Goal: Complete Application Form: Complete application form

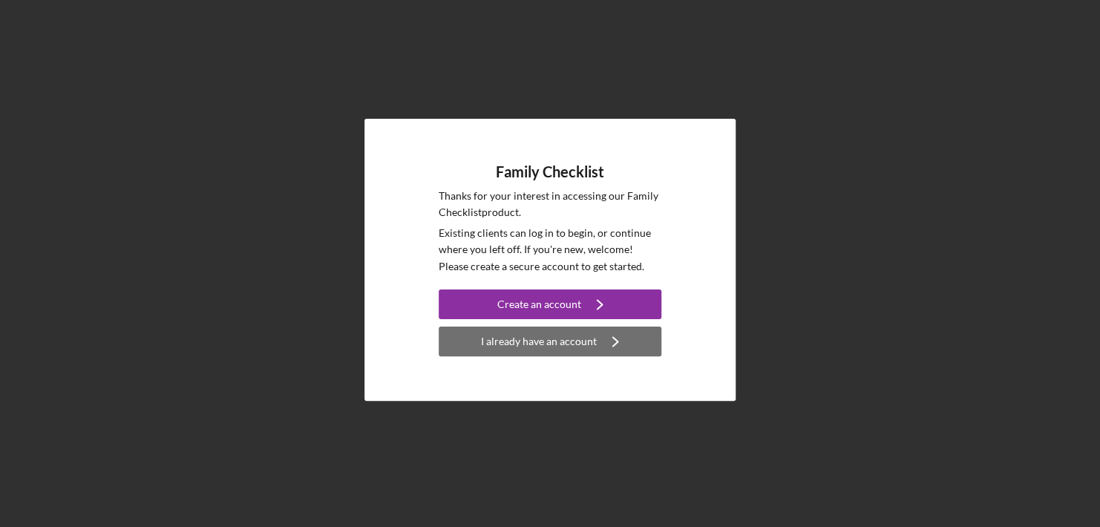
click at [496, 343] on div "I already have an account" at bounding box center [539, 341] width 116 height 30
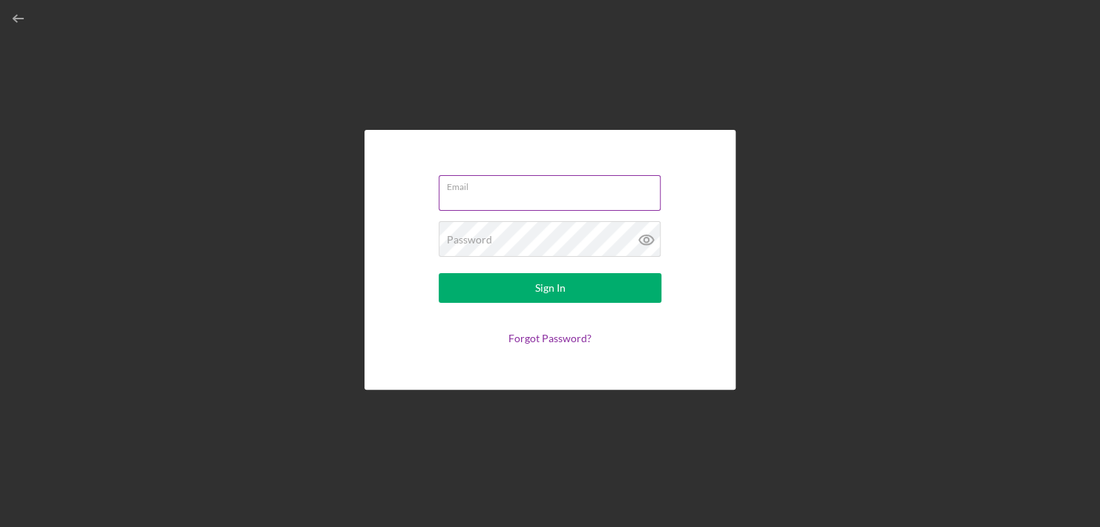
click at [523, 202] on input "Email" at bounding box center [549, 193] width 222 height 36
type input "[EMAIL_ADDRESS][DOMAIN_NAME]"
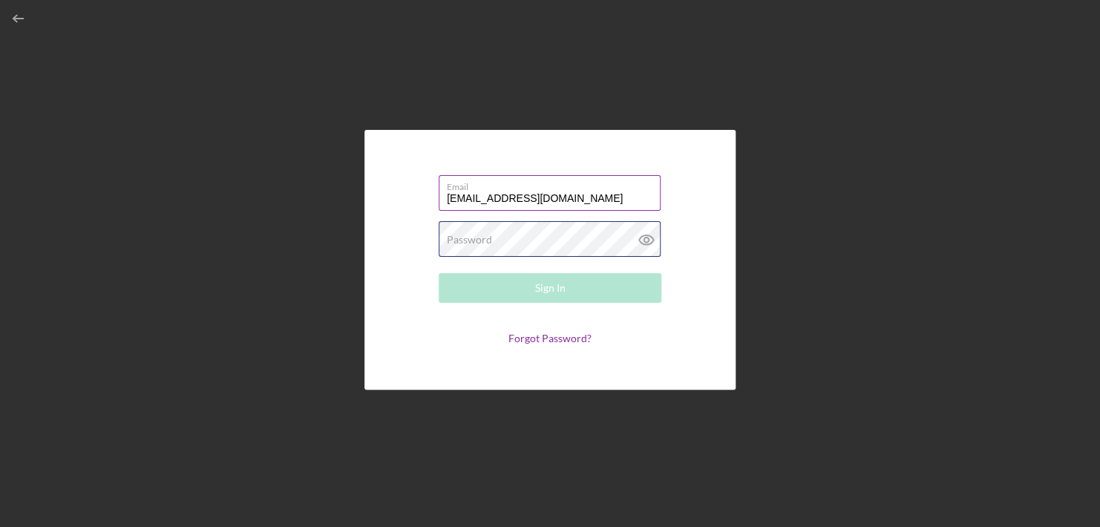
click at [493, 228] on div "Password Required" at bounding box center [549, 239] width 223 height 37
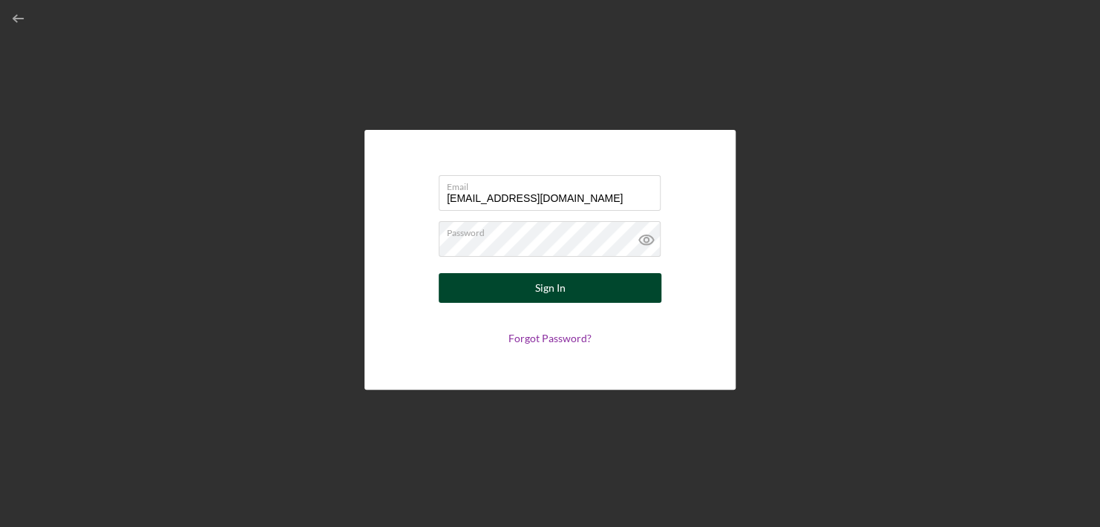
click at [585, 289] on button "Sign In" at bounding box center [549, 288] width 223 height 30
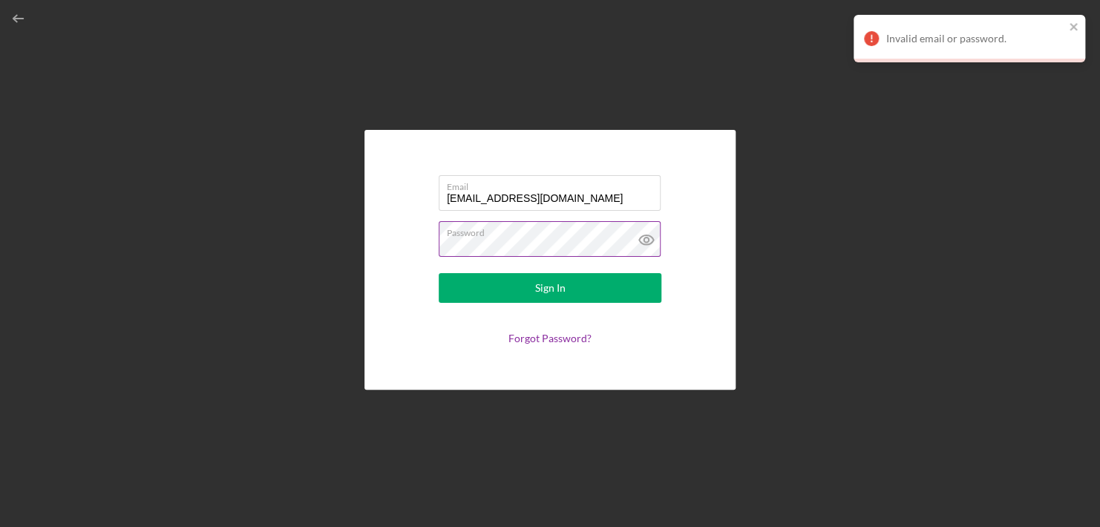
click at [650, 238] on icon at bounding box center [646, 239] width 37 height 37
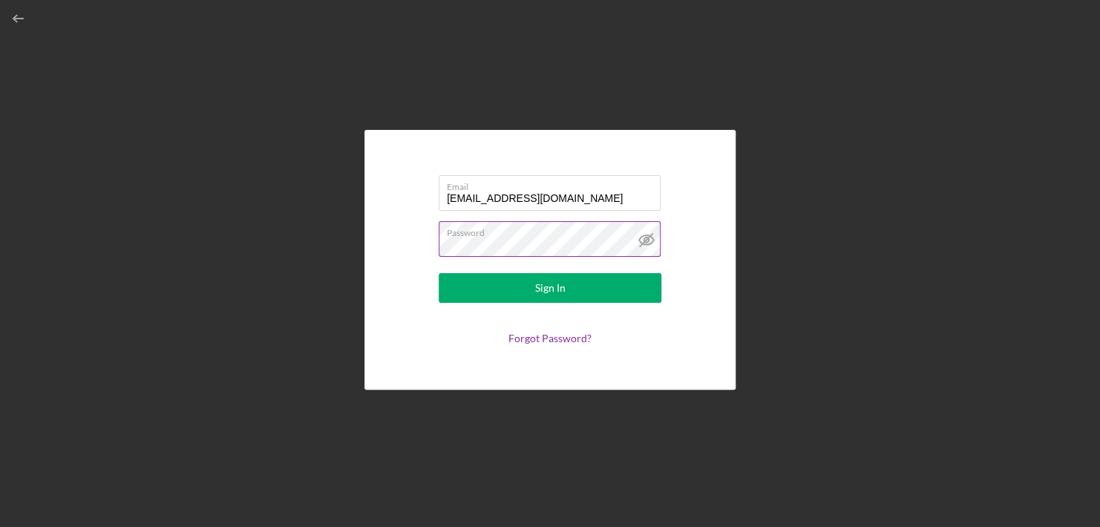
click at [524, 237] on label "Password" at bounding box center [554, 230] width 214 height 16
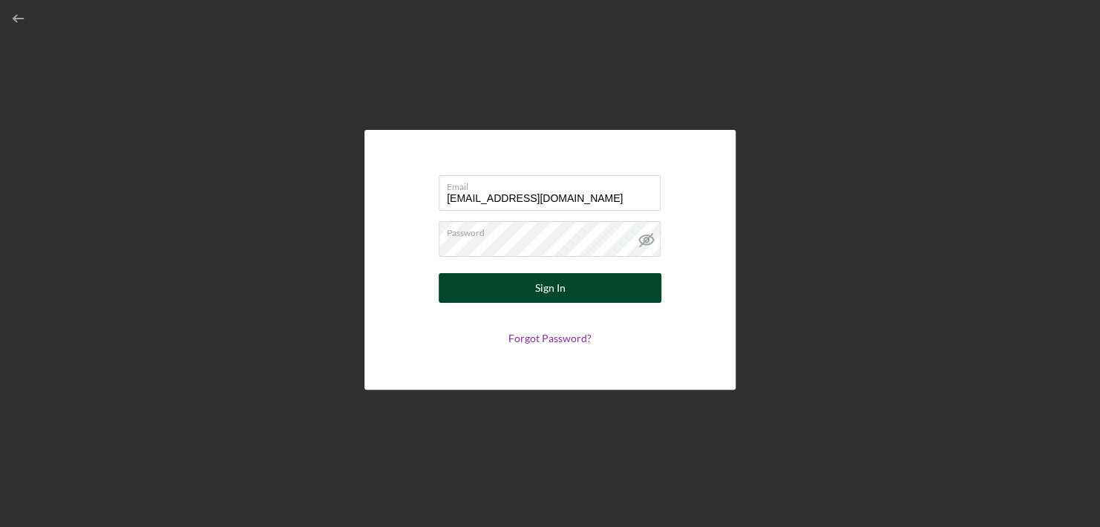
click at [545, 286] on div "Sign In" at bounding box center [550, 288] width 30 height 30
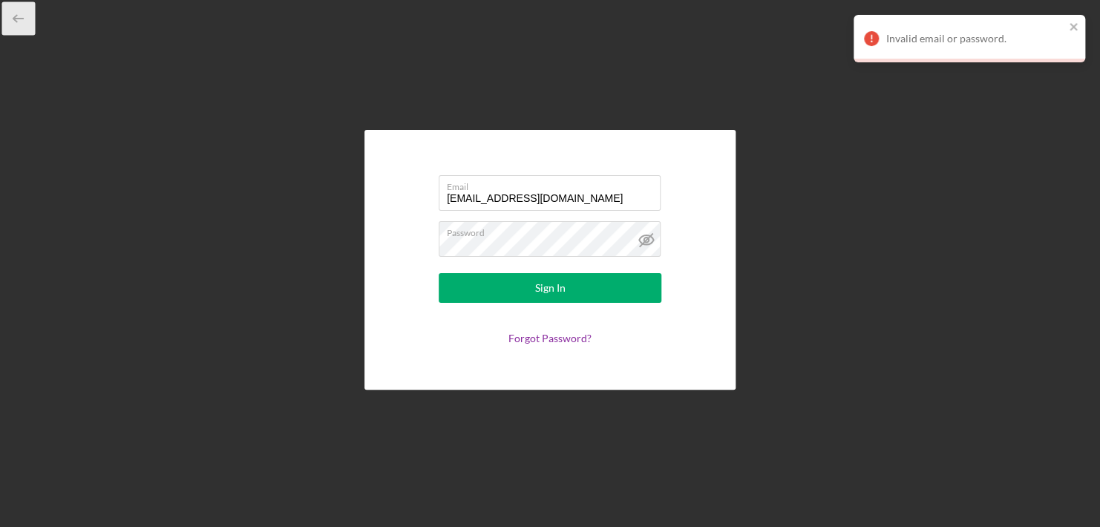
click at [13, 19] on icon "button" at bounding box center [18, 18] width 33 height 33
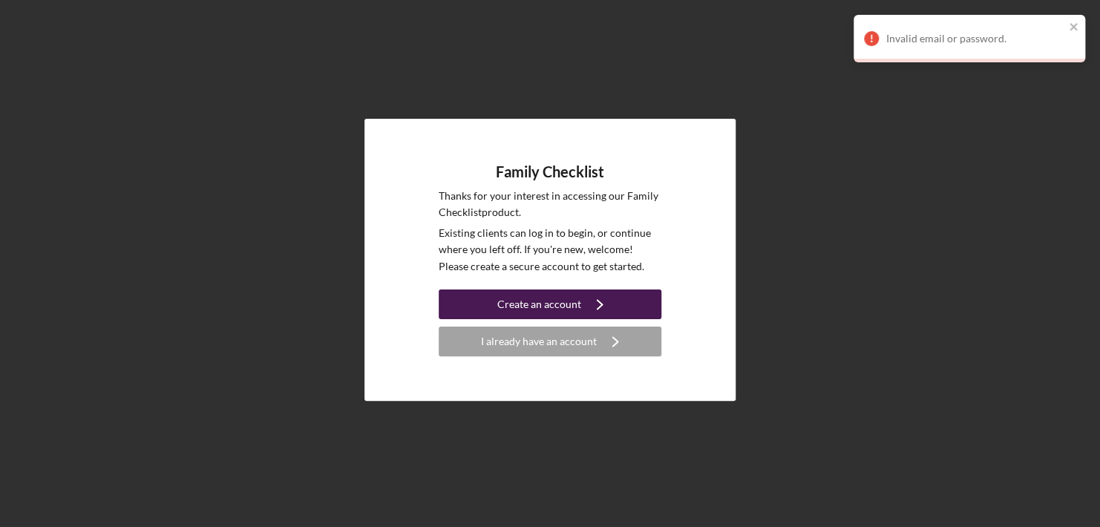
click at [480, 313] on button "Create an account Icon/Navigate" at bounding box center [549, 304] width 223 height 30
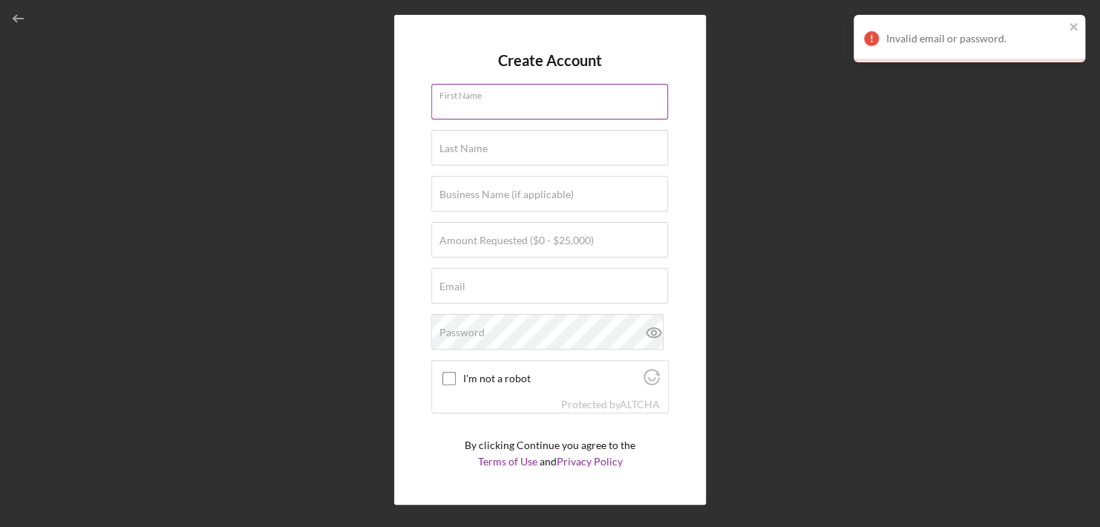
click at [517, 105] on input "First Name" at bounding box center [549, 102] width 237 height 36
type input "[PERSON_NAME]"
type input "Toins"
type input "Feed One Teach One"
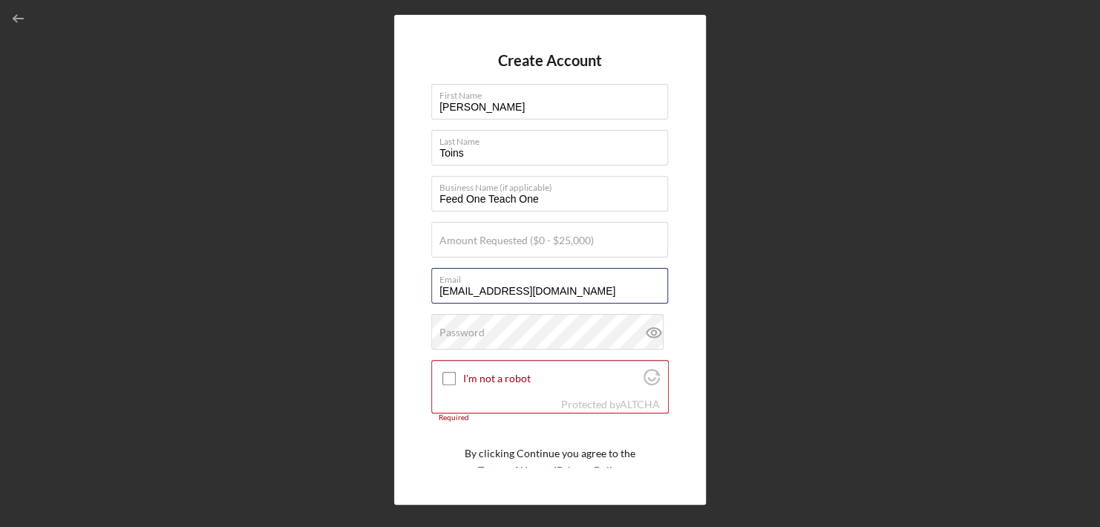
drag, startPoint x: 559, startPoint y: 295, endPoint x: 323, endPoint y: 311, distance: 237.2
click at [323, 311] on div "Create Account First Name [PERSON_NAME] Last Name [PERSON_NAME] Business Name (…" at bounding box center [549, 259] width 1085 height 519
type input "[PERSON_NAME][EMAIL_ADDRESS][DOMAIN_NAME]"
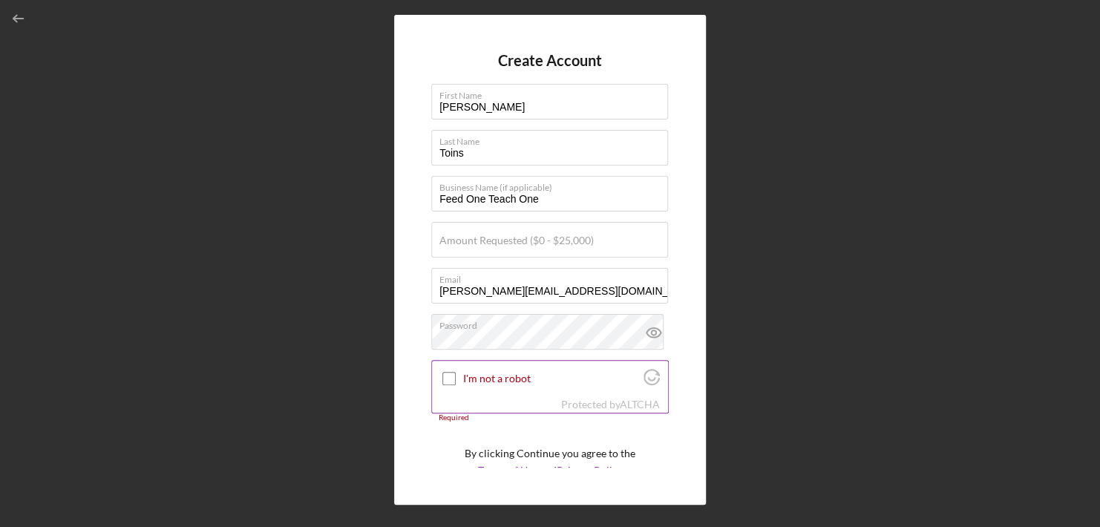
click at [448, 378] on input "I'm not a robot" at bounding box center [448, 378] width 13 height 13
checkbox input "true"
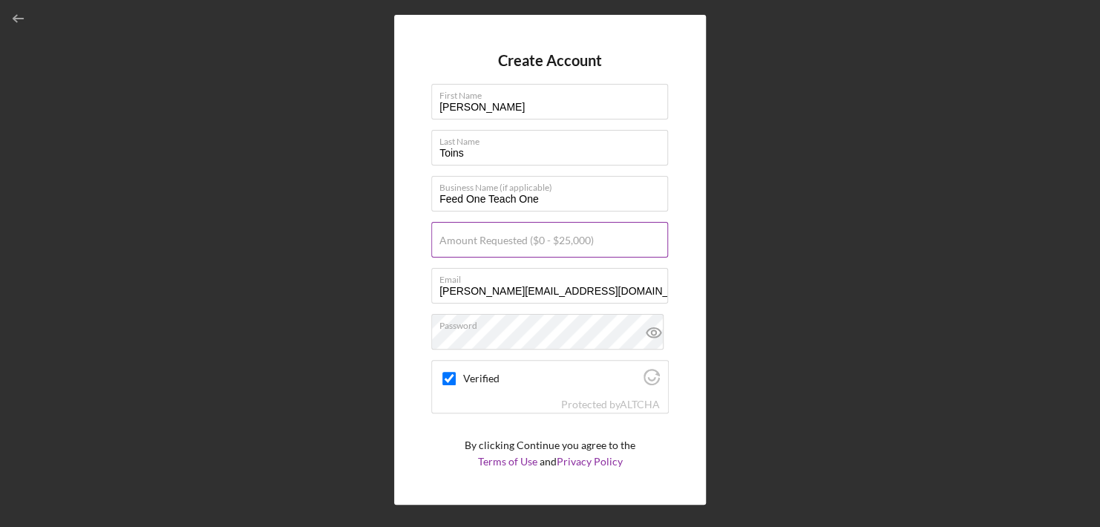
click at [496, 229] on div "Amount Requested ($0 - $25,000)" at bounding box center [549, 240] width 237 height 37
type input "$25,000"
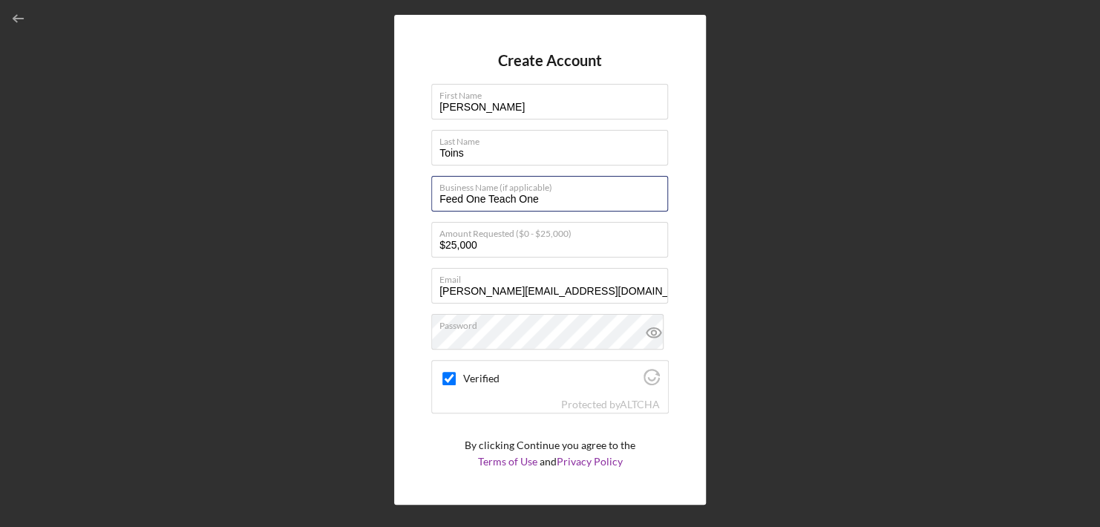
drag, startPoint x: 561, startPoint y: 203, endPoint x: 325, endPoint y: 232, distance: 237.8
click at [325, 232] on div "Create Account First Name [PERSON_NAME] Last Name [PERSON_NAME] Business Name (…" at bounding box center [549, 259] width 1085 height 519
type input "Career Scholars Learning Center"
click at [679, 426] on div "Create Account First Name [PERSON_NAME] Last Name [PERSON_NAME] Business Name (…" at bounding box center [550, 260] width 312 height 490
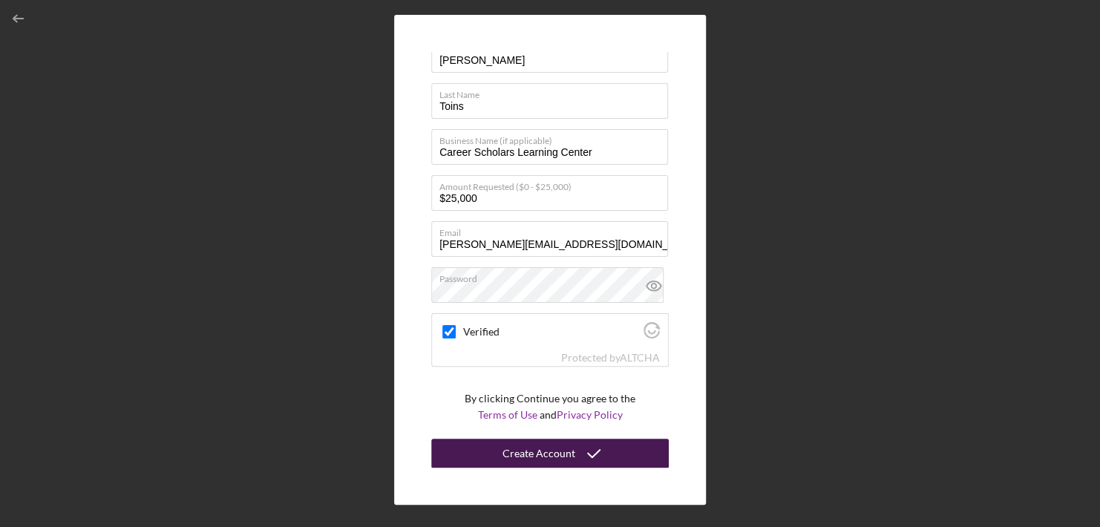
click at [526, 456] on div "Create Account" at bounding box center [538, 453] width 73 height 30
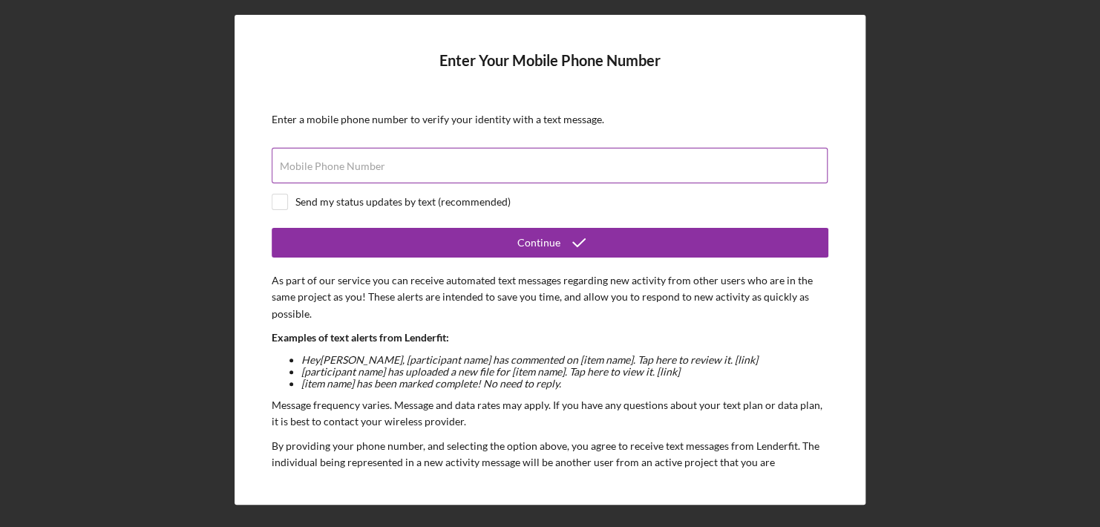
click at [473, 156] on div "Mobile Phone Number" at bounding box center [550, 166] width 556 height 37
type input "[PHONE_NUMBER]"
click at [279, 203] on input "checkbox" at bounding box center [279, 201] width 15 height 15
checkbox input "true"
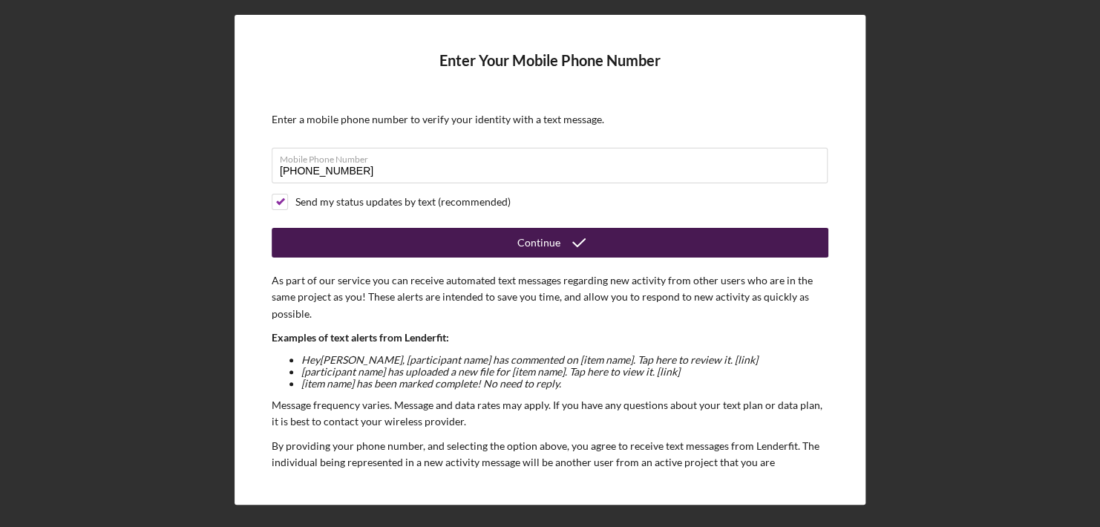
click at [412, 251] on button "Continue" at bounding box center [550, 243] width 556 height 30
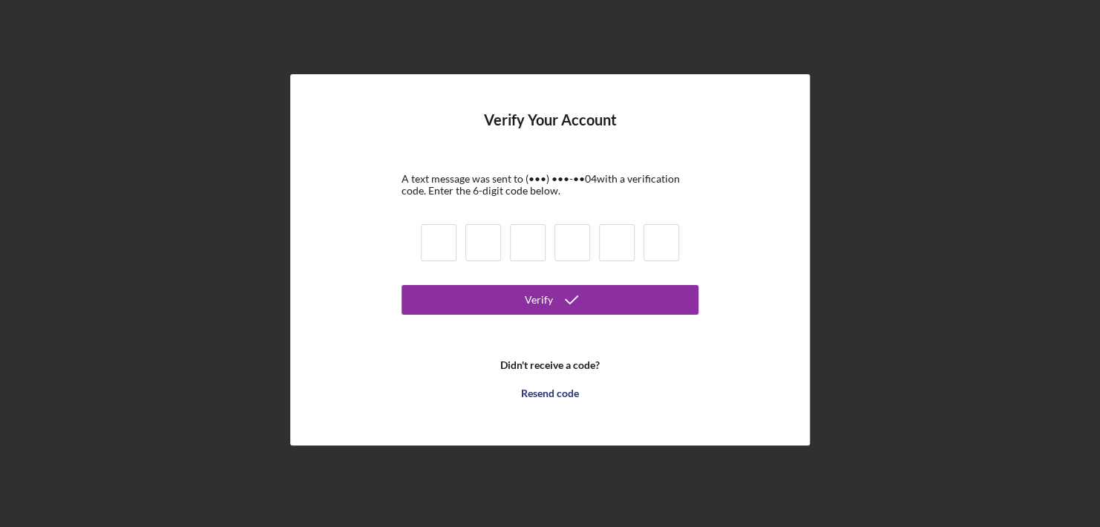
click at [435, 249] on input at bounding box center [439, 242] width 36 height 37
type input "4"
type input "3"
type input "7"
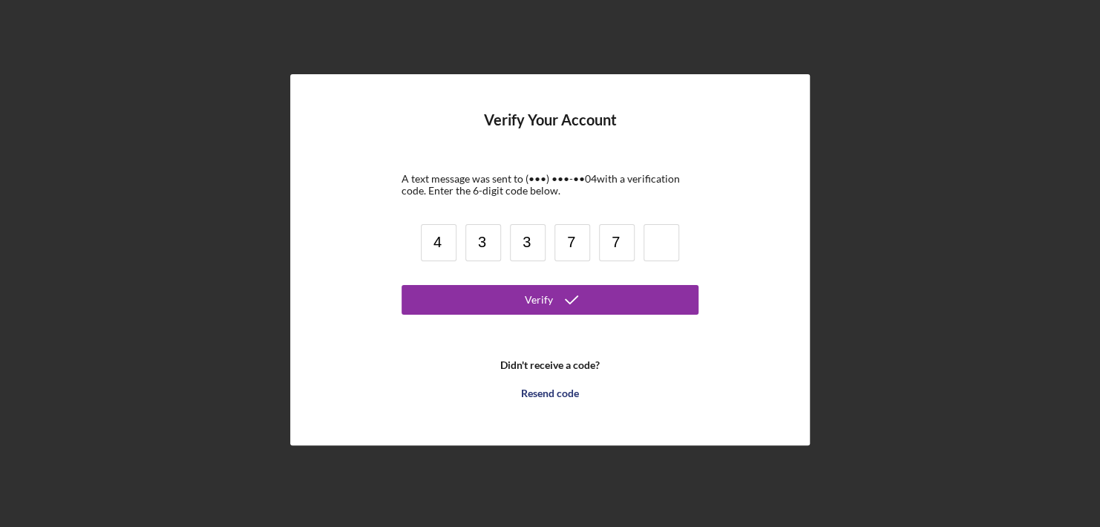
type input "7"
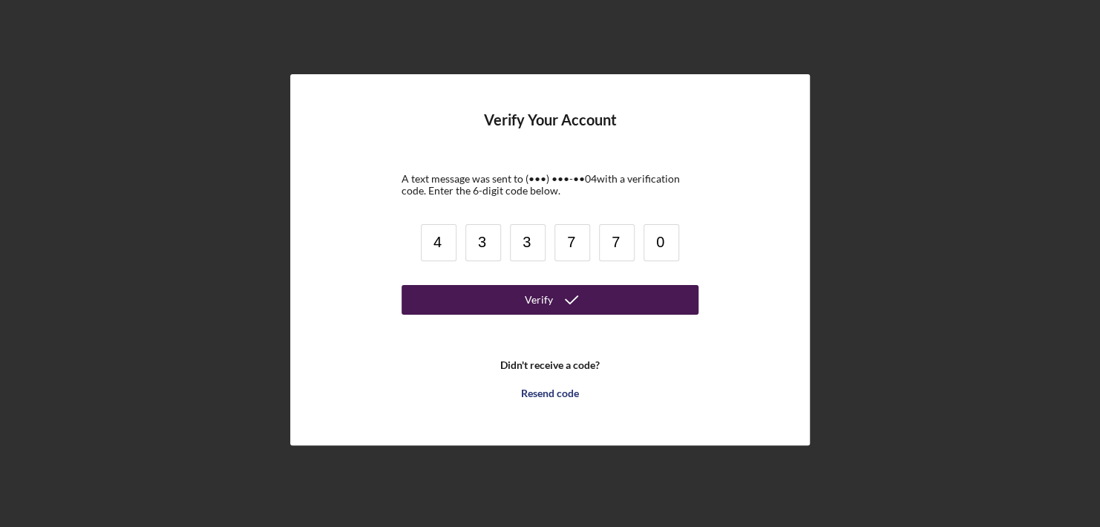
type input "0"
click at [461, 304] on button "Verify" at bounding box center [549, 300] width 297 height 30
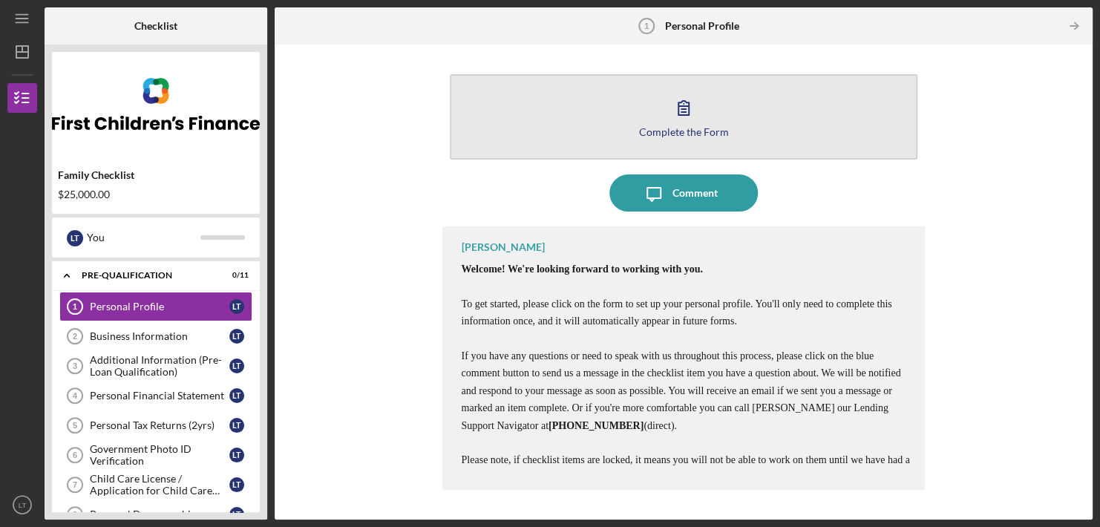
click at [656, 131] on div "Complete the Form" at bounding box center [684, 131] width 90 height 11
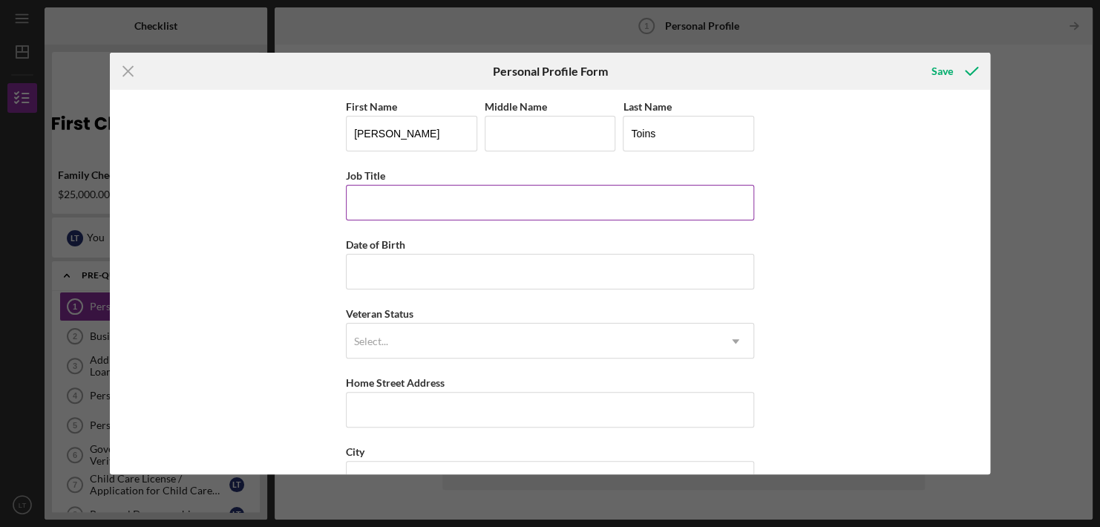
click at [461, 203] on input "Job Title" at bounding box center [550, 203] width 408 height 36
click at [461, 203] on input "O" at bounding box center [550, 203] width 408 height 36
type input "Owner/ Childcare Provider"
click at [431, 280] on input "Date of Birth" at bounding box center [550, 272] width 408 height 36
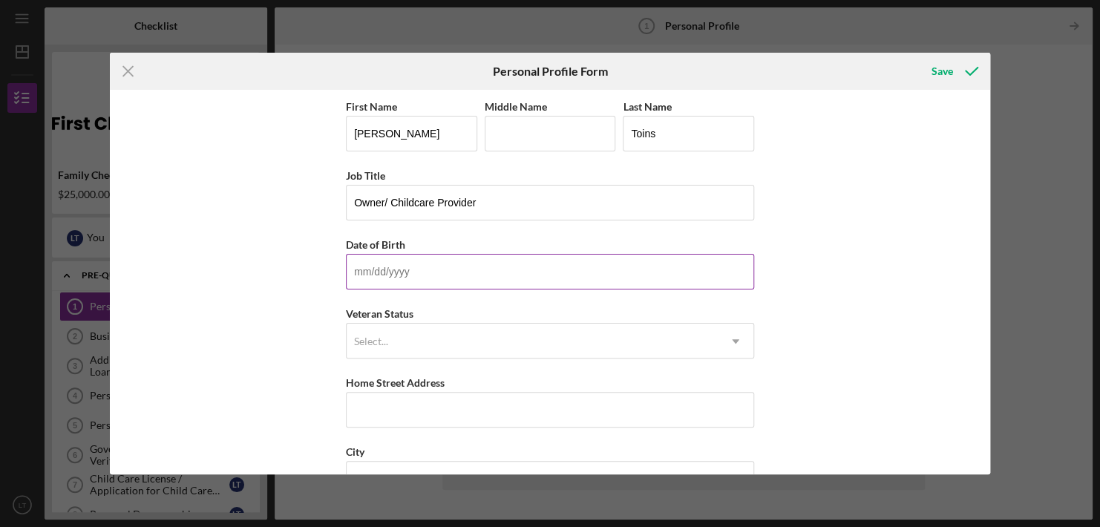
type input "[DATE]"
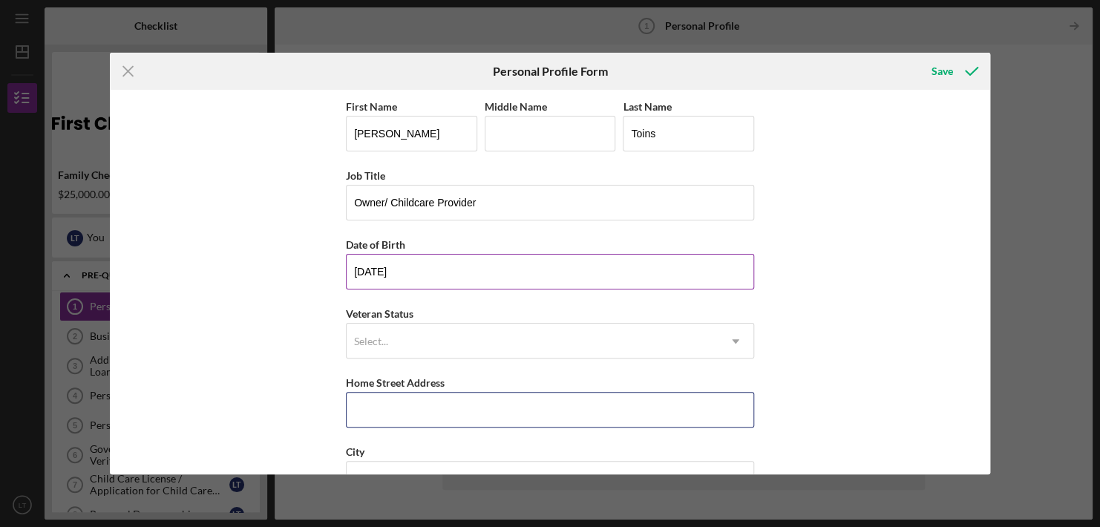
type input "[STREET_ADDRESS]"
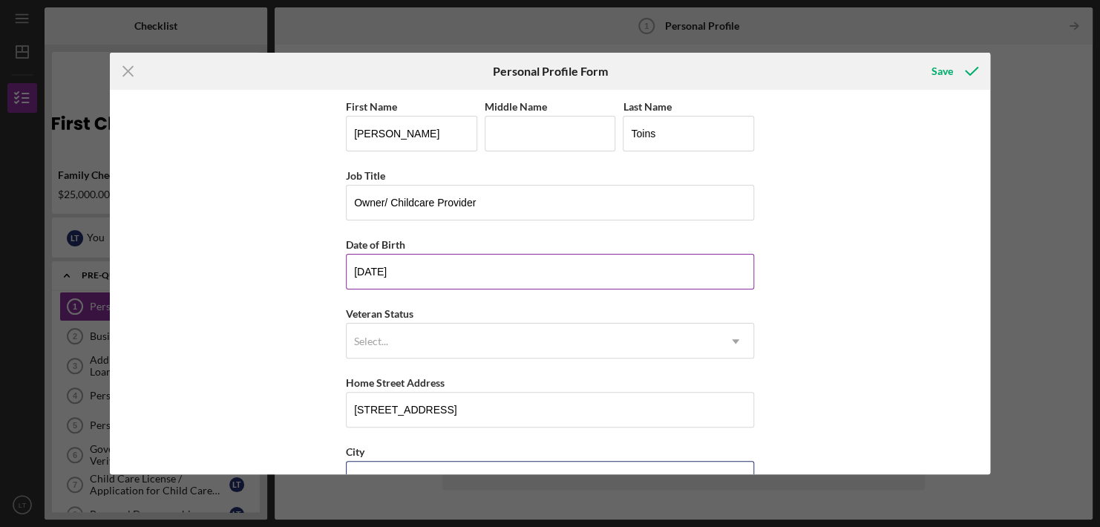
type input "Bloomington"
type input "55425"
type input "MN"
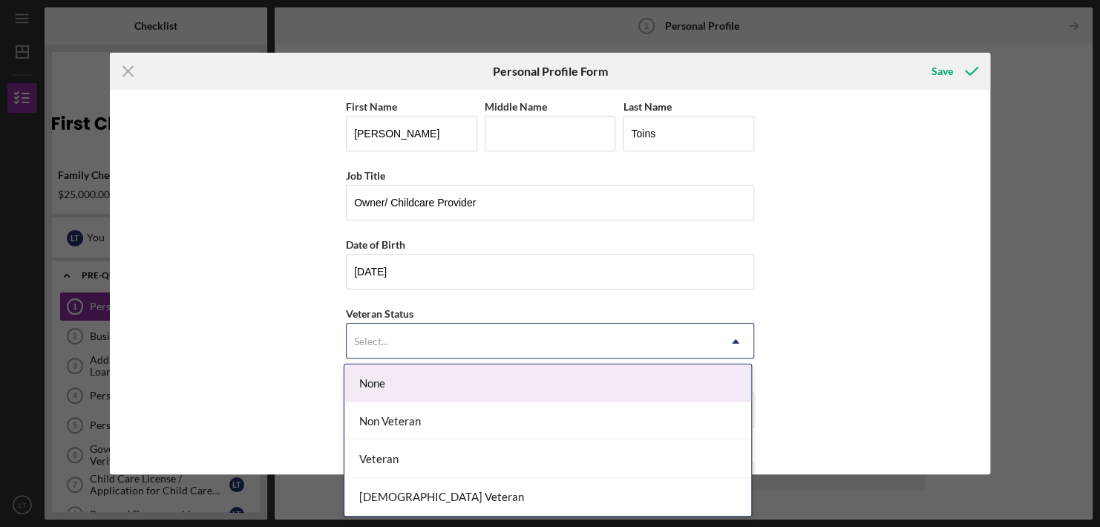
click at [431, 336] on div "Select..." at bounding box center [531, 341] width 371 height 34
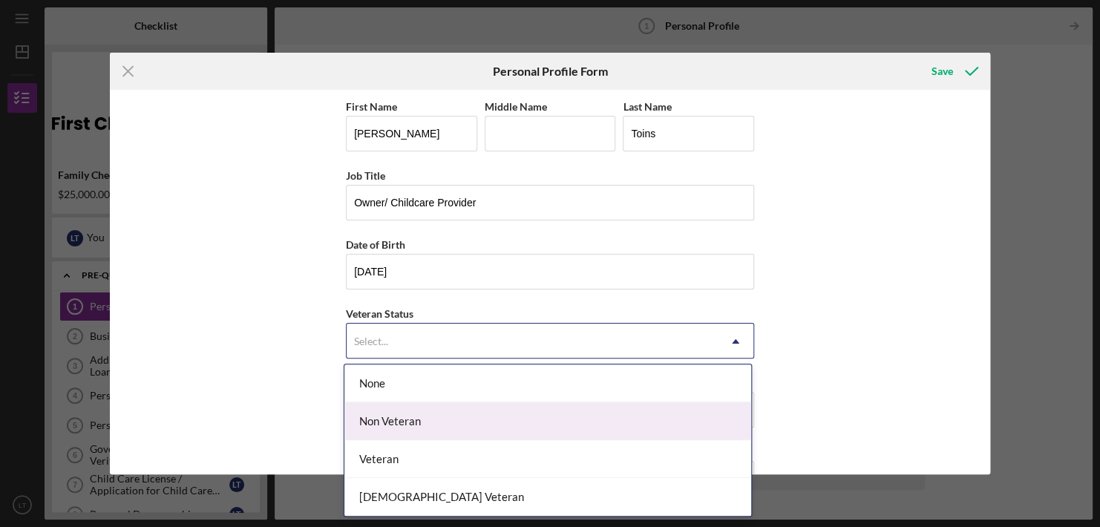
click at [408, 415] on div "Non Veteran" at bounding box center [547, 421] width 407 height 38
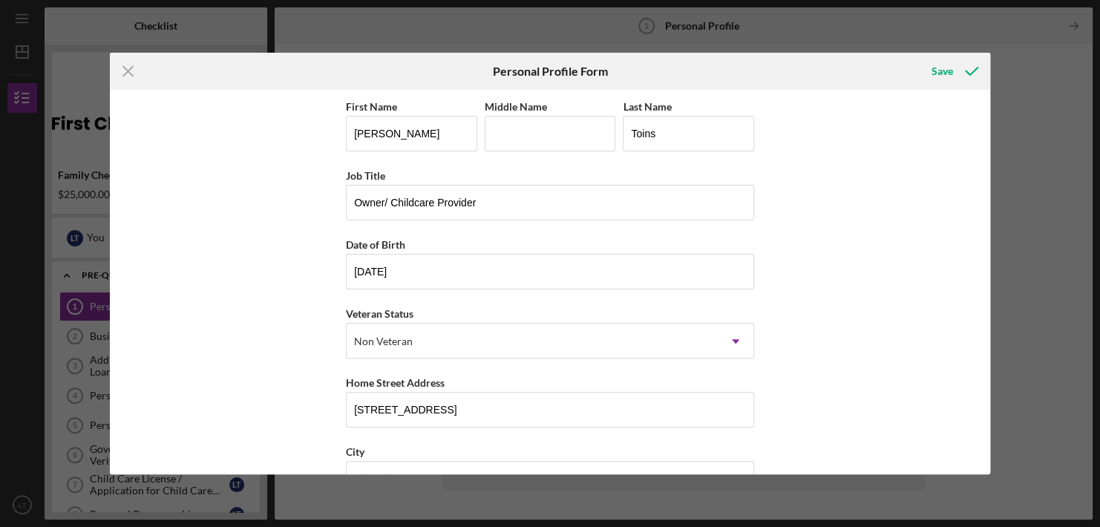
scroll to position [180, 0]
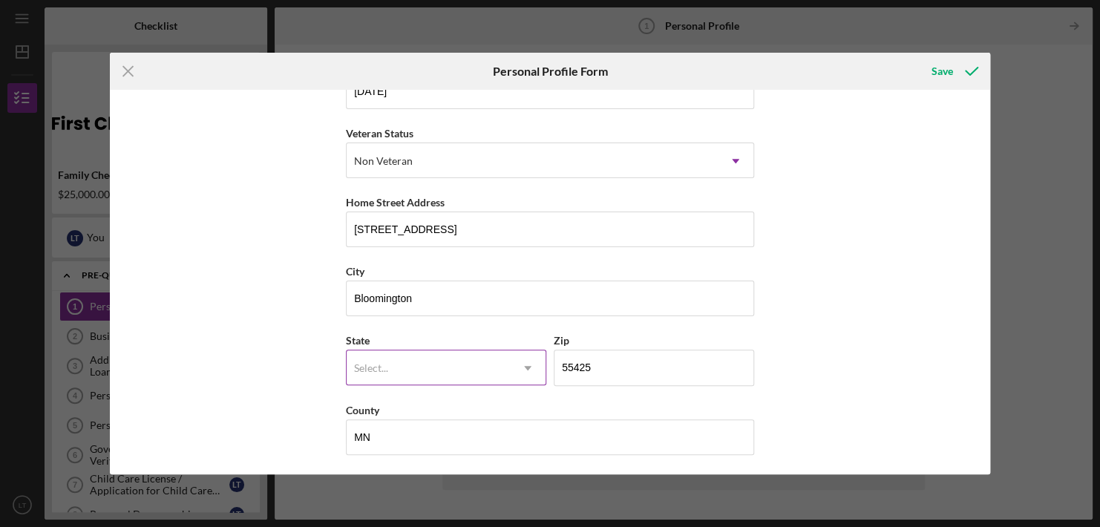
click at [378, 362] on div "Select..." at bounding box center [371, 368] width 34 height 12
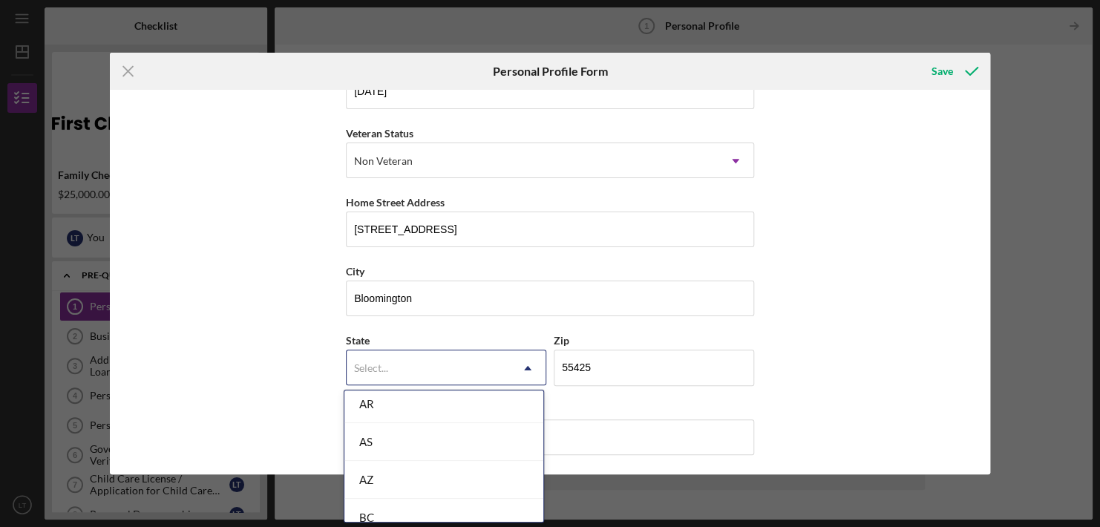
scroll to position [272, 0]
click at [421, 464] on div "AZ" at bounding box center [443, 478] width 199 height 38
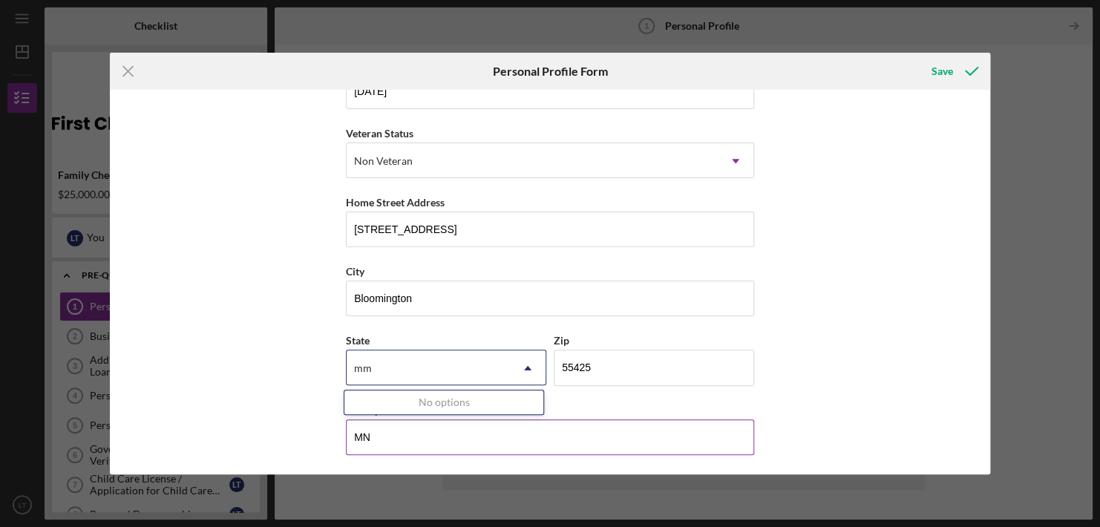
type input "mm"
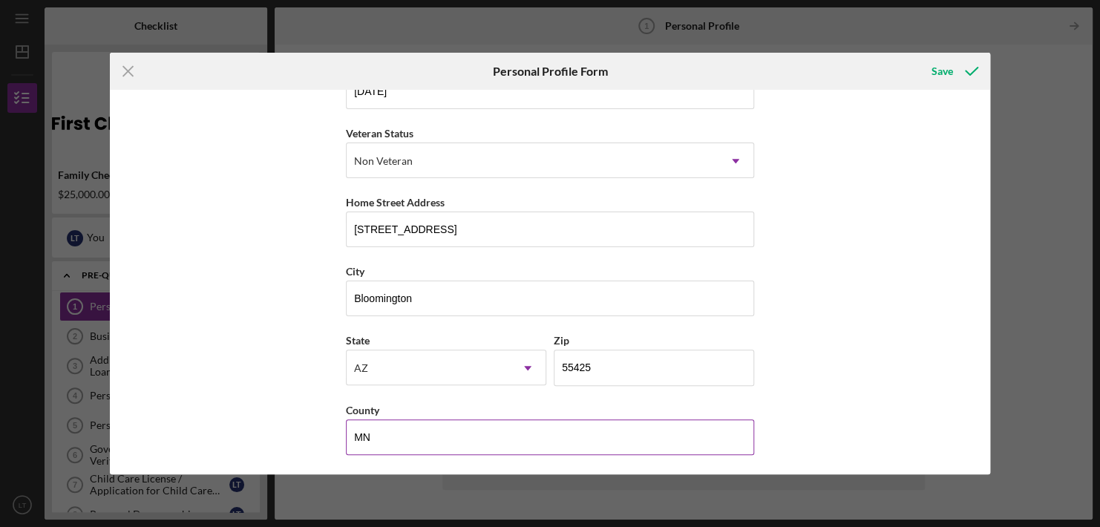
click at [404, 434] on input "MN" at bounding box center [550, 437] width 408 height 36
click at [445, 444] on input "MN" at bounding box center [550, 437] width 408 height 36
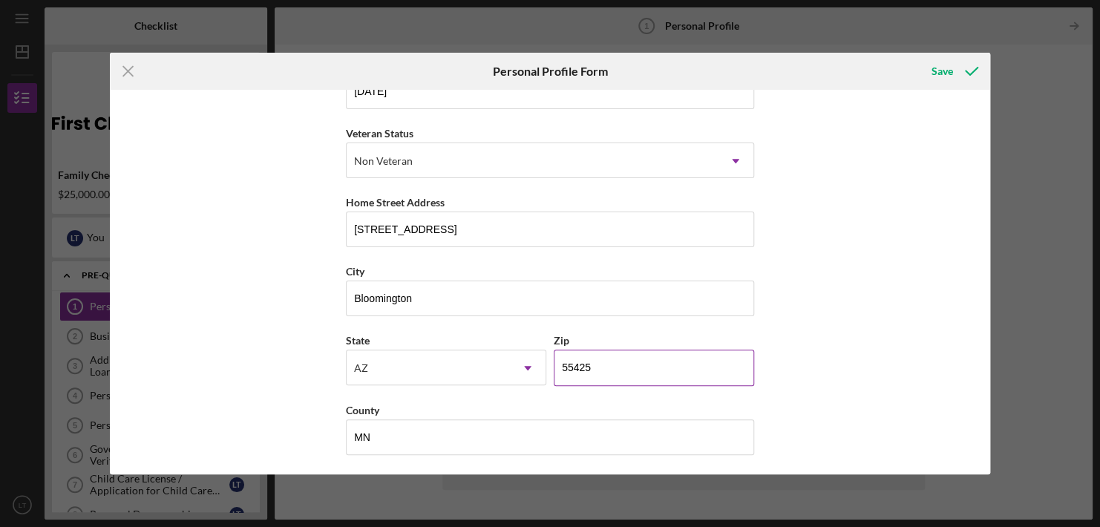
click at [655, 355] on input "55425" at bounding box center [653, 367] width 200 height 36
click at [914, 283] on div "First Name [PERSON_NAME] Middle Name Last Name [PERSON_NAME] Job Title Owner/ C…" at bounding box center [550, 282] width 880 height 384
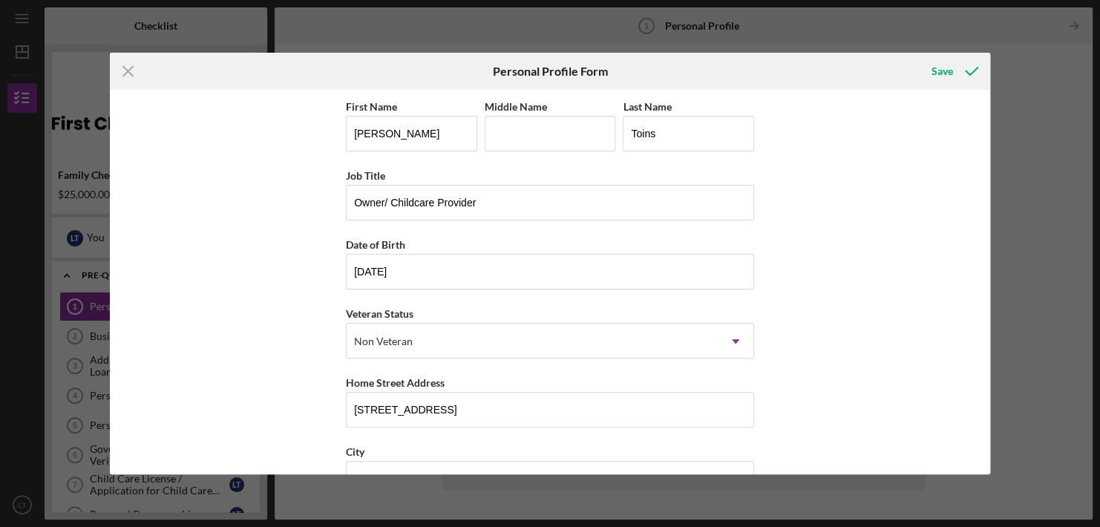
scroll to position [180, 0]
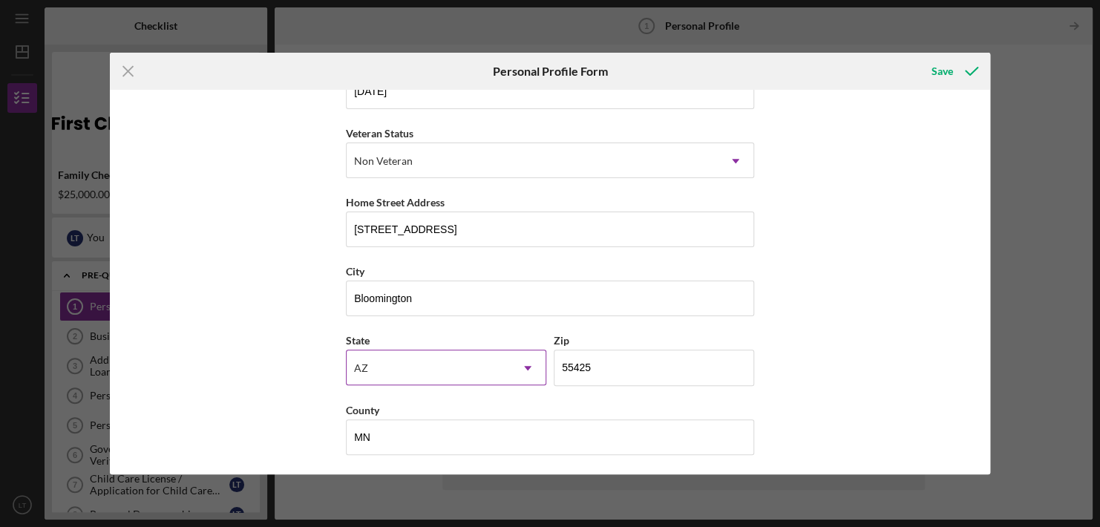
click at [444, 367] on div "AZ" at bounding box center [427, 368] width 163 height 34
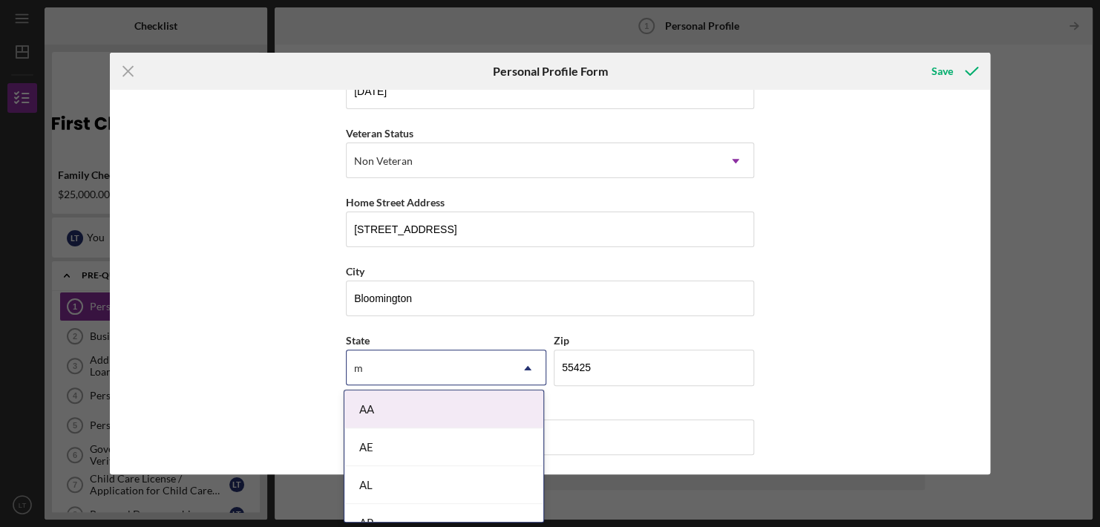
type input "mn"
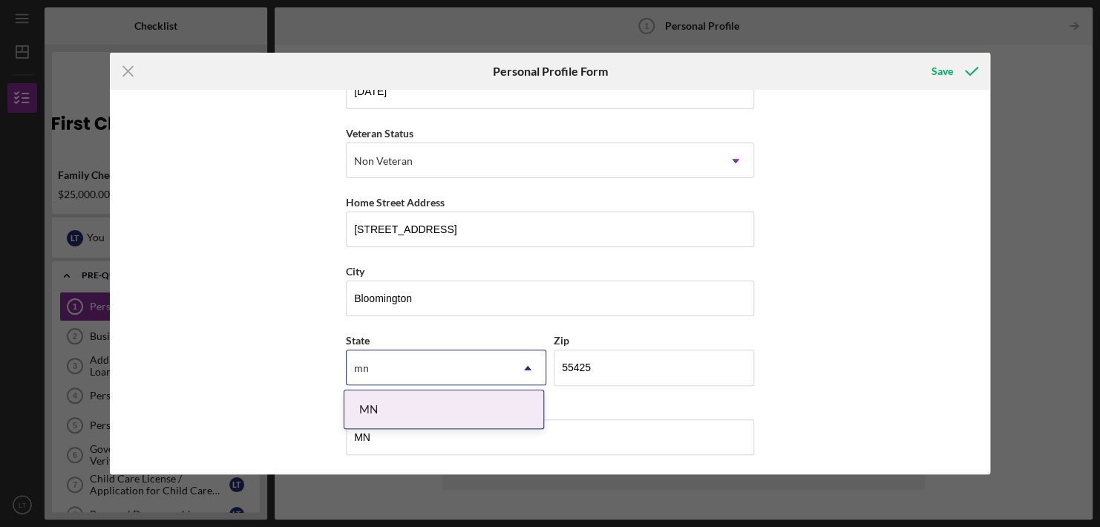
click at [385, 403] on div "MN" at bounding box center [443, 409] width 199 height 38
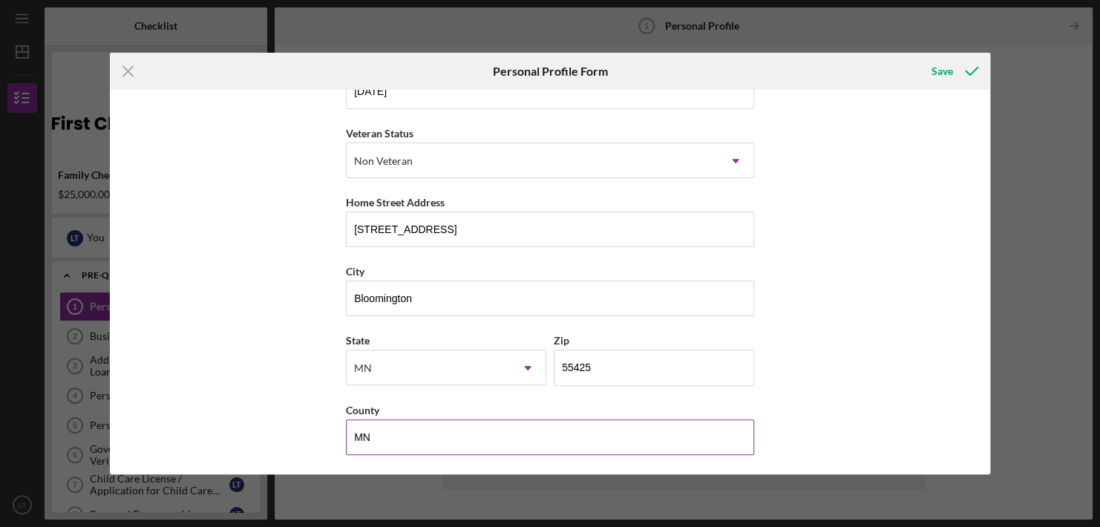
click at [384, 425] on input "MN" at bounding box center [550, 437] width 408 height 36
type input "M"
type input "Hennepin"
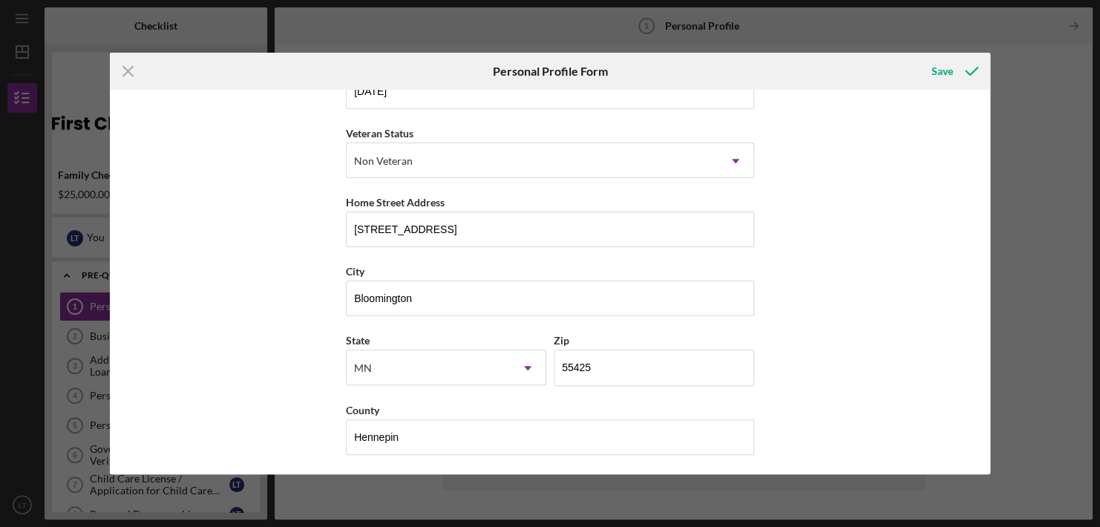
click at [847, 443] on div "First Name [PERSON_NAME] Middle Name Last Name [PERSON_NAME] Job Title Owner/ C…" at bounding box center [550, 282] width 880 height 384
drag, startPoint x: 847, startPoint y: 443, endPoint x: 852, endPoint y: 334, distance: 109.2
click at [852, 334] on div "First Name [PERSON_NAME] Middle Name Last Name [PERSON_NAME] Job Title Owner/ C…" at bounding box center [550, 282] width 880 height 384
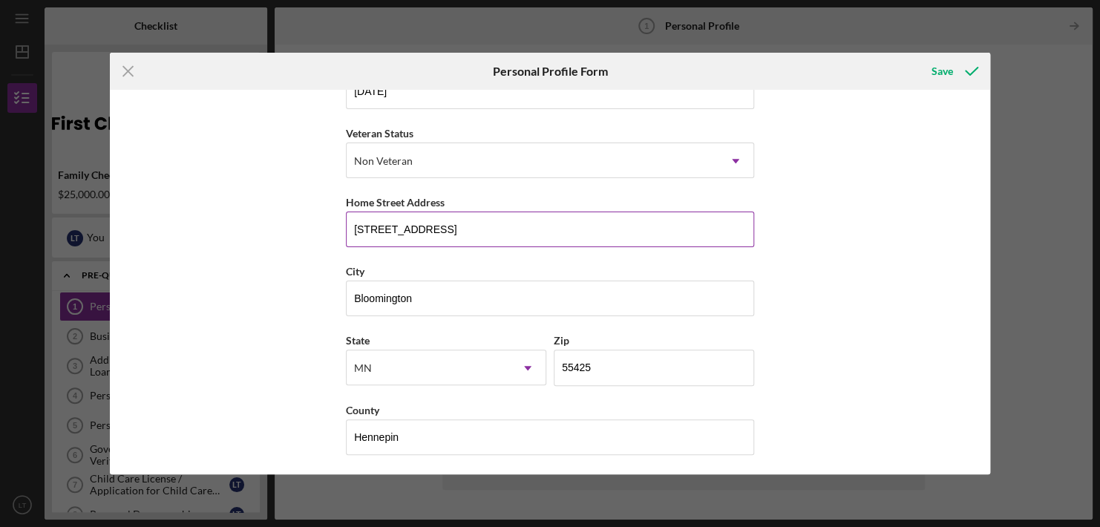
click at [497, 237] on input "[STREET_ADDRESS]" at bounding box center [550, 229] width 408 height 36
click at [481, 244] on input "[STREET_ADDRESS]" at bounding box center [550, 229] width 408 height 36
click at [476, 232] on input "[STREET_ADDRESS]" at bounding box center [550, 229] width 408 height 36
type input "[STREET_ADDRESS]"
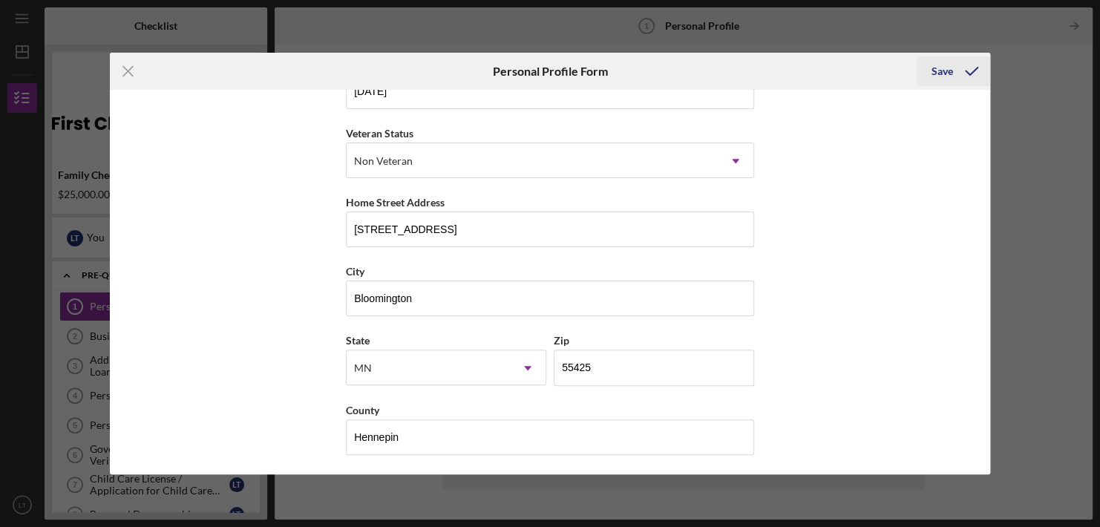
click at [937, 70] on div "Save" at bounding box center [942, 71] width 22 height 30
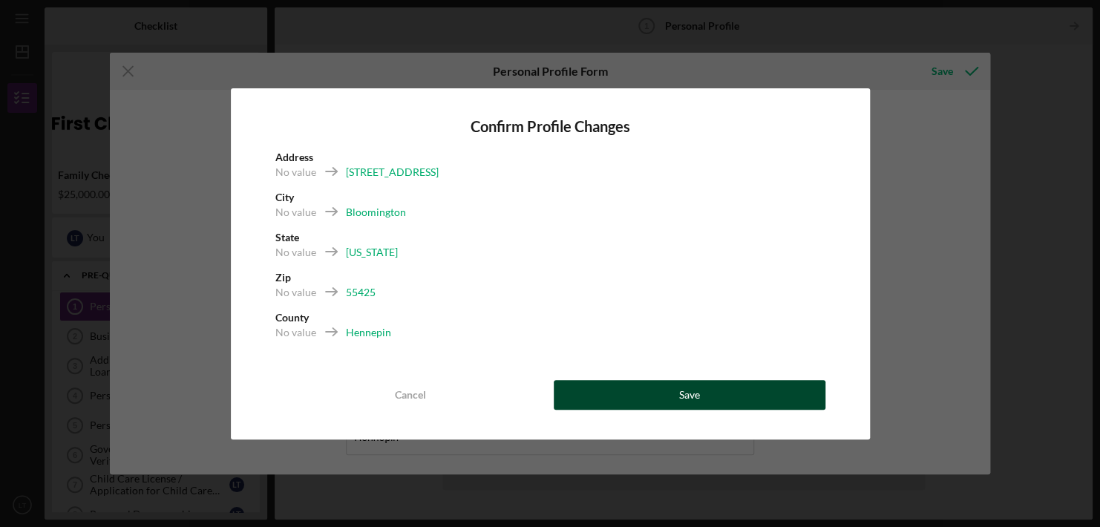
click at [663, 396] on button "Save" at bounding box center [689, 395] width 272 height 30
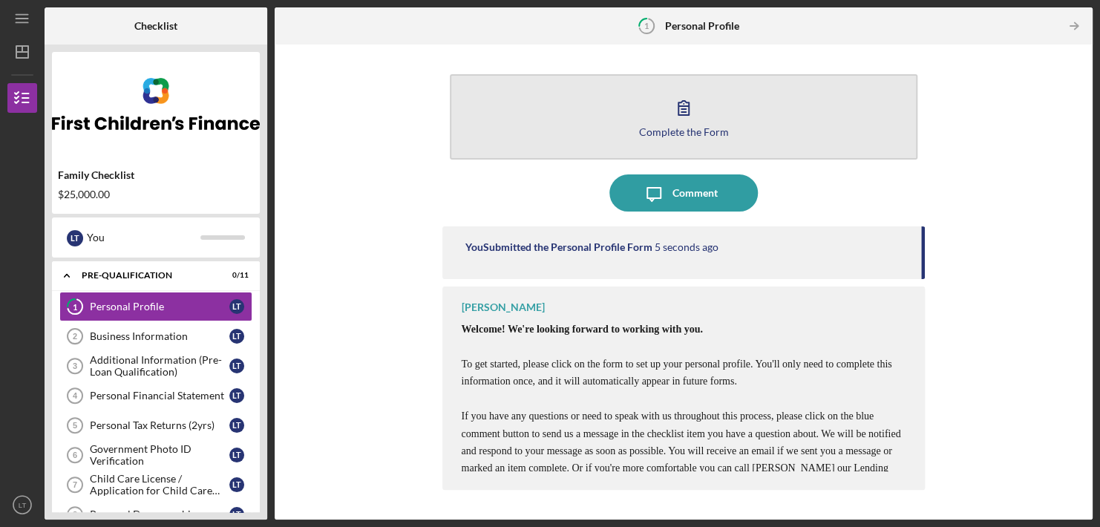
click at [683, 126] on div "Complete the Form" at bounding box center [684, 131] width 90 height 11
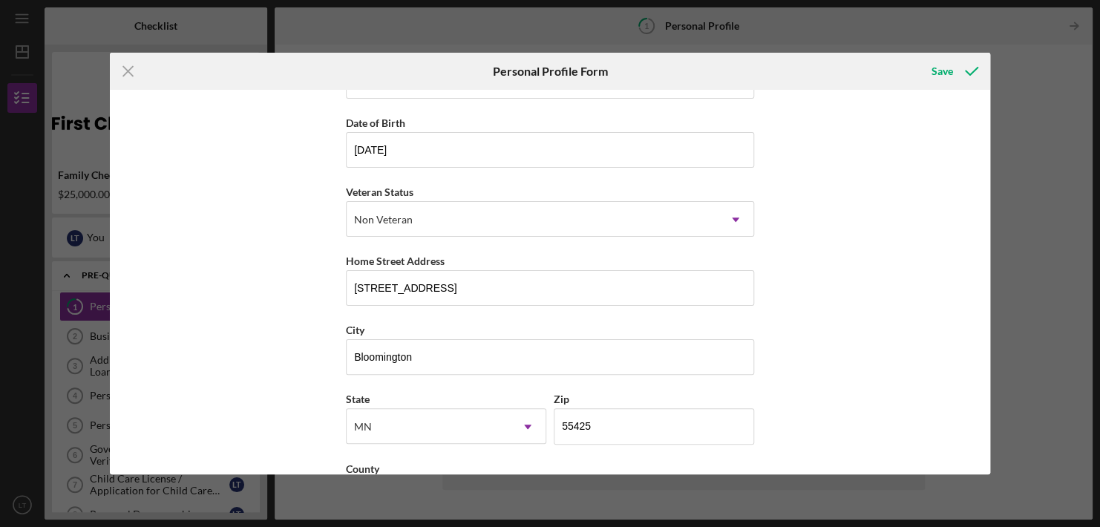
scroll to position [122, 0]
click at [128, 73] on icon "Icon/Menu Close" at bounding box center [128, 71] width 37 height 37
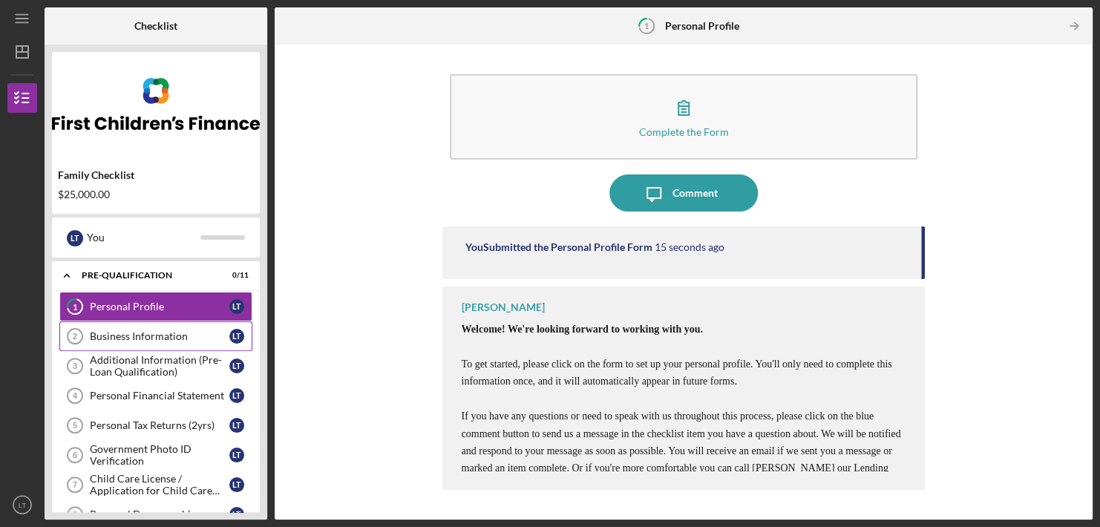
click at [141, 339] on div "Business Information" at bounding box center [159, 336] width 139 height 12
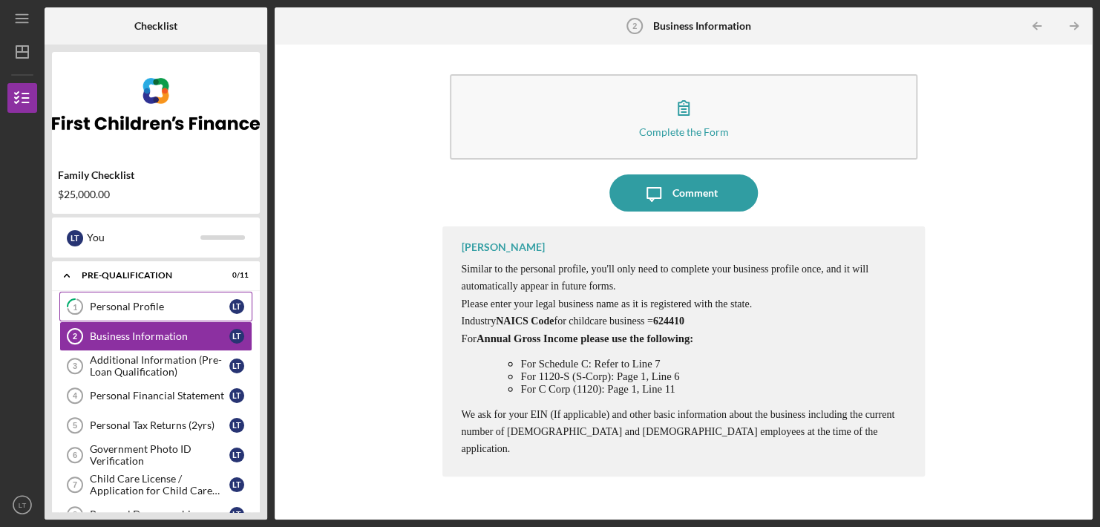
click at [164, 296] on link "1 Personal Profile L T" at bounding box center [155, 307] width 193 height 30
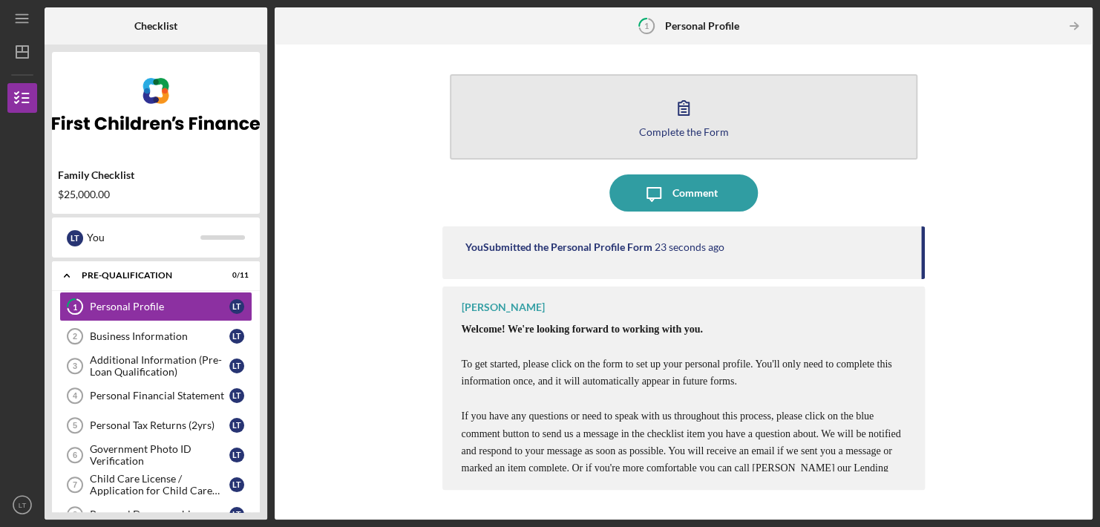
click at [688, 103] on icon "button" at bounding box center [683, 108] width 10 height 14
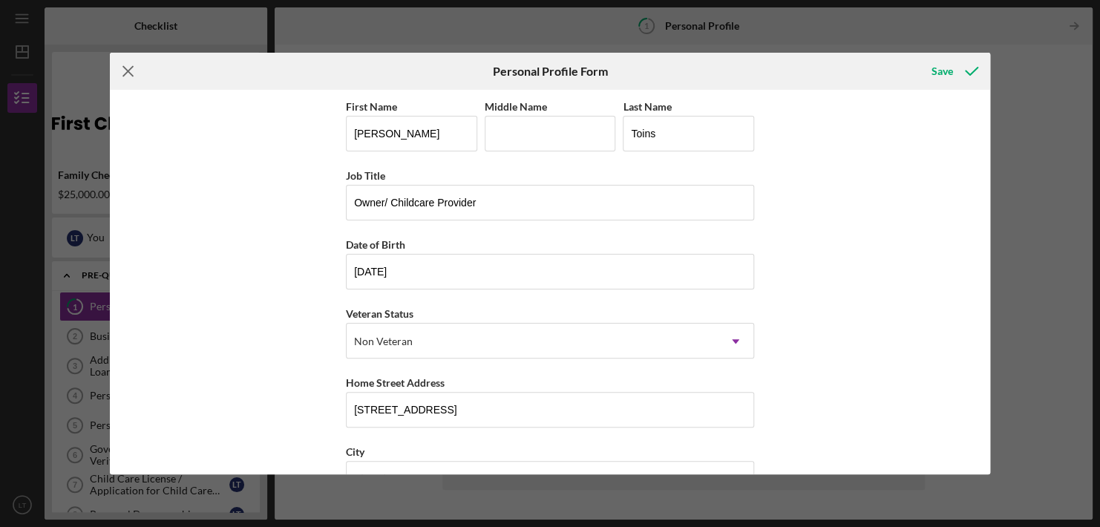
click at [124, 74] on line at bounding box center [128, 72] width 10 height 10
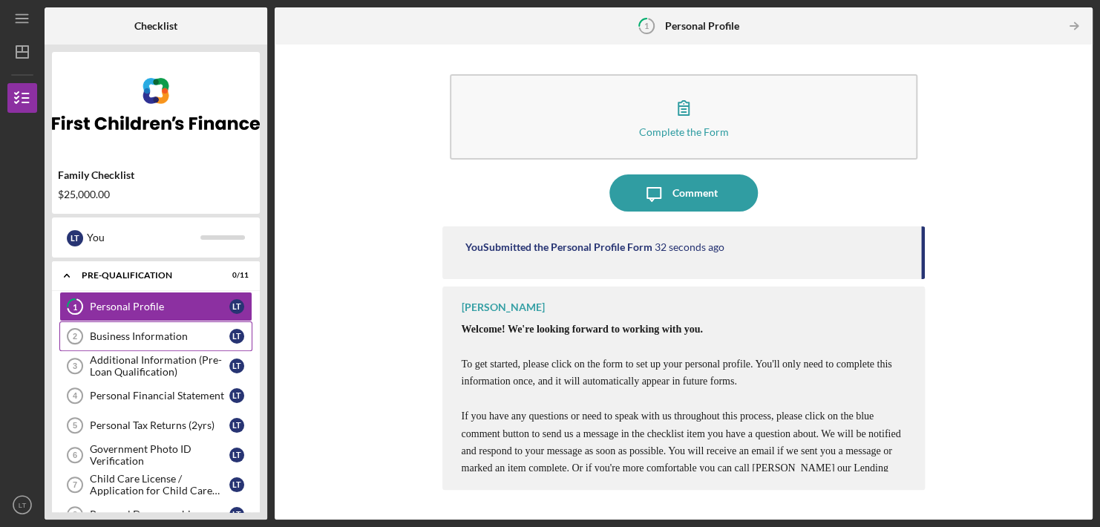
click at [124, 333] on div "Business Information" at bounding box center [159, 336] width 139 height 12
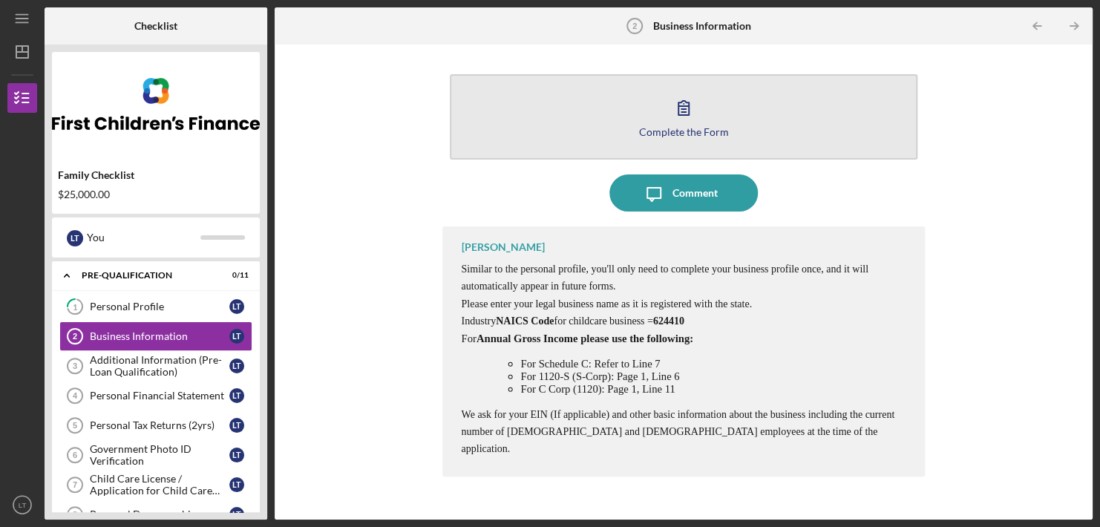
click at [669, 114] on icon "button" at bounding box center [683, 107] width 37 height 37
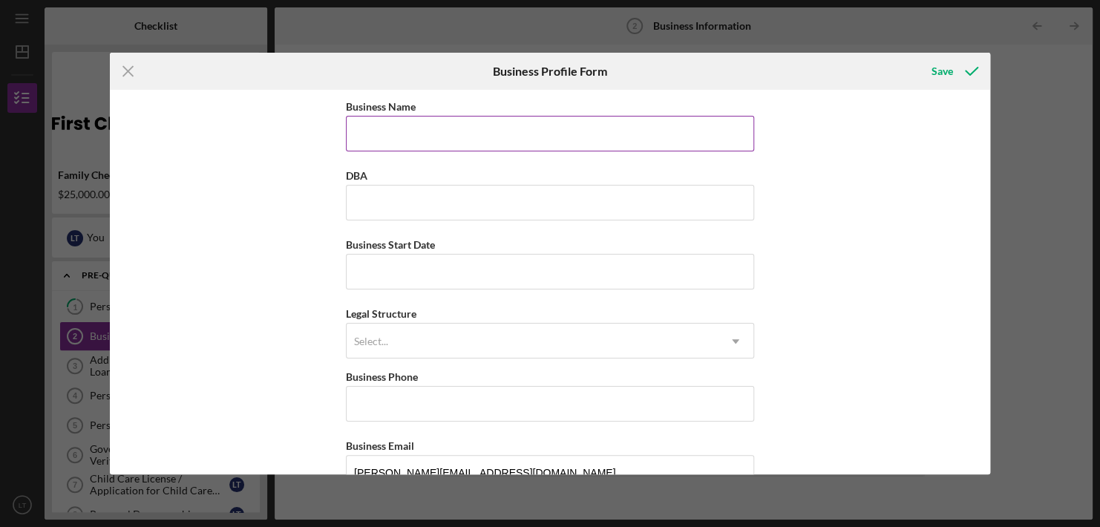
click at [554, 132] on input "Business Name" at bounding box center [550, 134] width 408 height 36
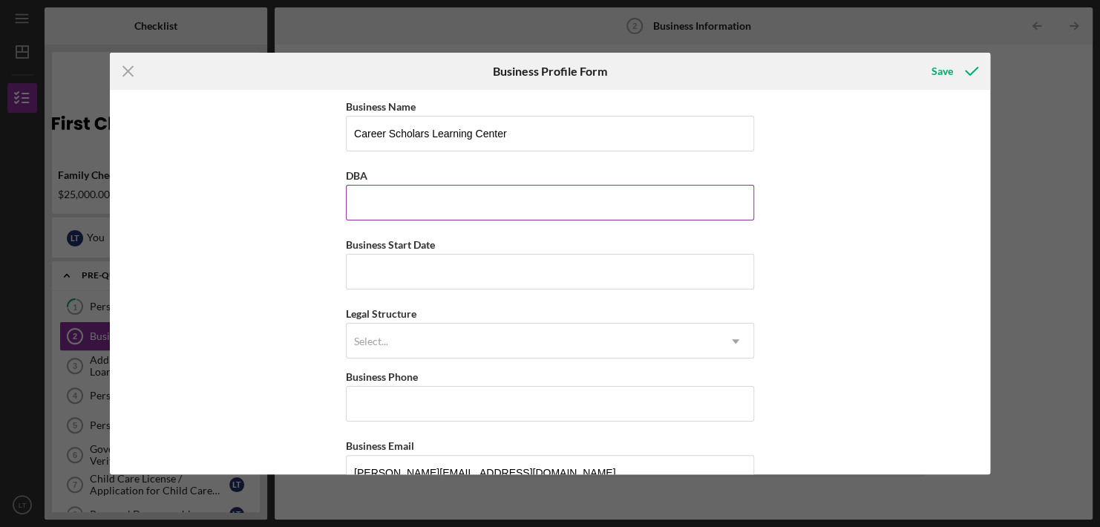
click at [488, 206] on input "DBA" at bounding box center [550, 203] width 408 height 36
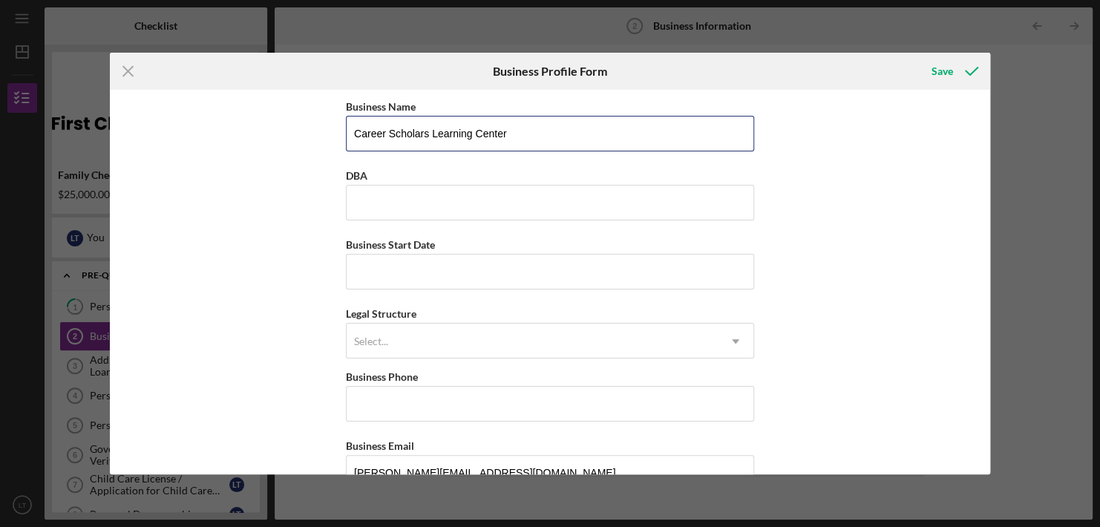
drag, startPoint x: 535, startPoint y: 140, endPoint x: 168, endPoint y: 194, distance: 370.5
click at [168, 194] on div "Business Name Career Scholars Learning Center DBA Business Start Date Legal Str…" at bounding box center [550, 282] width 880 height 384
type input "[PERSON_NAME]"
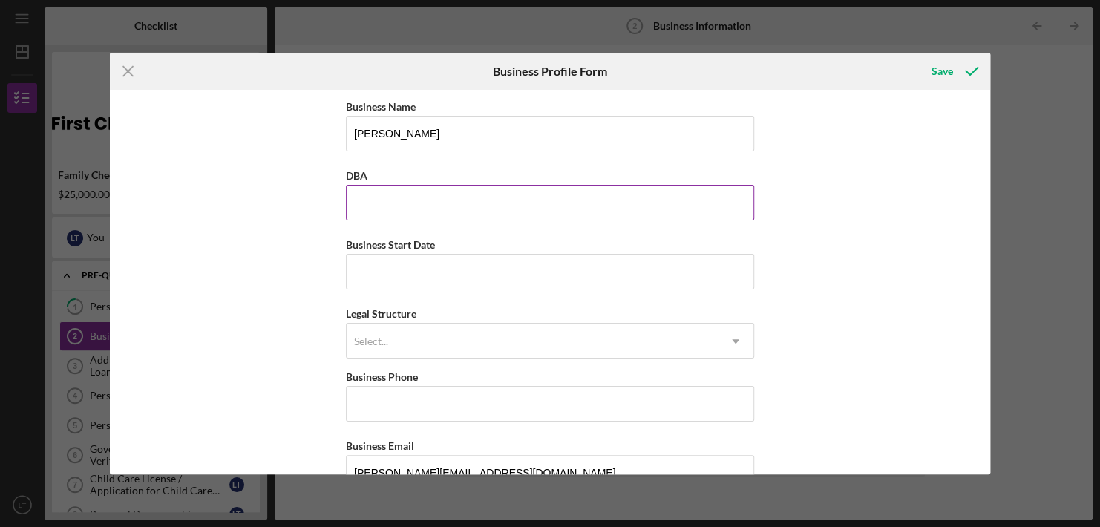
click at [470, 200] on input "DBA" at bounding box center [550, 203] width 408 height 36
type input "Career Learning Center"
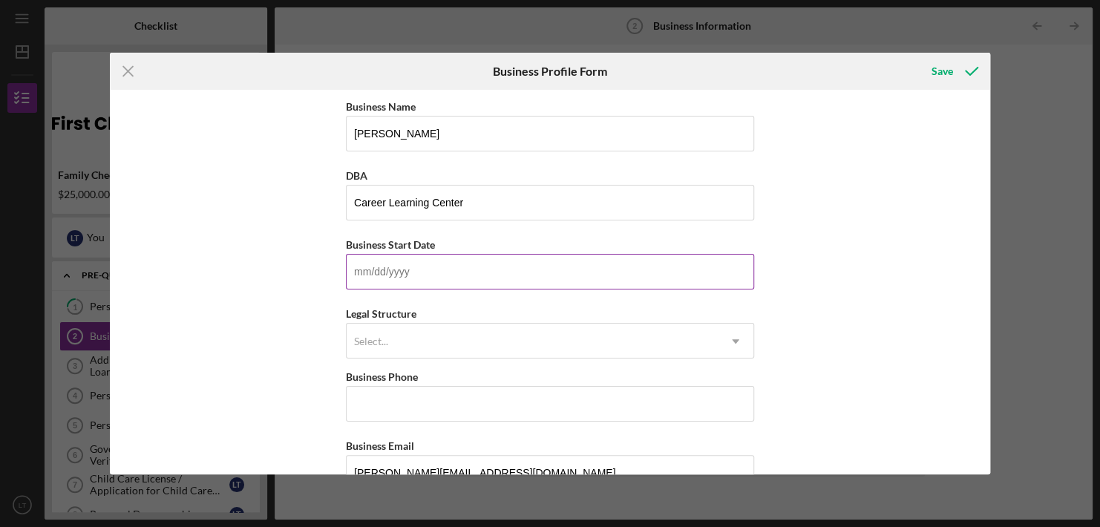
click at [446, 265] on input "Business Start Date" at bounding box center [550, 272] width 408 height 36
type input "[DATE]"
click at [452, 346] on div "Select..." at bounding box center [531, 341] width 371 height 34
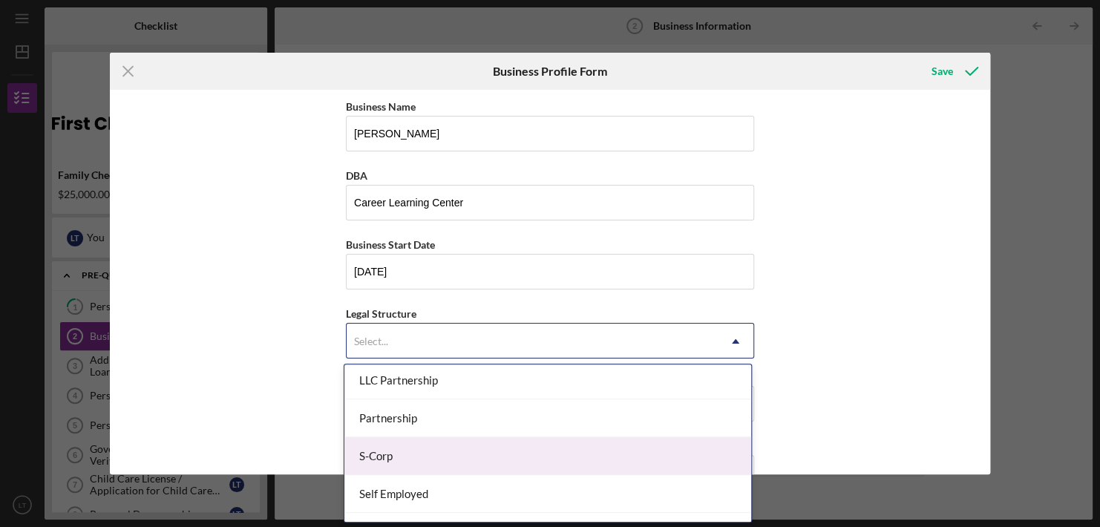
scroll to position [306, 0]
click at [458, 461] on div "S-Corp" at bounding box center [547, 456] width 407 height 38
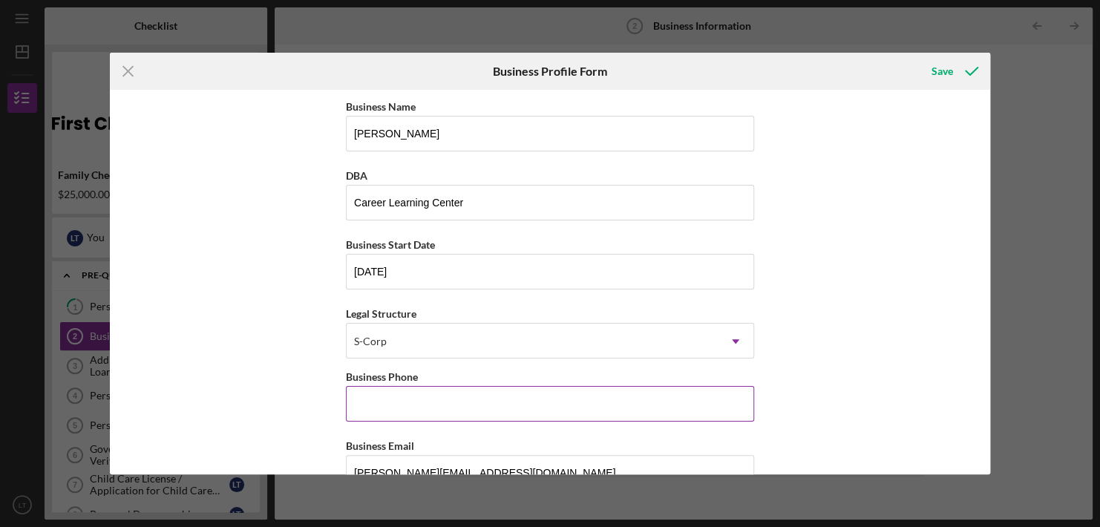
click at [456, 389] on input "Business Phone" at bounding box center [550, 404] width 408 height 36
type input "[PHONE_NUMBER]"
type input "[STREET_ADDRESS]"
type input "[GEOGRAPHIC_DATA]"
type input "55408"
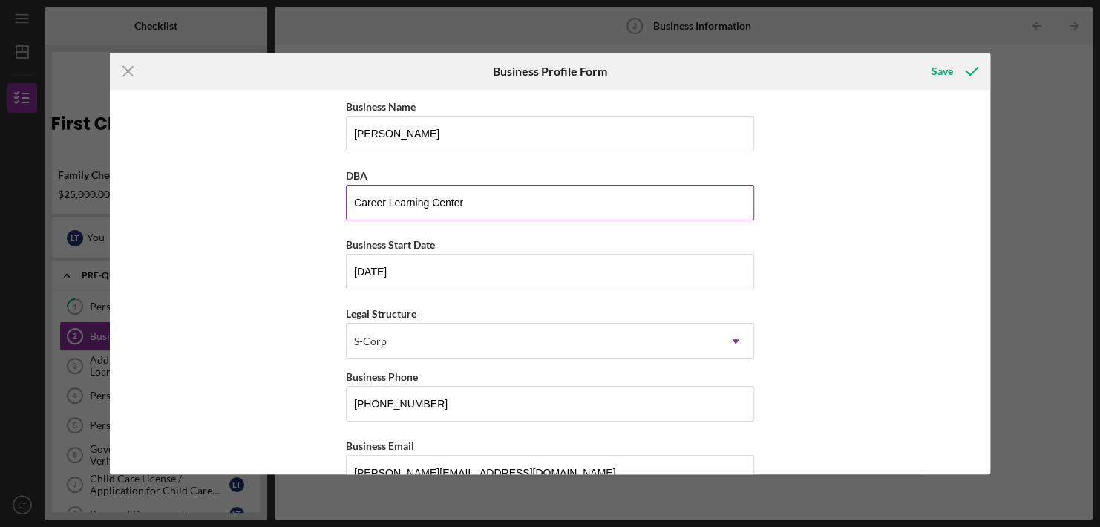
type input "MN"
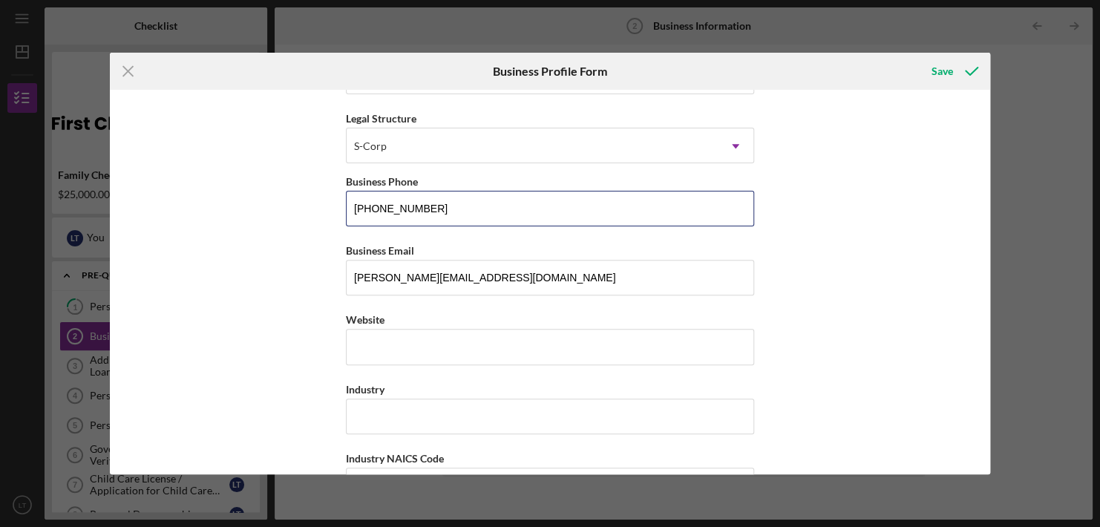
scroll to position [196, 0]
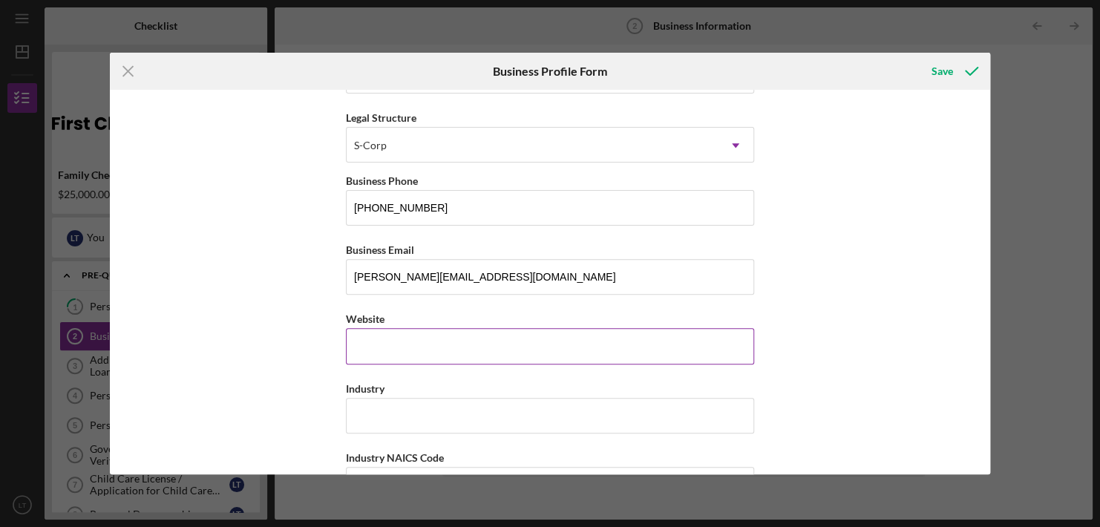
click at [404, 348] on input "Website" at bounding box center [550, 346] width 408 height 36
click at [388, 420] on input "Industry" at bounding box center [550, 416] width 408 height 36
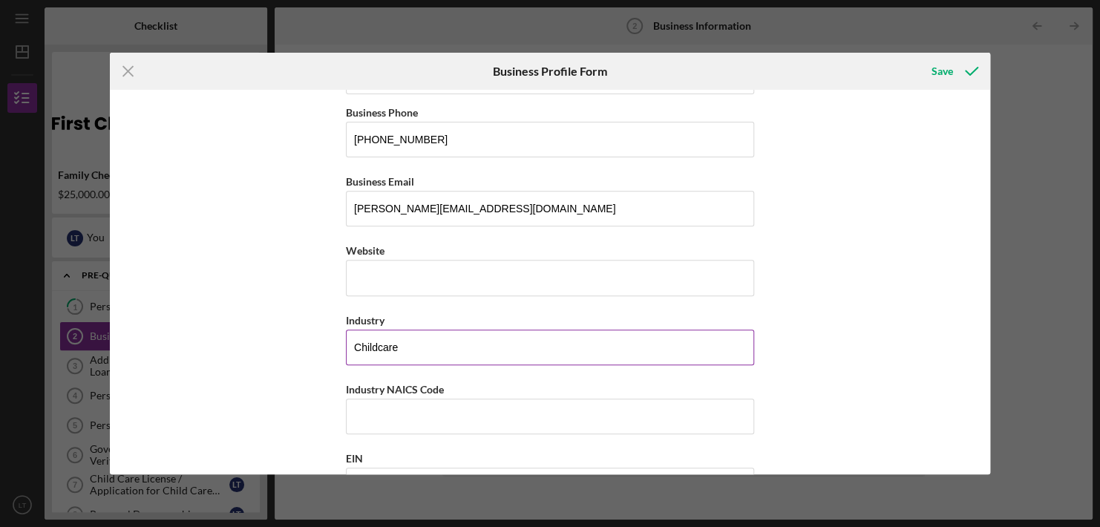
scroll to position [267, 0]
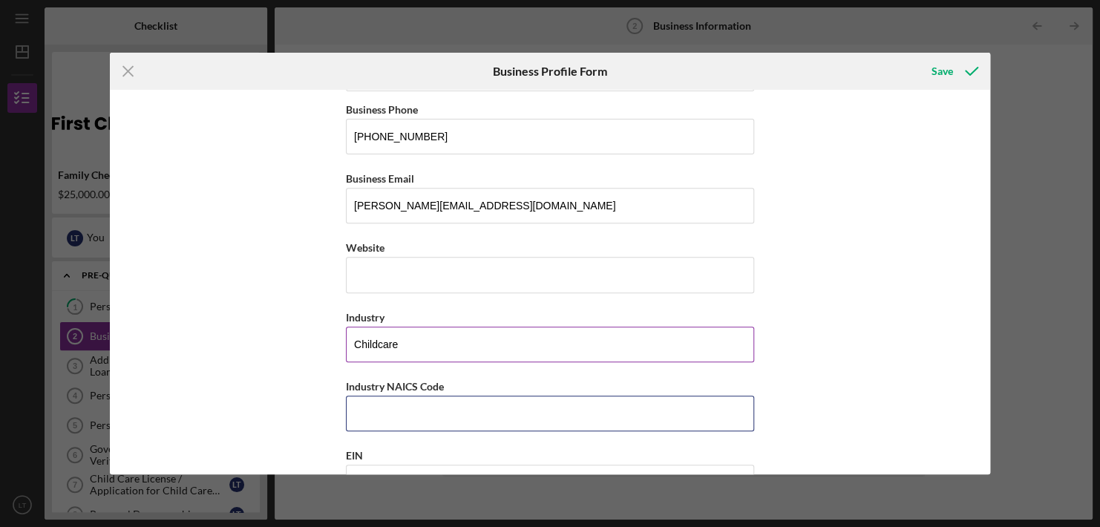
click at [388, 420] on input "Industry NAICS Code" at bounding box center [550, 413] width 408 height 36
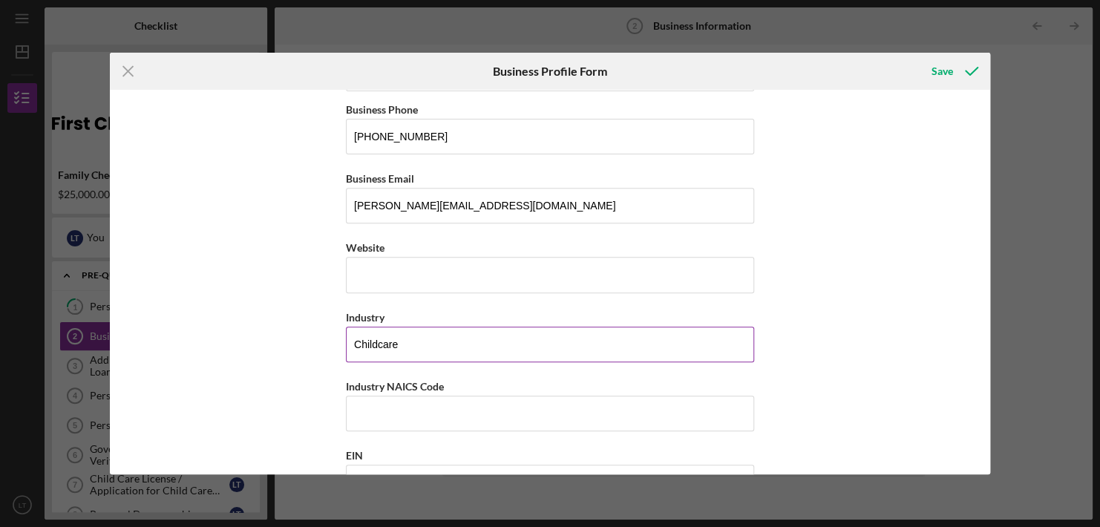
click at [455, 355] on input "Childcare" at bounding box center [550, 344] width 408 height 36
type input "Childcare Business"
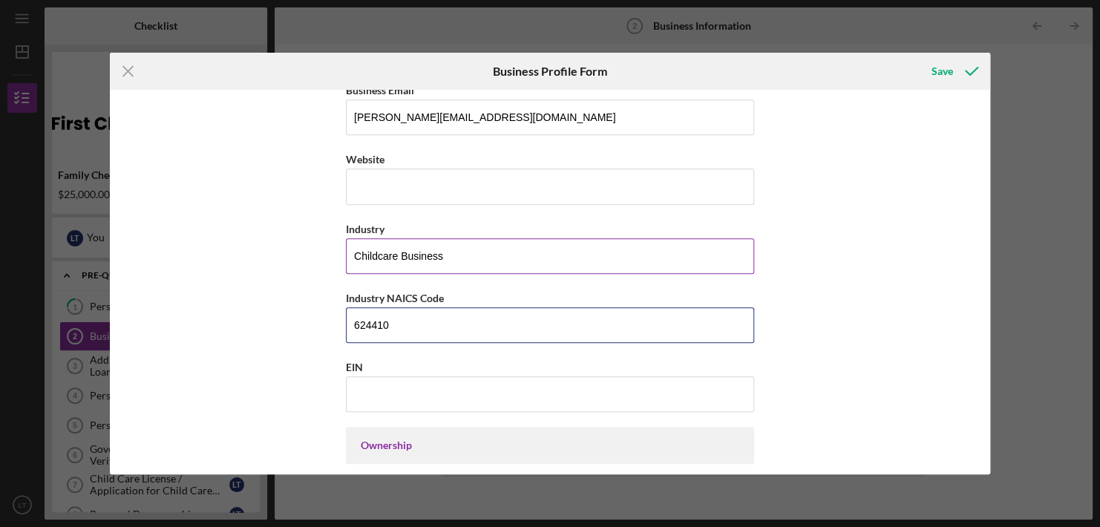
scroll to position [358, 0]
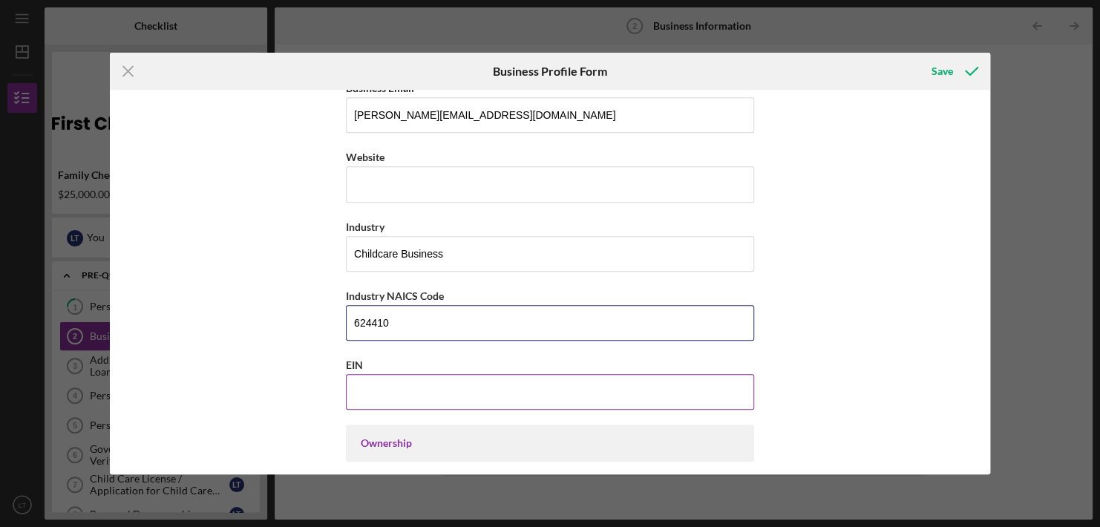
type input "624410"
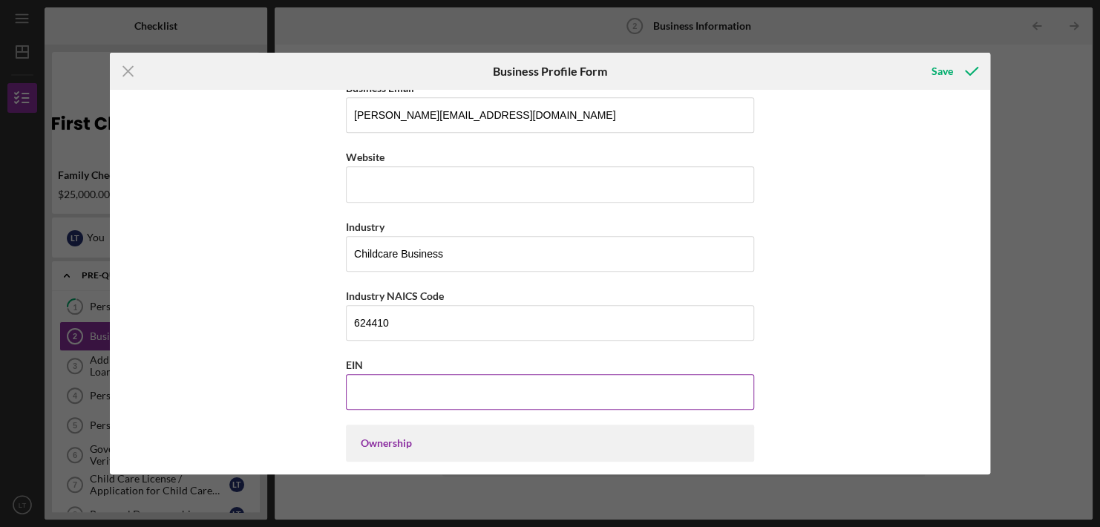
click at [455, 355] on div "EIN" at bounding box center [550, 364] width 408 height 19
click at [440, 378] on input "EIN" at bounding box center [550, 392] width 408 height 36
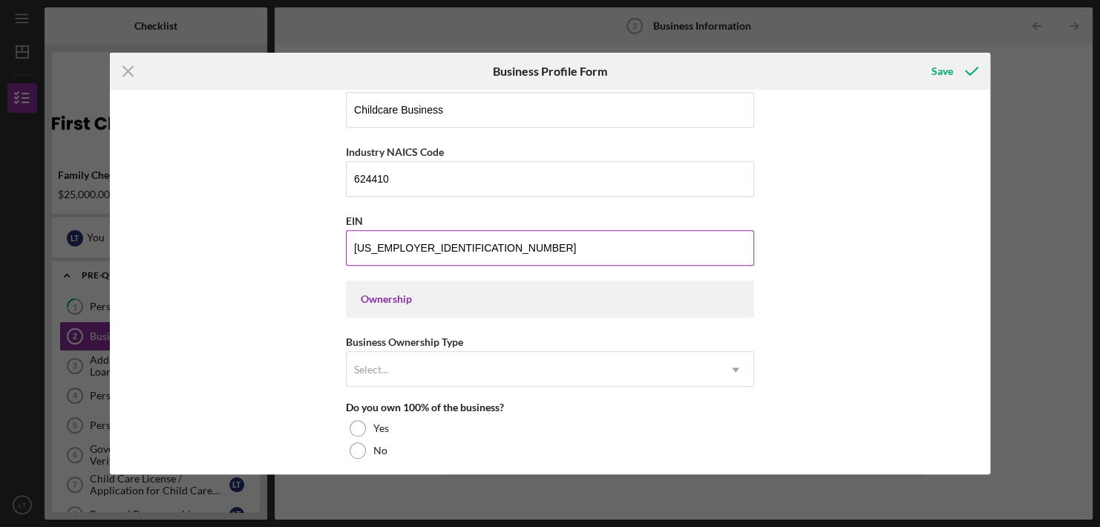
scroll to position [502, 0]
type input "[US_EMPLOYER_IDENTIFICATION_NUMBER]"
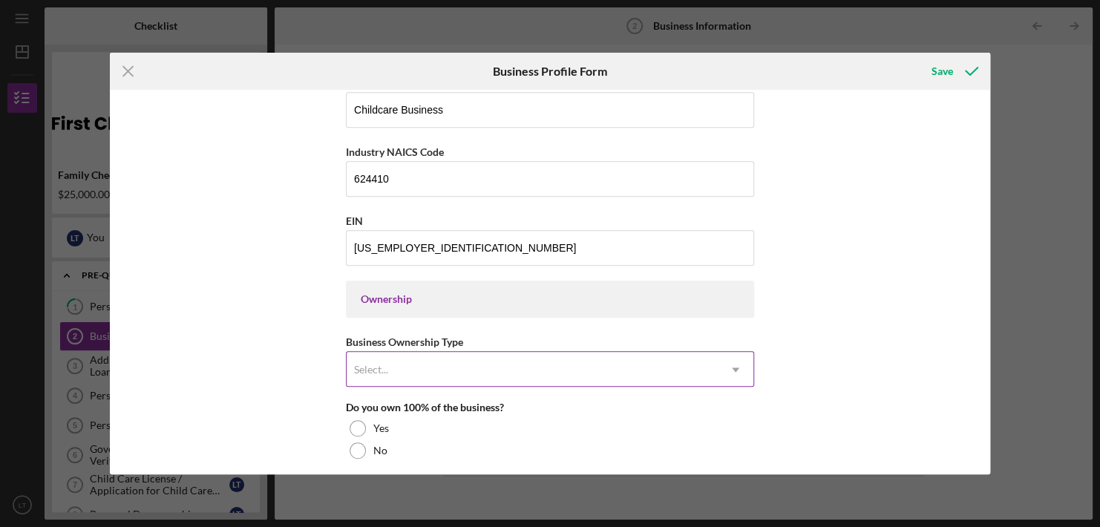
click at [441, 372] on div "Select..." at bounding box center [531, 369] width 371 height 34
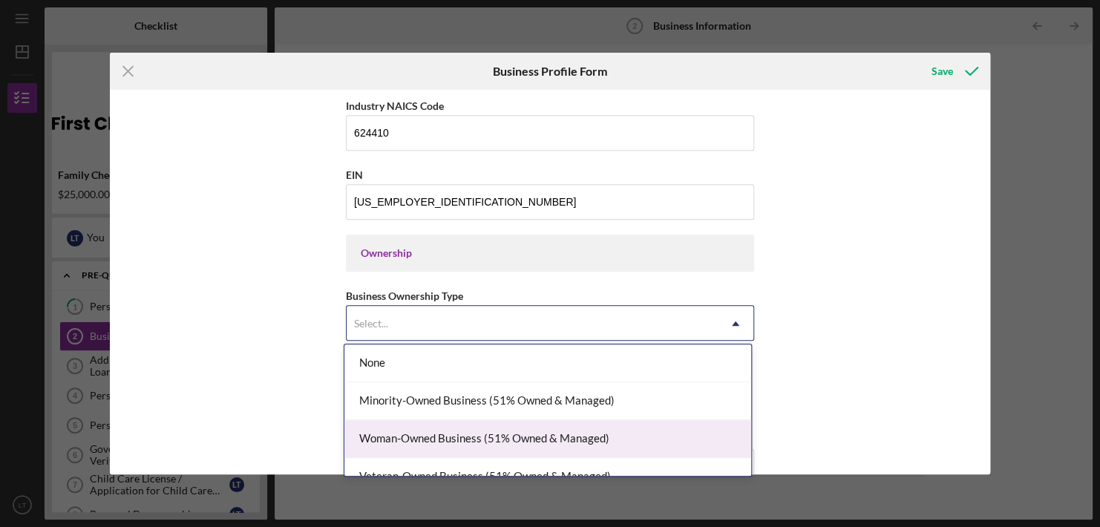
scroll to position [19, 0]
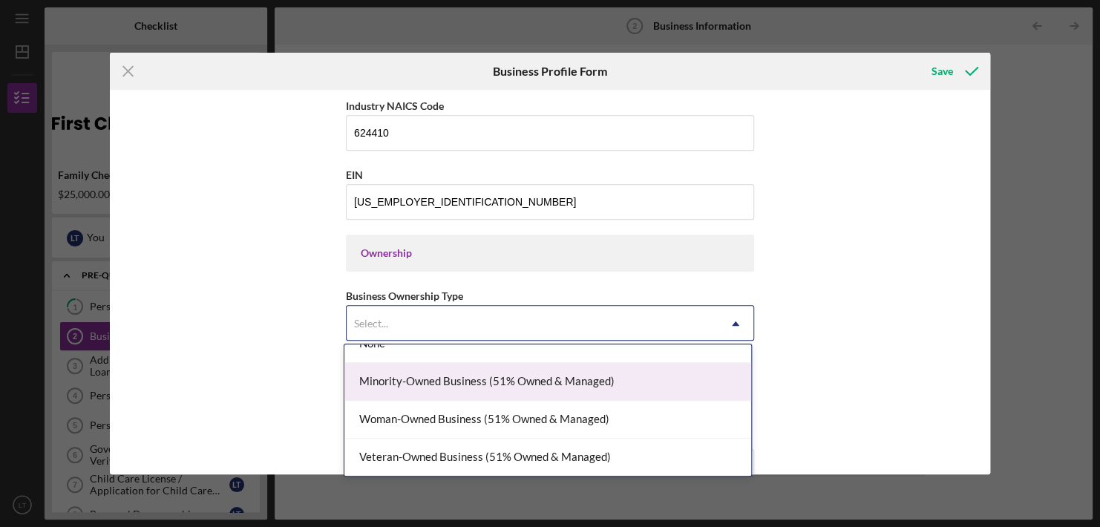
click at [472, 387] on div "Minority-Owned Business (51% Owned & Managed)" at bounding box center [547, 382] width 407 height 38
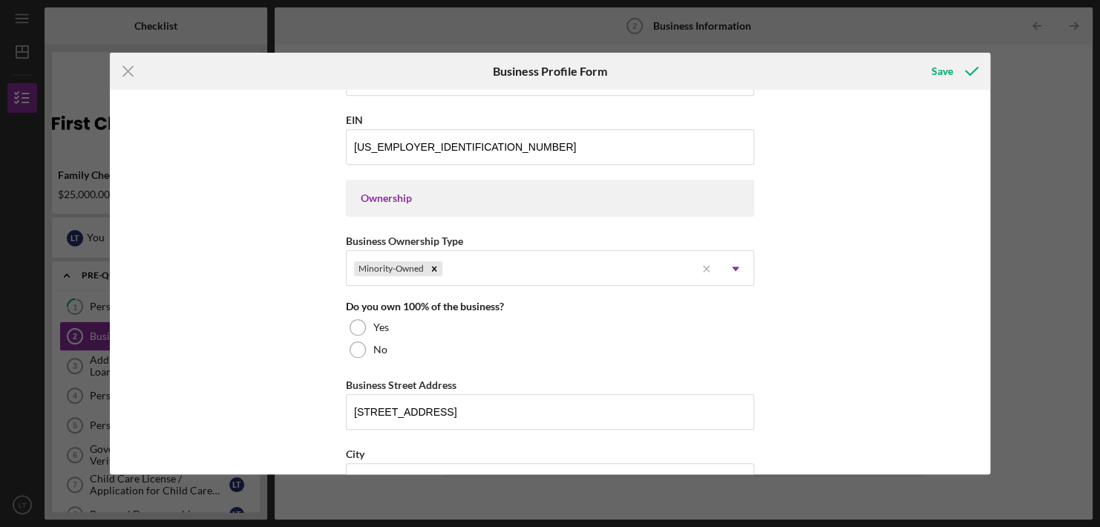
scroll to position [602, 0]
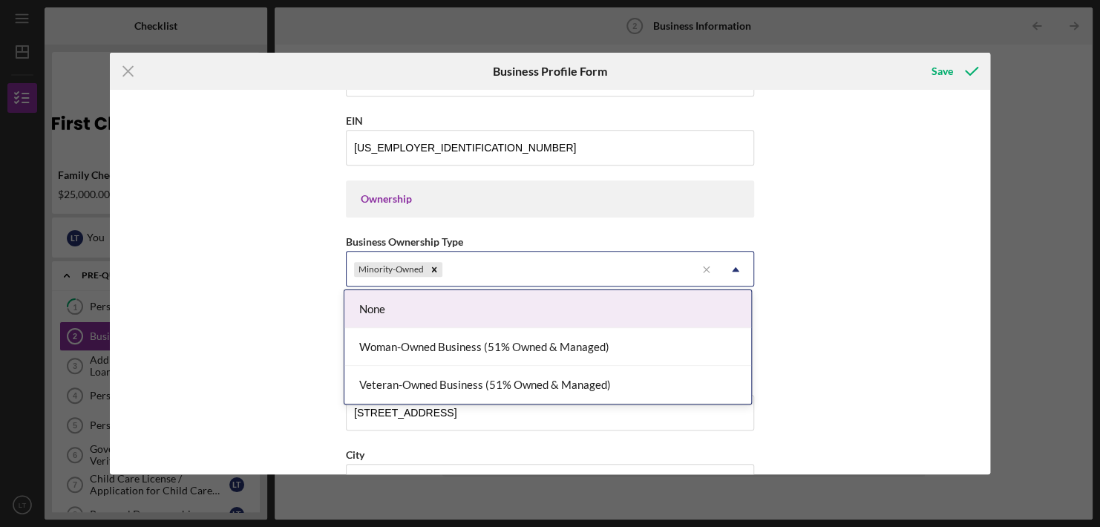
click at [732, 263] on icon "Icon/Dropdown Arrow" at bounding box center [735, 270] width 36 height 36
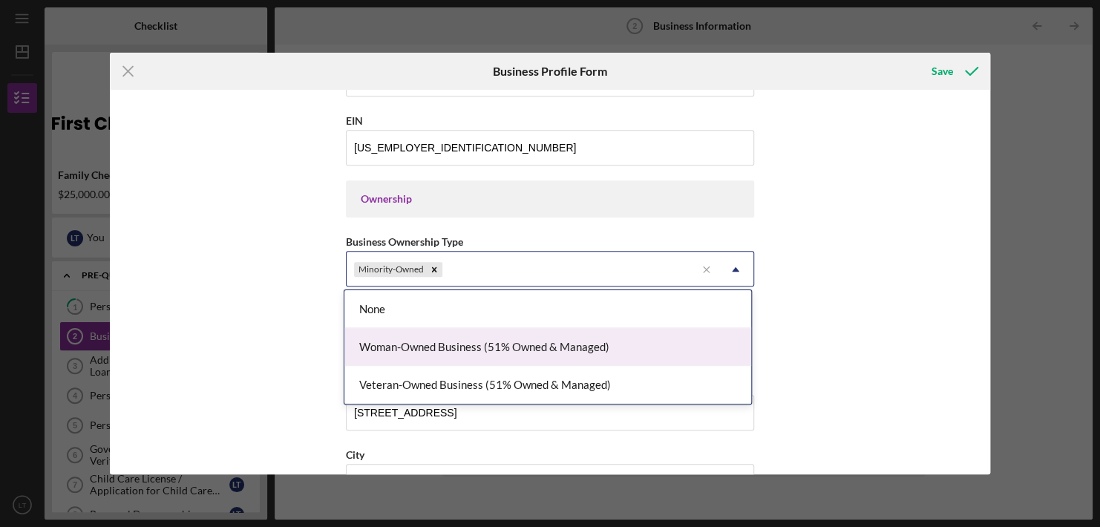
click at [550, 349] on div "Woman-Owned Business (51% Owned & Managed)" at bounding box center [547, 347] width 407 height 38
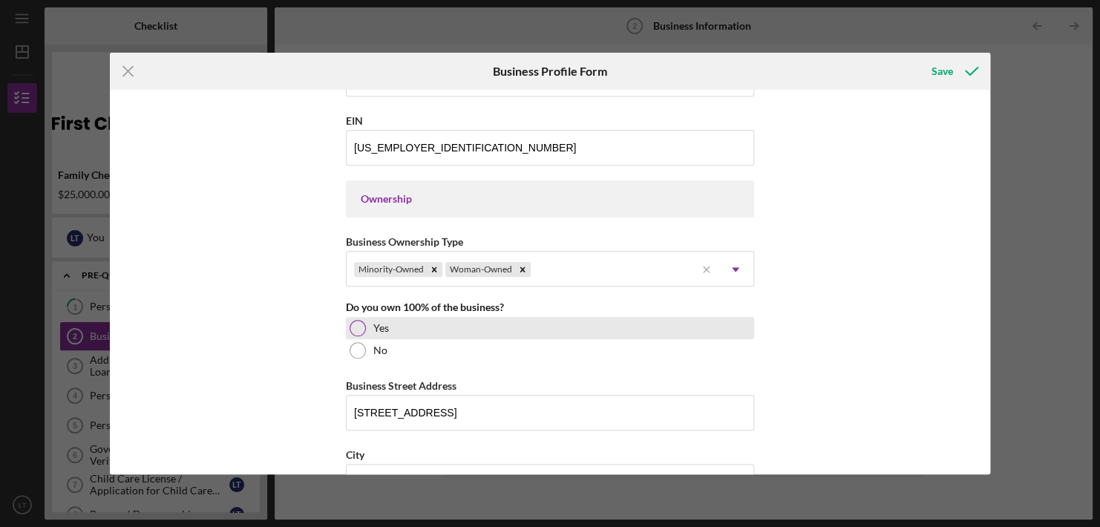
click at [361, 326] on div at bounding box center [357, 328] width 16 height 16
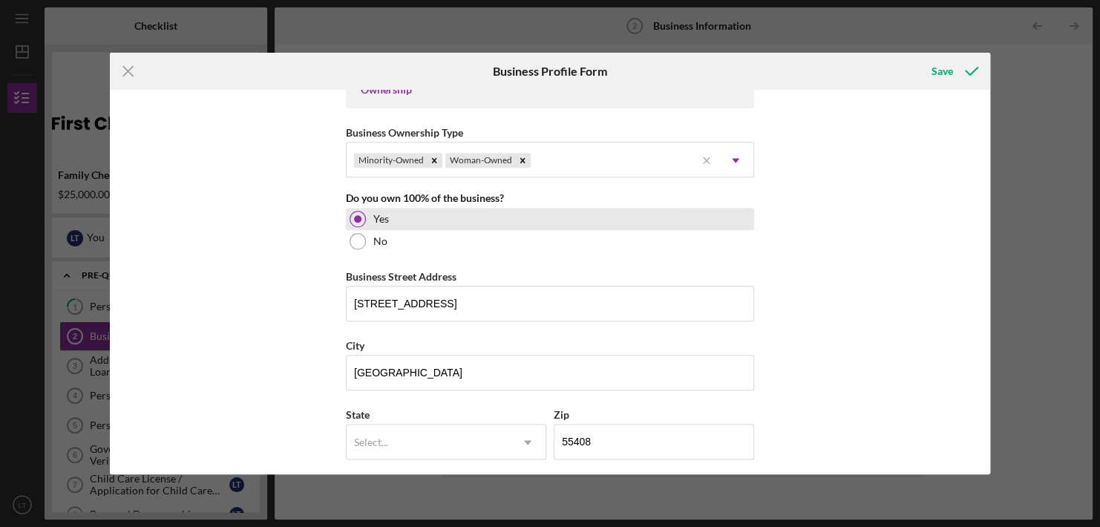
scroll to position [831, 0]
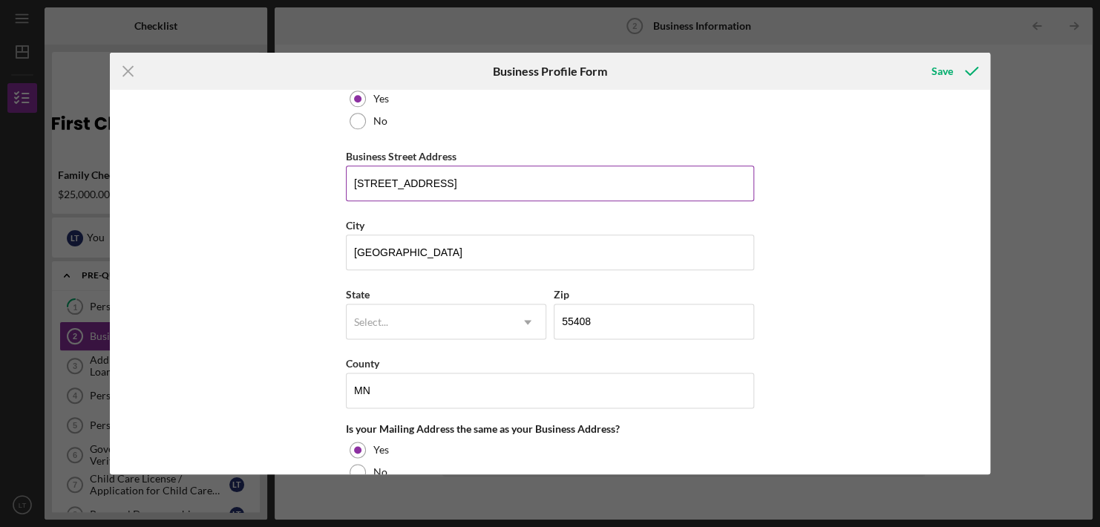
click at [434, 183] on input "[STREET_ADDRESS]" at bounding box center [550, 183] width 408 height 36
click at [438, 183] on input "[STREET_ADDRESS]" at bounding box center [550, 183] width 408 height 36
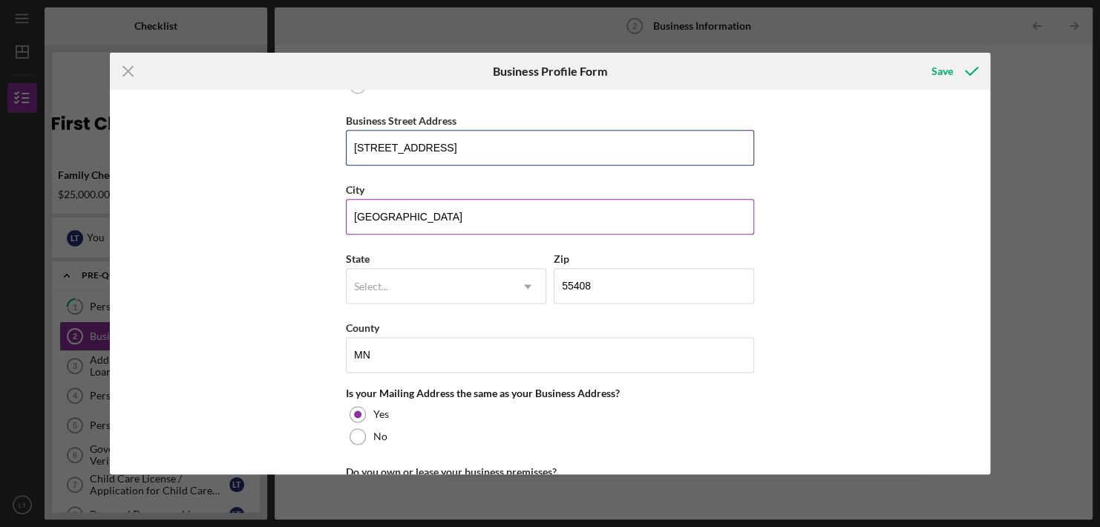
scroll to position [867, 0]
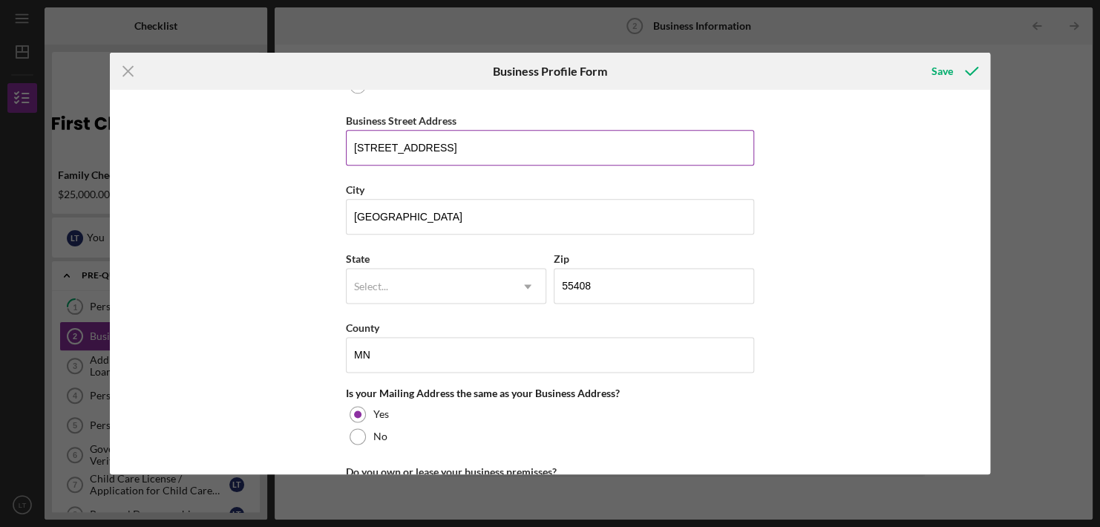
drag, startPoint x: 606, startPoint y: 140, endPoint x: 484, endPoint y: 139, distance: 122.4
click at [484, 139] on input "[STREET_ADDRESS]" at bounding box center [550, 148] width 408 height 36
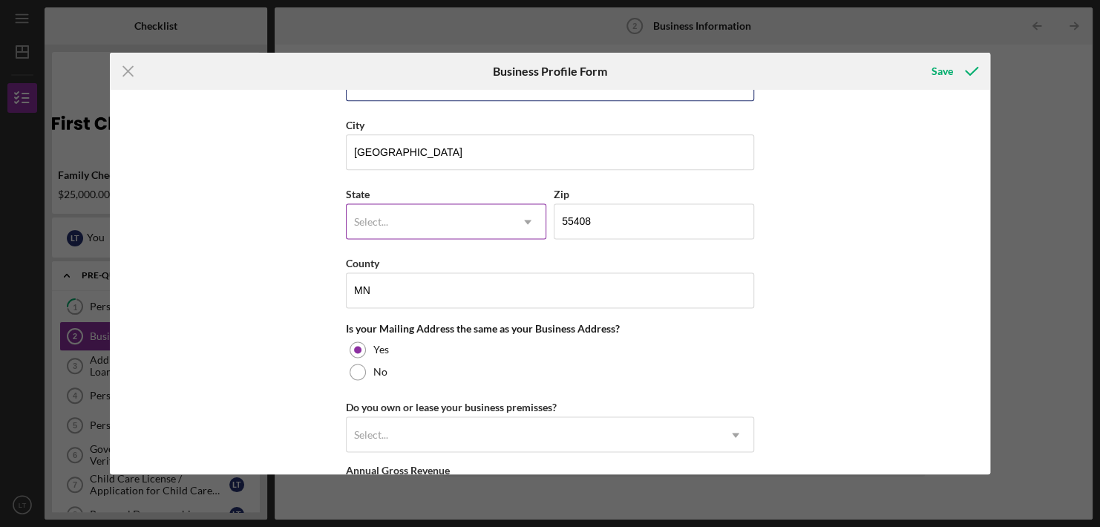
type input "[STREET_ADDRESS]"
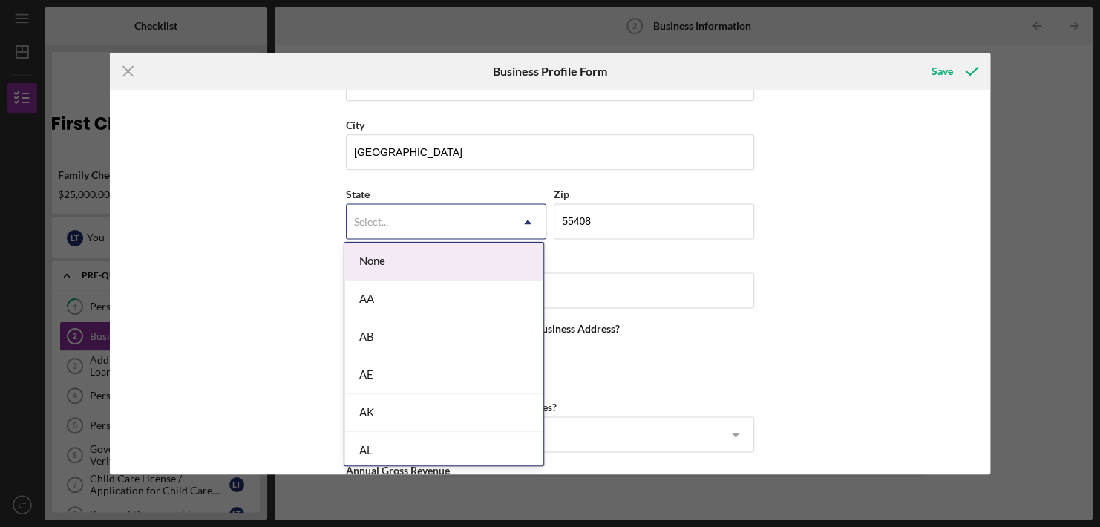
click at [413, 223] on div "Select..." at bounding box center [427, 222] width 163 height 34
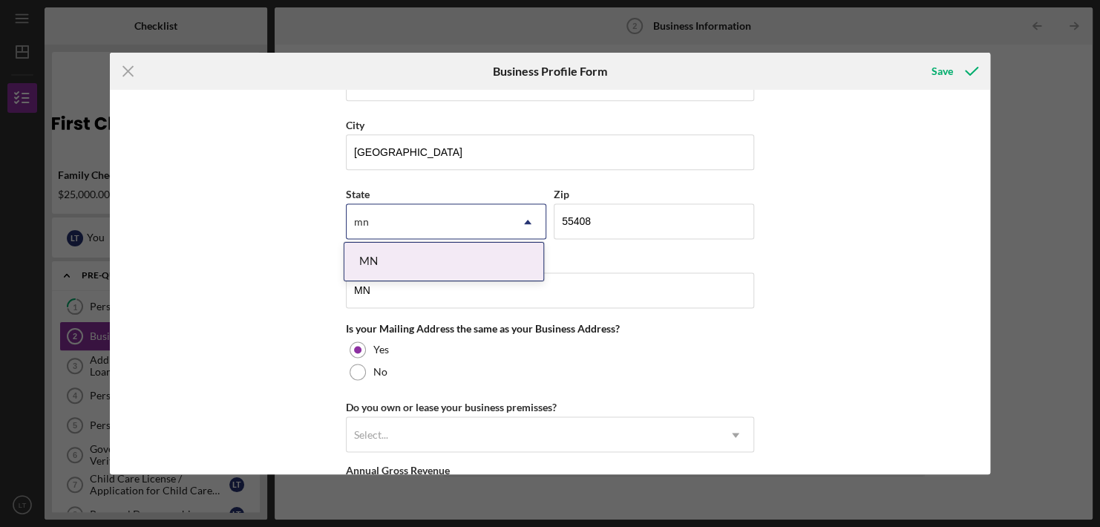
scroll to position [0, 0]
type input "mn"
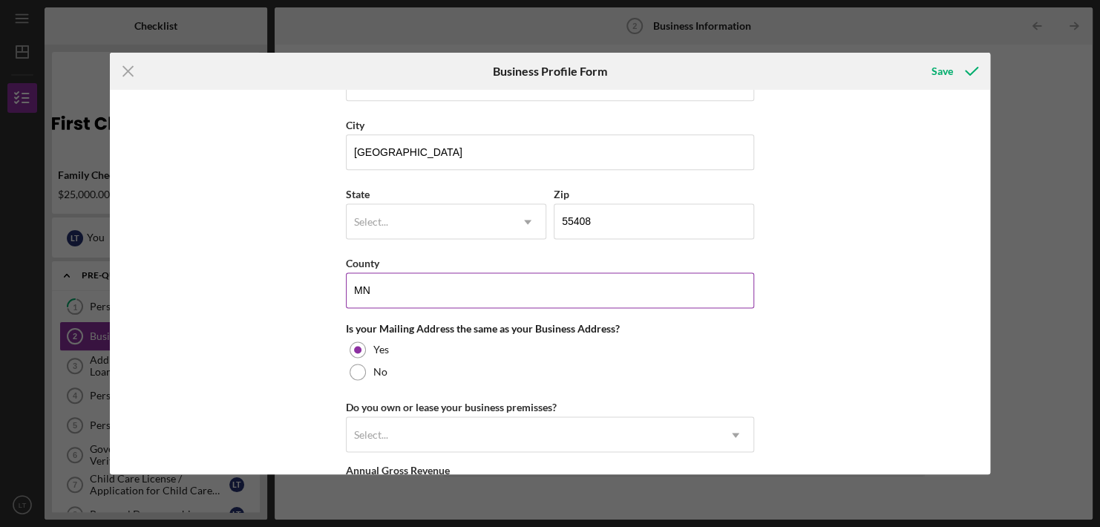
click at [609, 283] on input "MN" at bounding box center [550, 290] width 408 height 36
drag, startPoint x: 343, startPoint y: 295, endPoint x: 149, endPoint y: 318, distance: 195.0
click at [149, 318] on div "Business Name [PERSON_NAME] DBA Career Learning Center Business Start Date [DAT…" at bounding box center [550, 282] width 880 height 384
type input "Hennepin"
click at [405, 228] on div "Select..." at bounding box center [427, 222] width 163 height 34
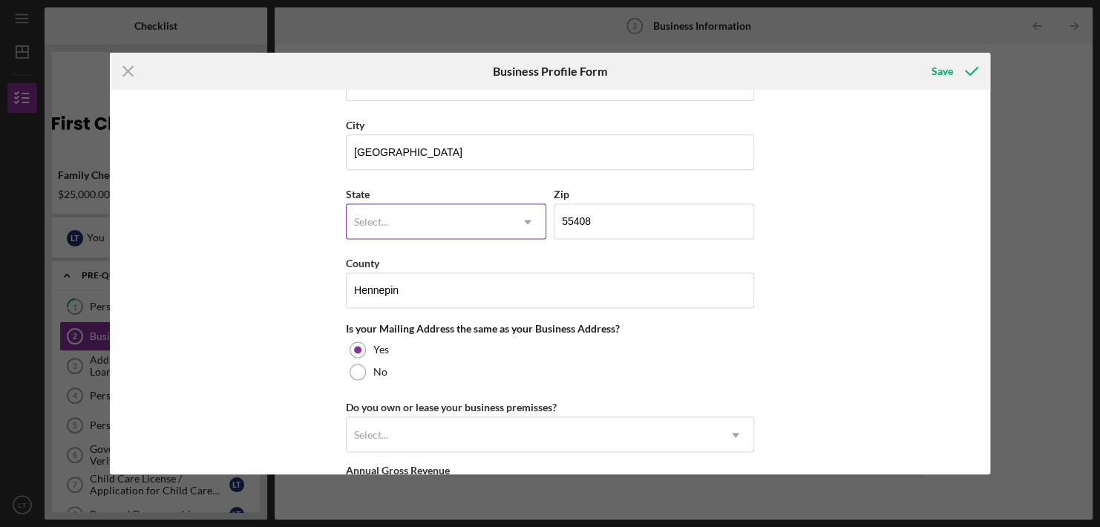
click at [405, 228] on div "Select..." at bounding box center [427, 222] width 163 height 34
type input "mn"
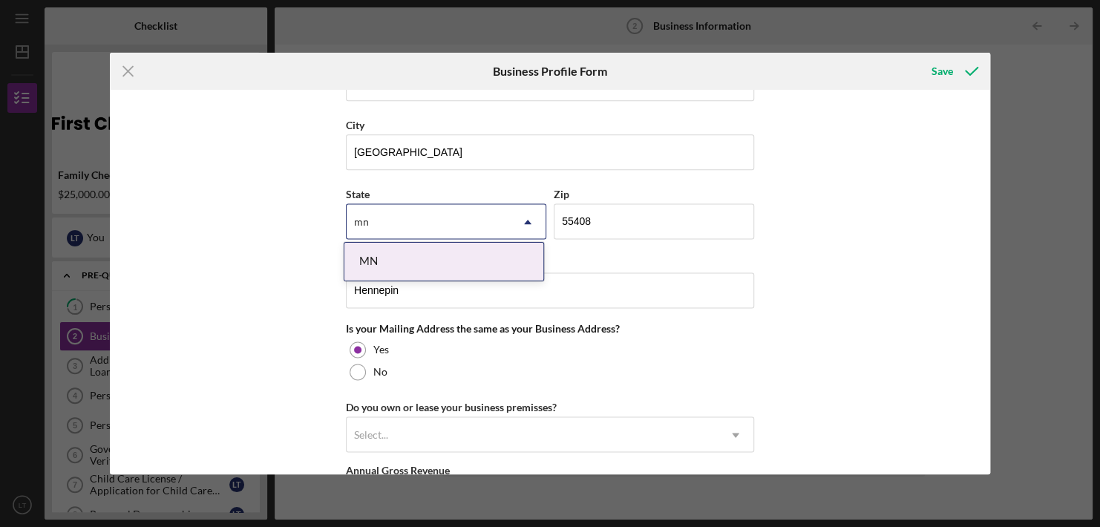
click at [372, 257] on div "MN" at bounding box center [443, 262] width 199 height 38
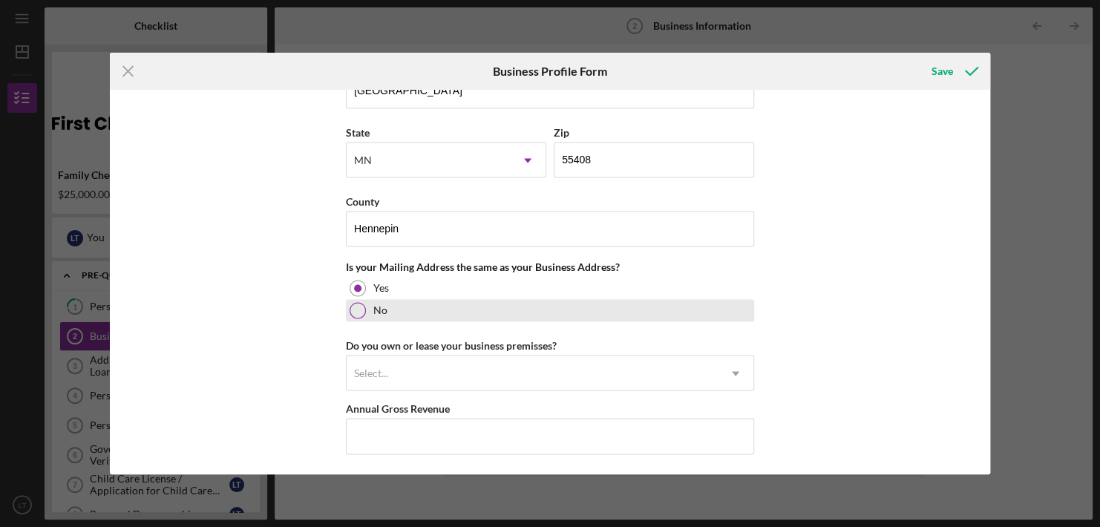
scroll to position [994, 0]
click at [357, 306] on div at bounding box center [357, 308] width 16 height 16
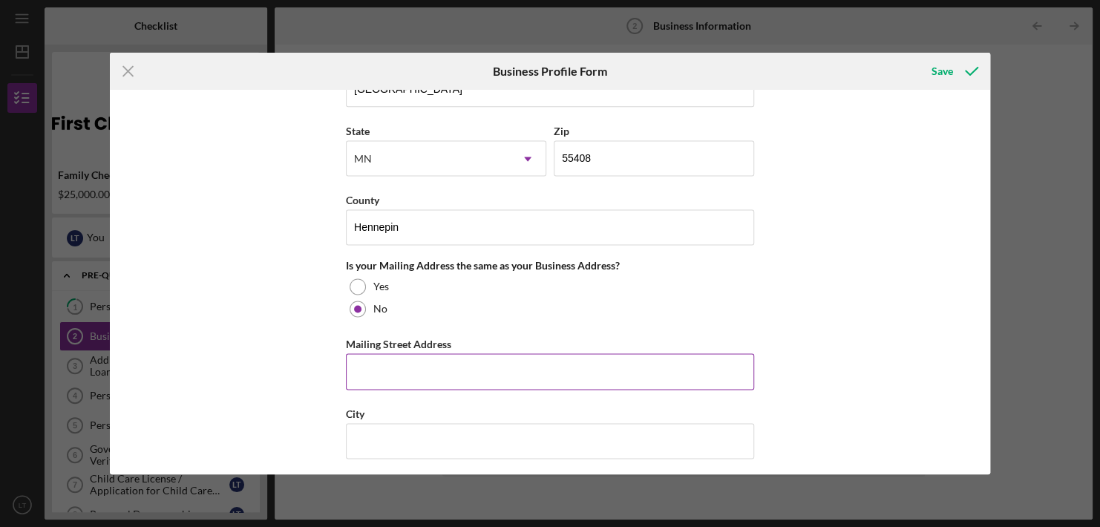
click at [423, 364] on input "Mailing Street Address" at bounding box center [550, 371] width 408 height 36
type input "[STREET_ADDRESS]"
type input "Bloomington"
type input "55425"
type input "MN"
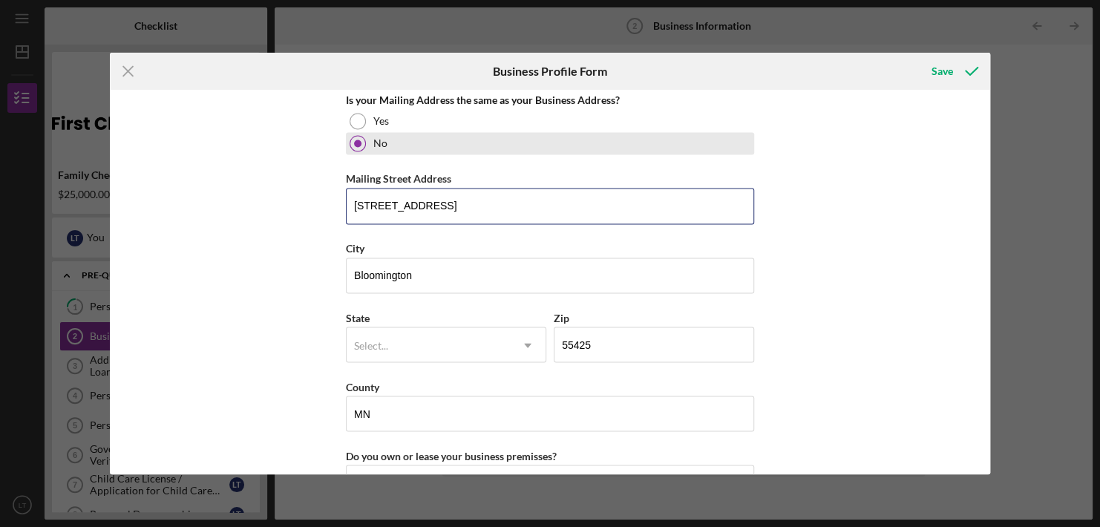
scroll to position [1166, 0]
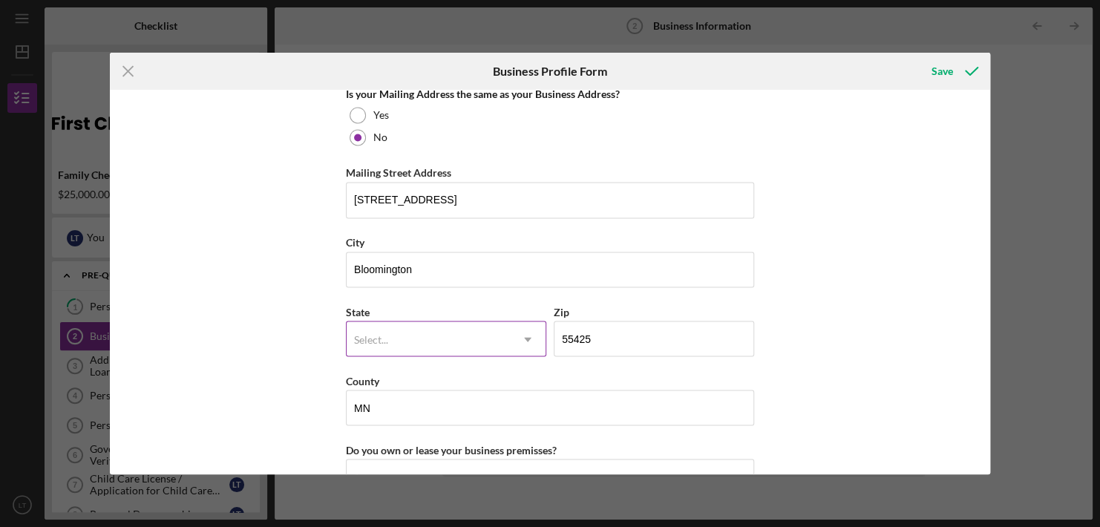
click at [443, 333] on div "Select..." at bounding box center [427, 339] width 163 height 34
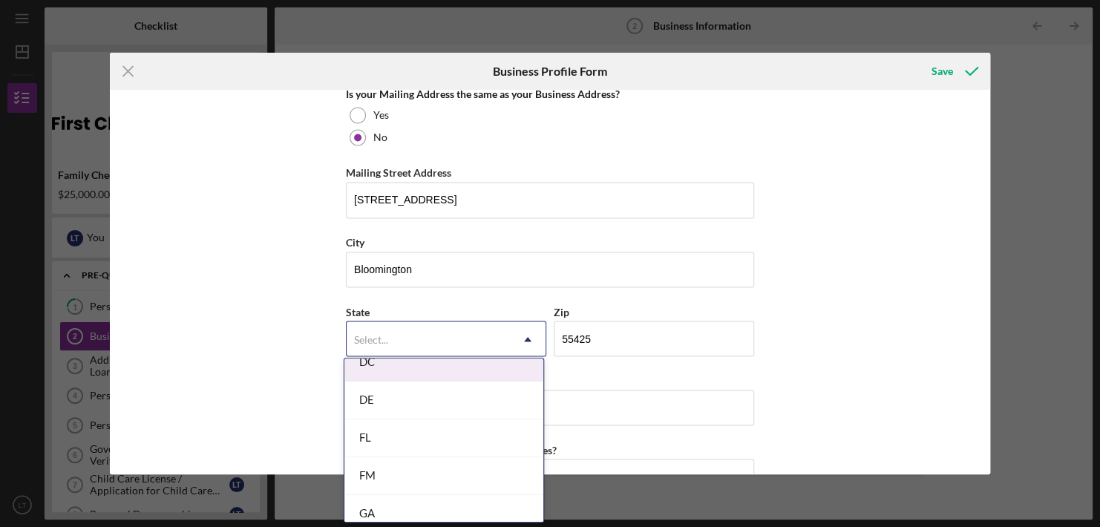
scroll to position [545, 0]
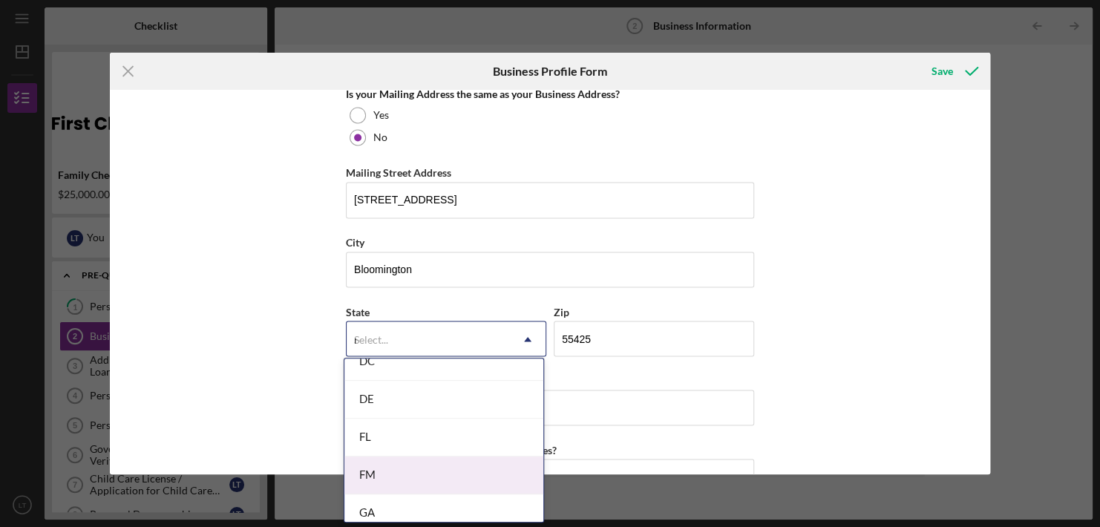
type input "mn"
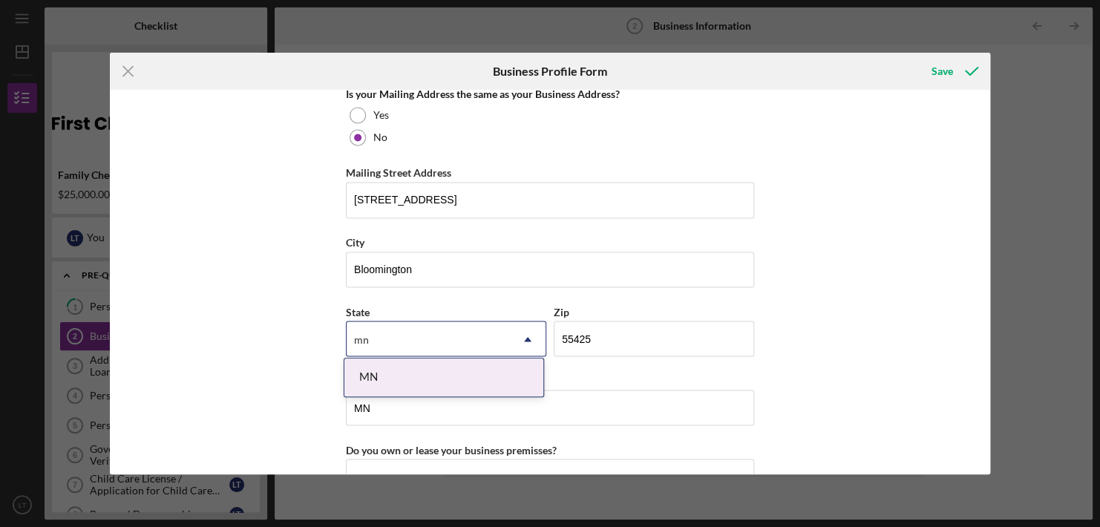
click at [368, 375] on div "MN" at bounding box center [443, 377] width 199 height 38
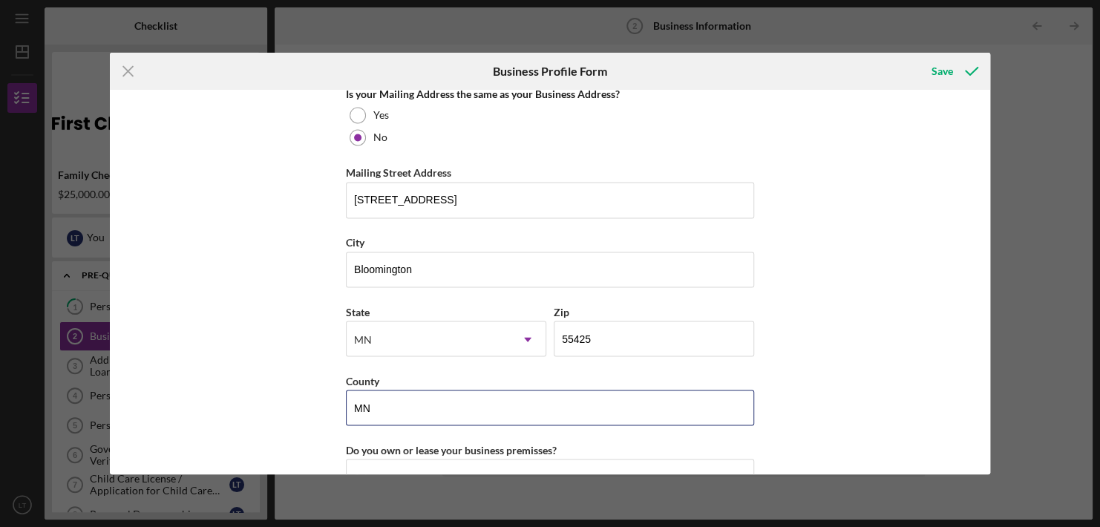
drag, startPoint x: 377, startPoint y: 399, endPoint x: 276, endPoint y: 402, distance: 100.9
click at [276, 402] on div "Business Name [PERSON_NAME] DBA Career Learning Center Business Start Date [DAT…" at bounding box center [550, 282] width 880 height 384
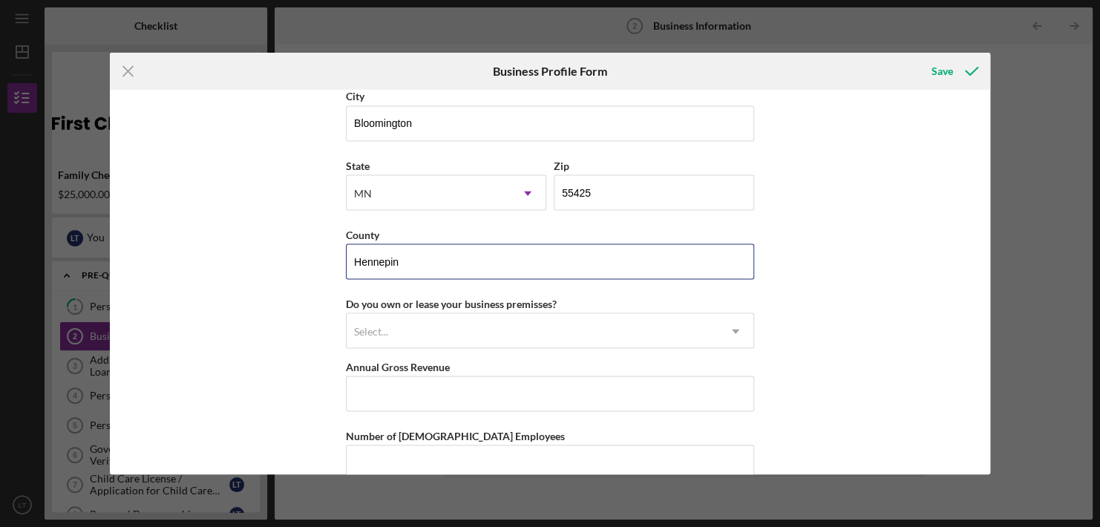
scroll to position [1311, 0]
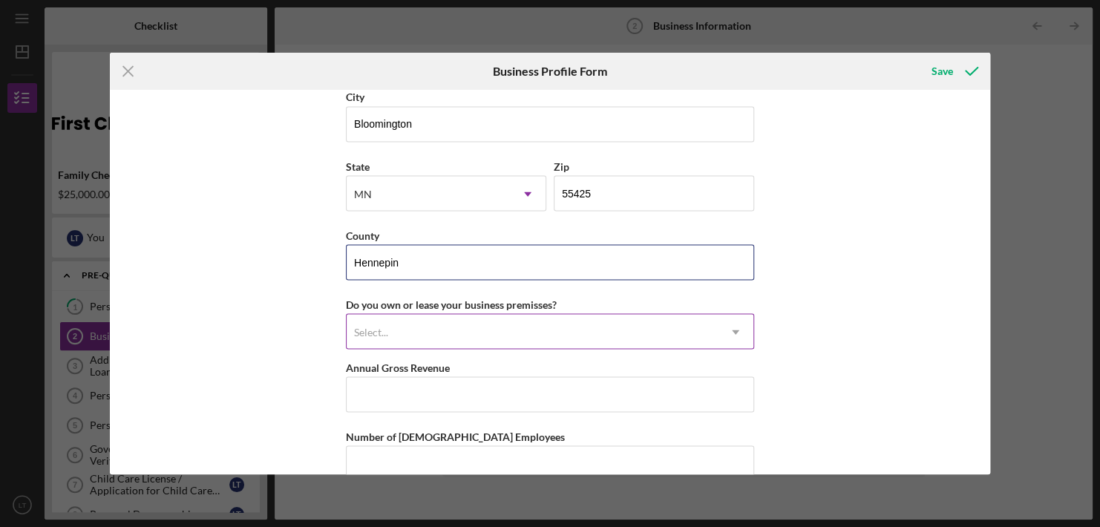
type input "Hennepin"
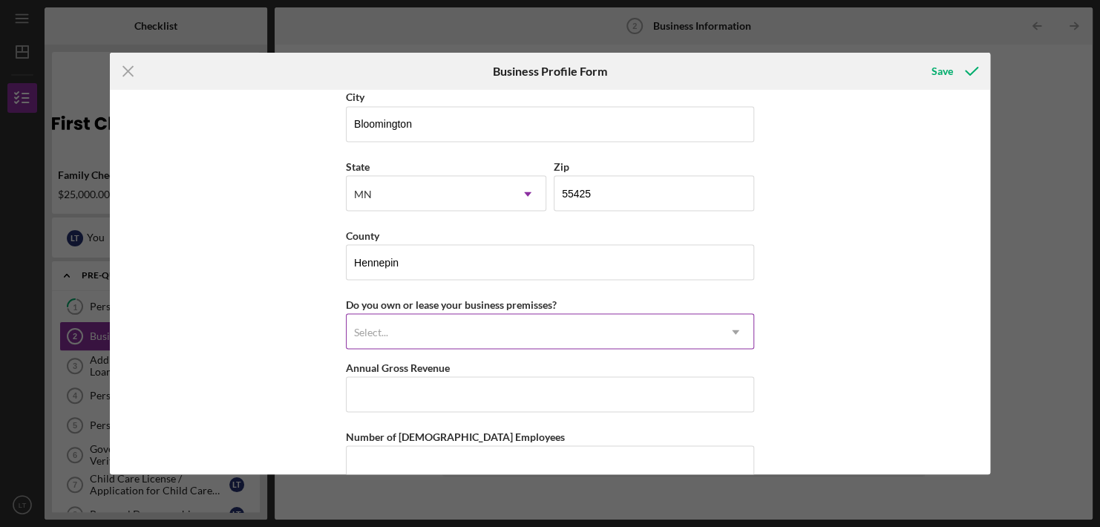
click at [494, 331] on div "Select..." at bounding box center [531, 332] width 371 height 34
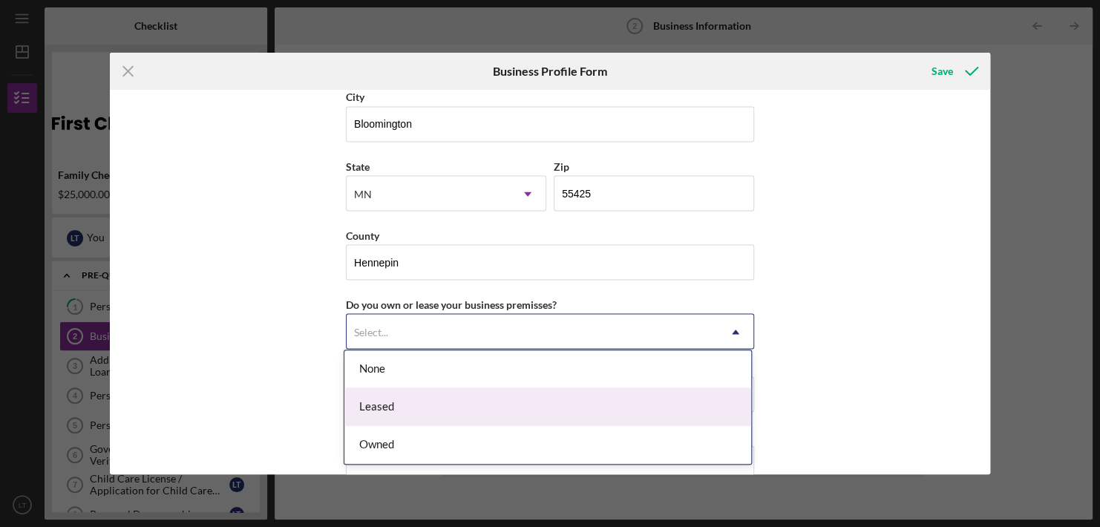
click at [411, 414] on div "Leased" at bounding box center [547, 407] width 407 height 38
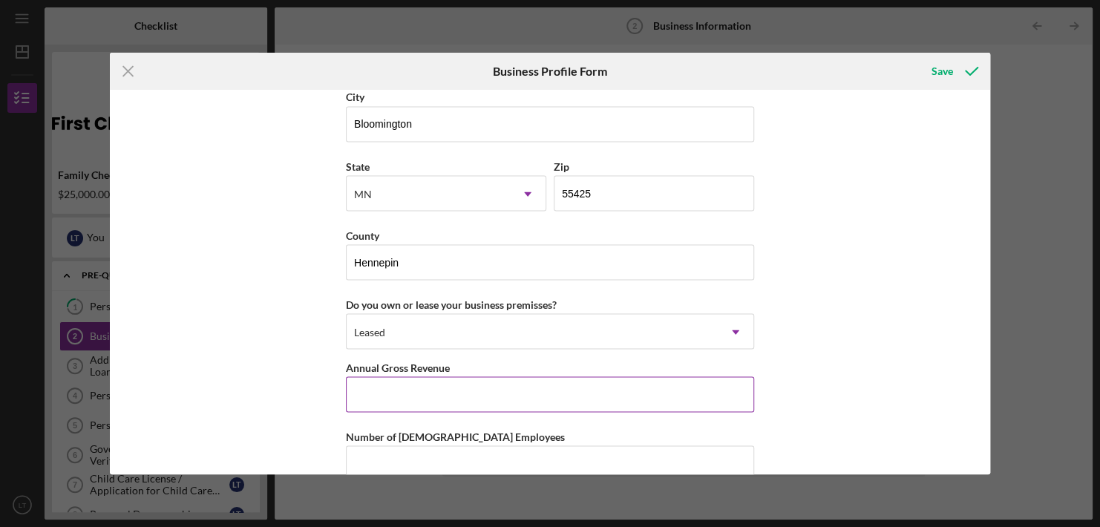
click at [424, 392] on input "Annual Gross Revenue" at bounding box center [550, 394] width 408 height 36
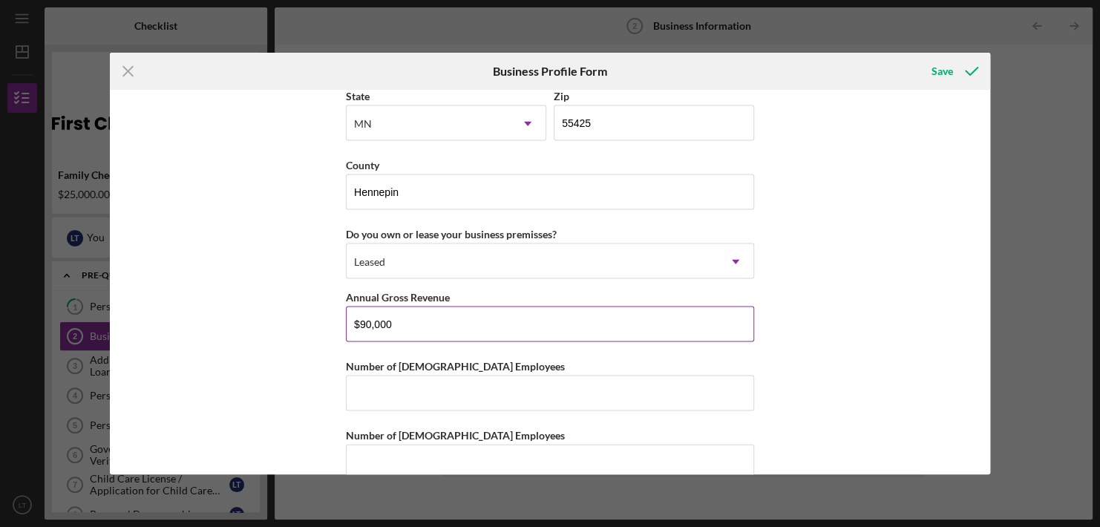
scroll to position [1380, 0]
type input "$90,000"
click at [424, 392] on input "Number of [DEMOGRAPHIC_DATA] Employees" at bounding box center [550, 394] width 408 height 36
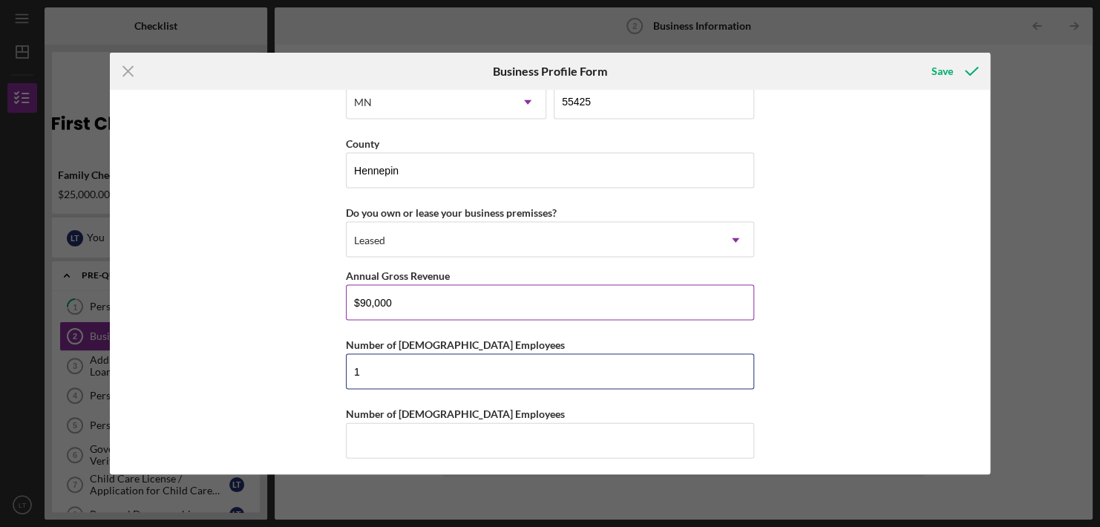
scroll to position [1402, 0]
type input "1"
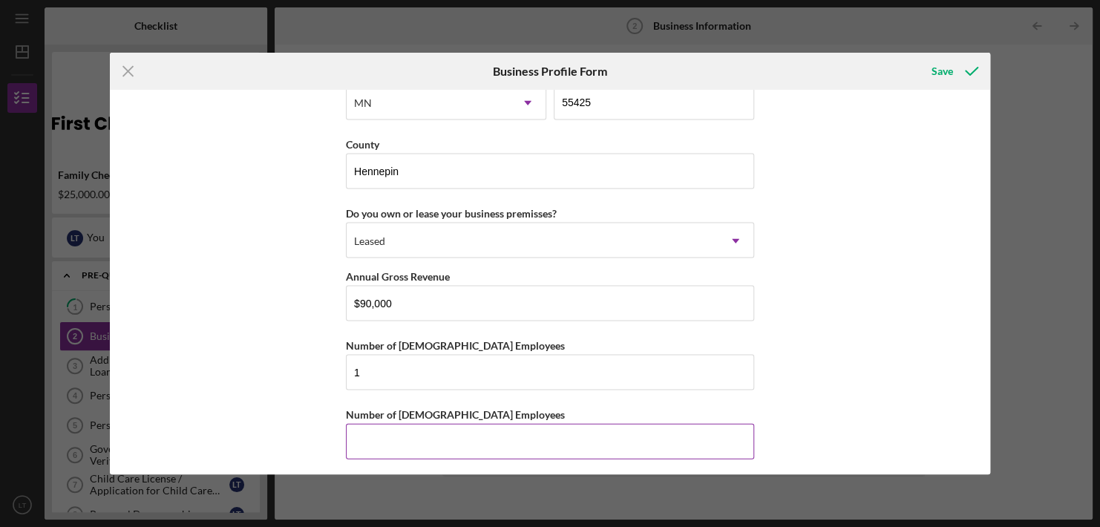
click at [392, 444] on input "Number of [DEMOGRAPHIC_DATA] Employees" at bounding box center [550, 441] width 408 height 36
type input "1"
click at [940, 70] on div "Save" at bounding box center [942, 71] width 22 height 30
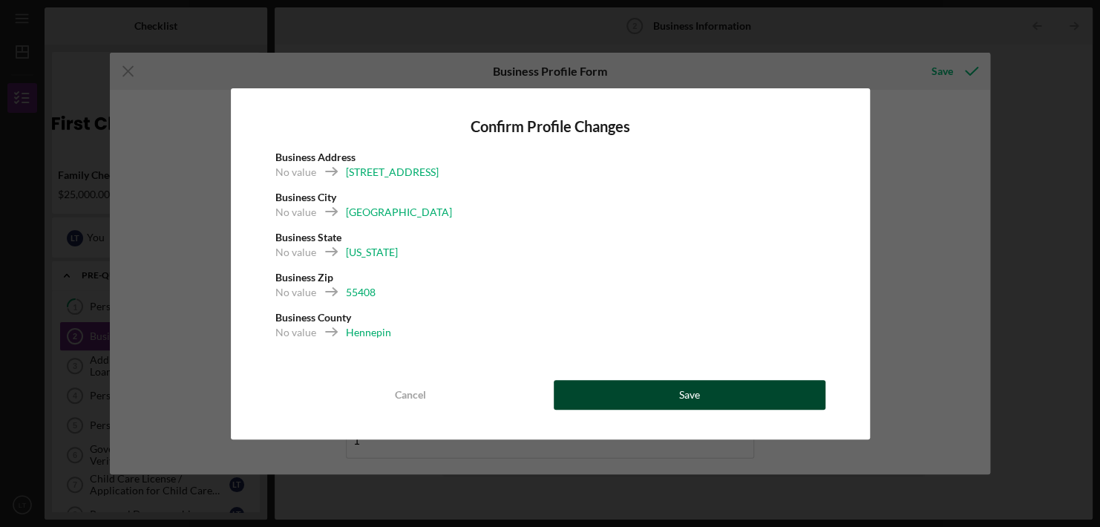
click at [702, 384] on button "Save" at bounding box center [689, 395] width 272 height 30
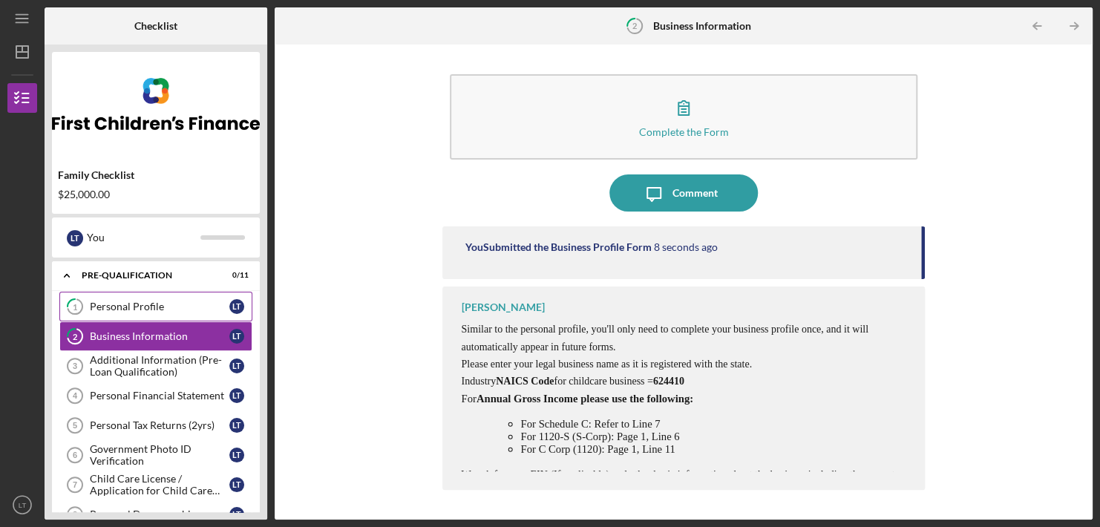
click at [157, 313] on link "1 Personal Profile L T" at bounding box center [155, 307] width 193 height 30
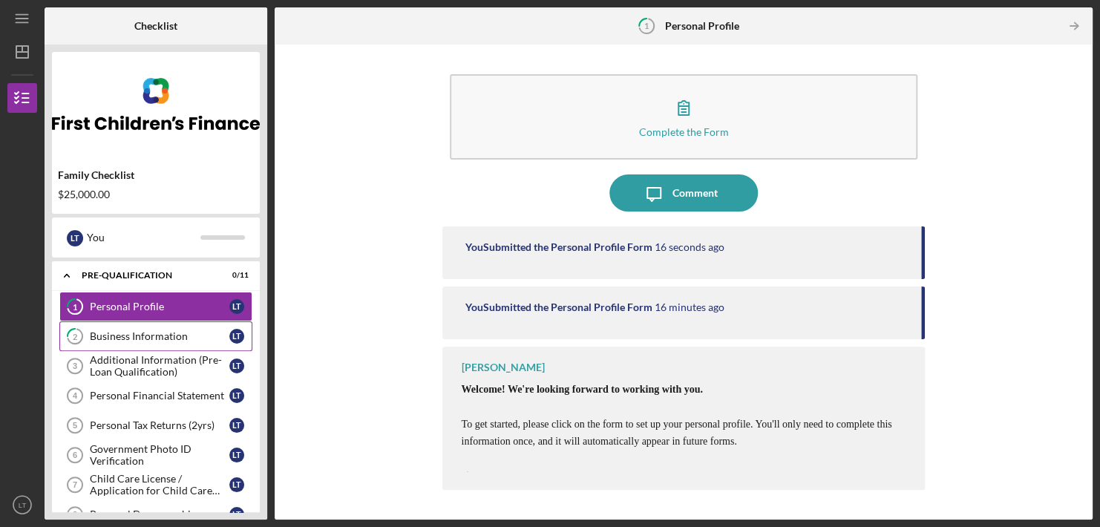
click at [165, 338] on div "Business Information" at bounding box center [159, 336] width 139 height 12
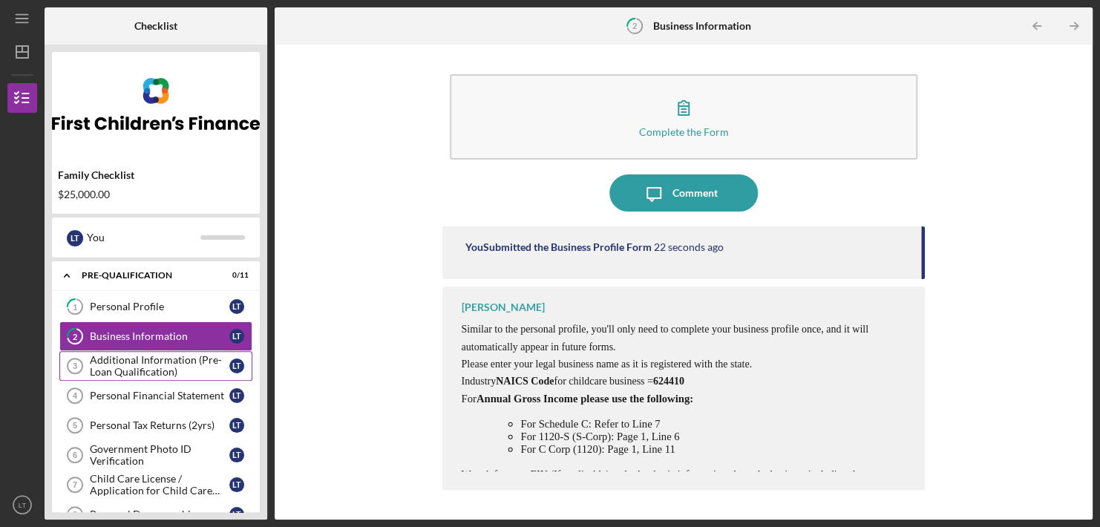
click at [180, 361] on div "Additional Information (Pre-Loan Qualification)" at bounding box center [159, 366] width 139 height 24
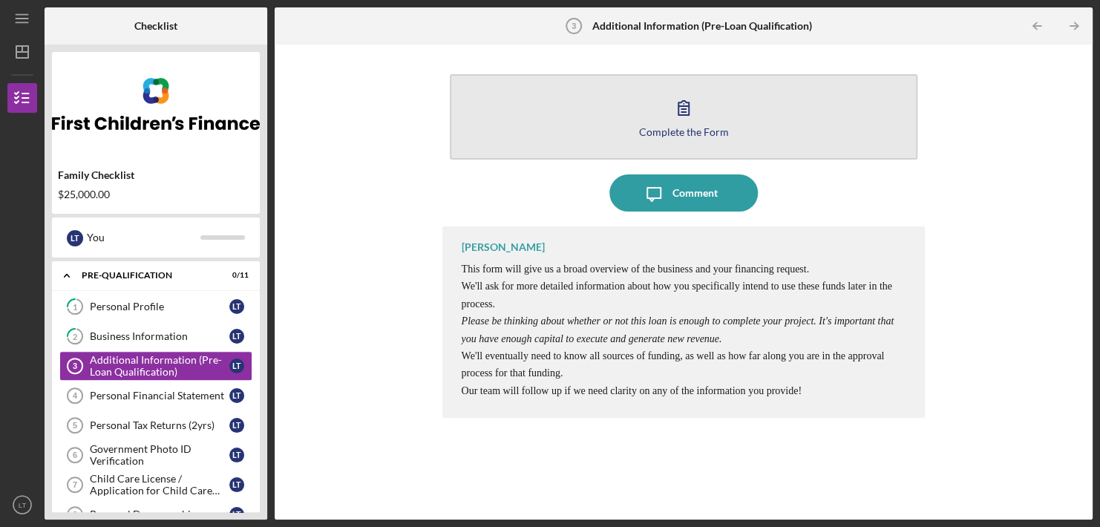
click at [640, 114] on button "Complete the Form Form" at bounding box center [683, 116] width 467 height 85
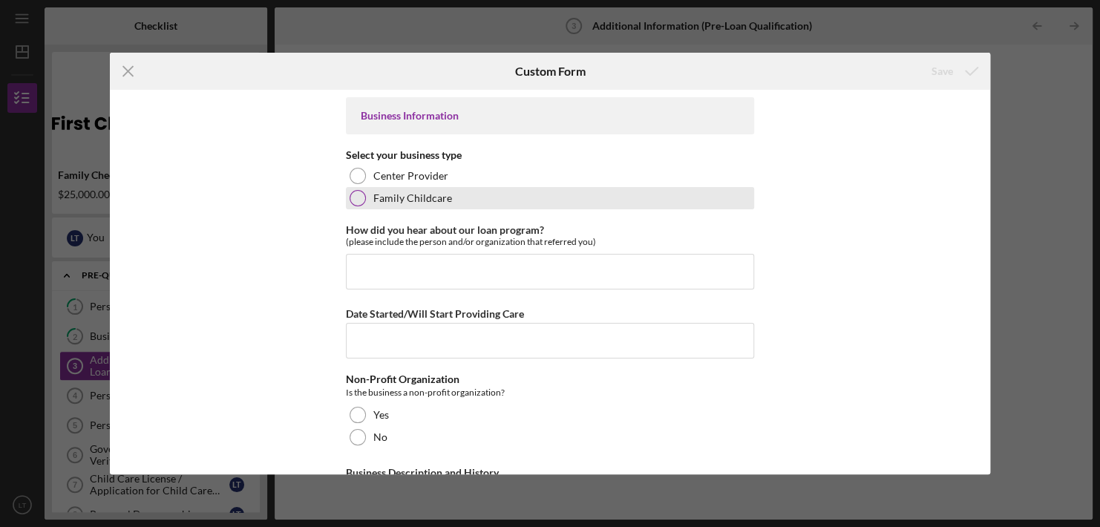
click at [357, 196] on div at bounding box center [357, 198] width 16 height 16
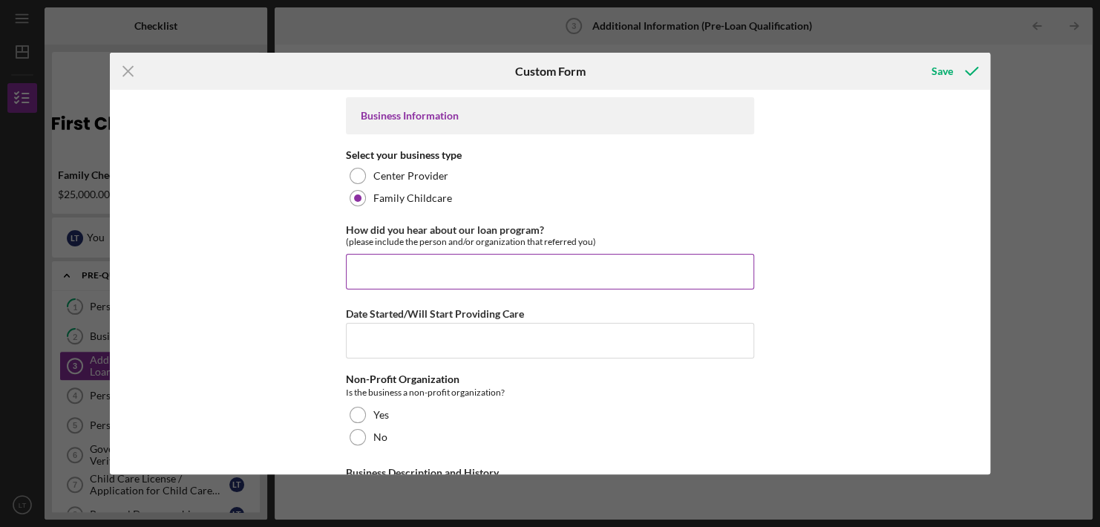
click at [401, 269] on input "How did you hear about our loan program?" at bounding box center [550, 272] width 408 height 36
type input "[PERSON_NAME]"
click at [391, 337] on input "Date Started/Will Start Providing Care" at bounding box center [550, 341] width 408 height 36
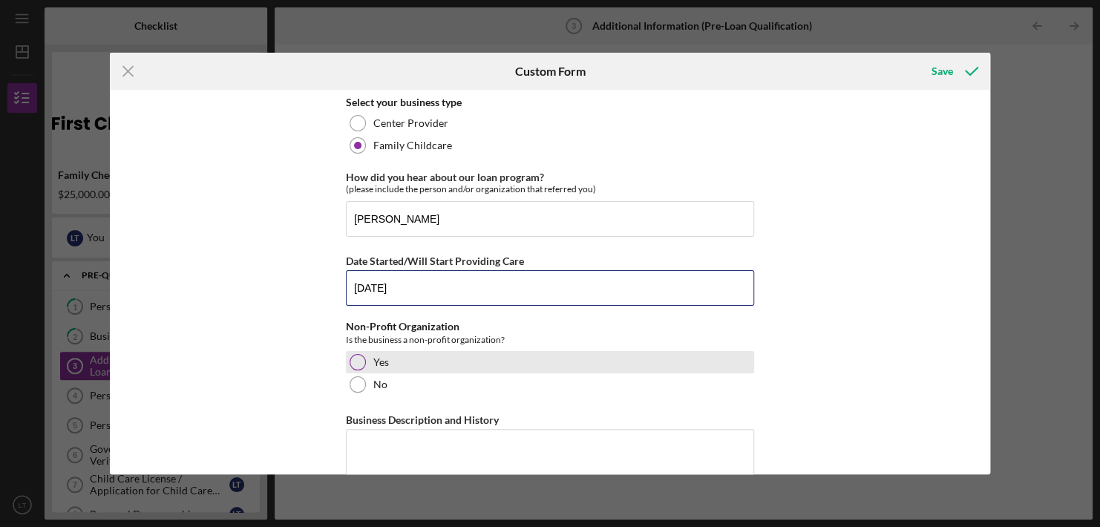
scroll to position [56, 0]
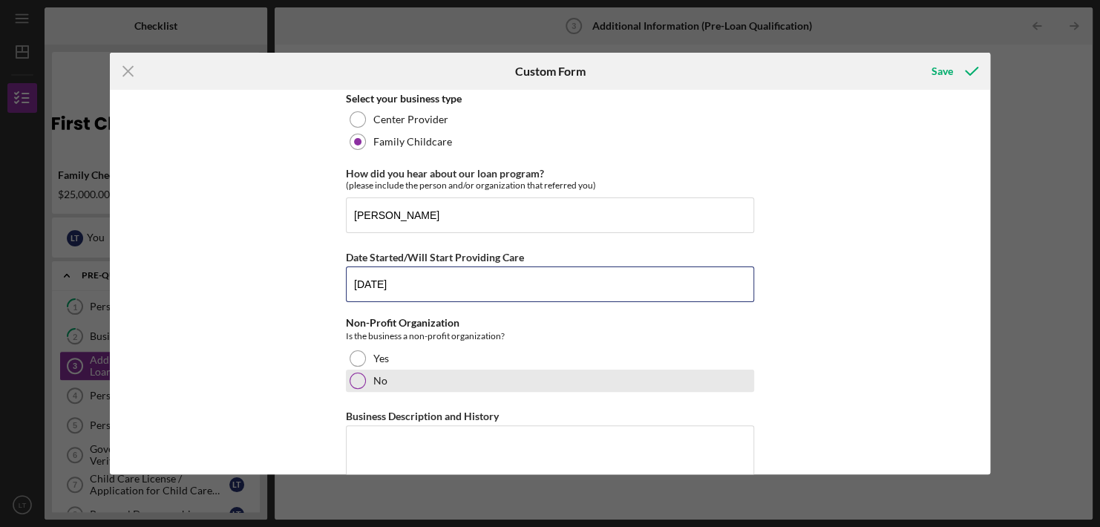
type input "[DATE]"
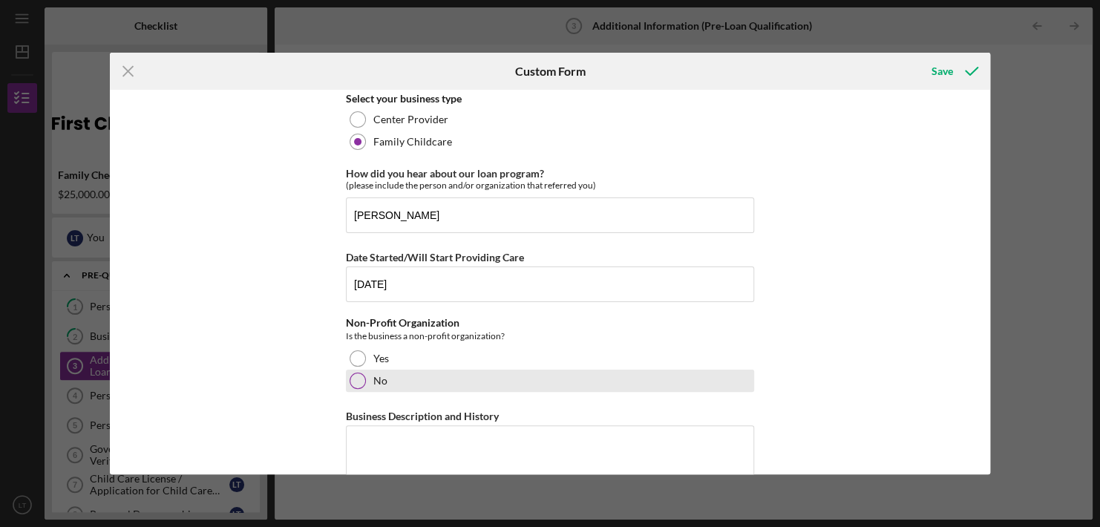
click at [354, 384] on div at bounding box center [357, 380] width 16 height 16
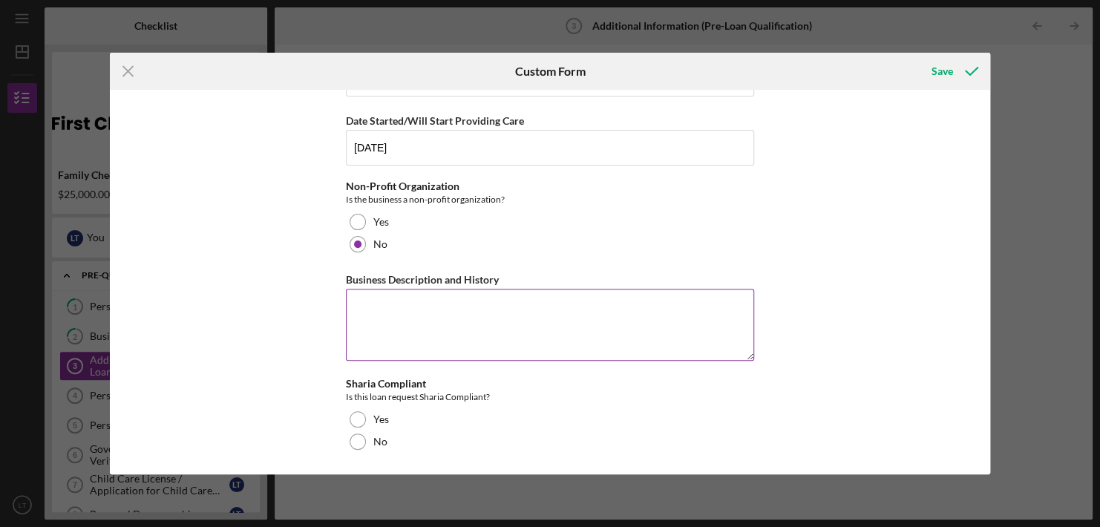
click at [413, 308] on textarea "Business Description and History" at bounding box center [550, 324] width 408 height 71
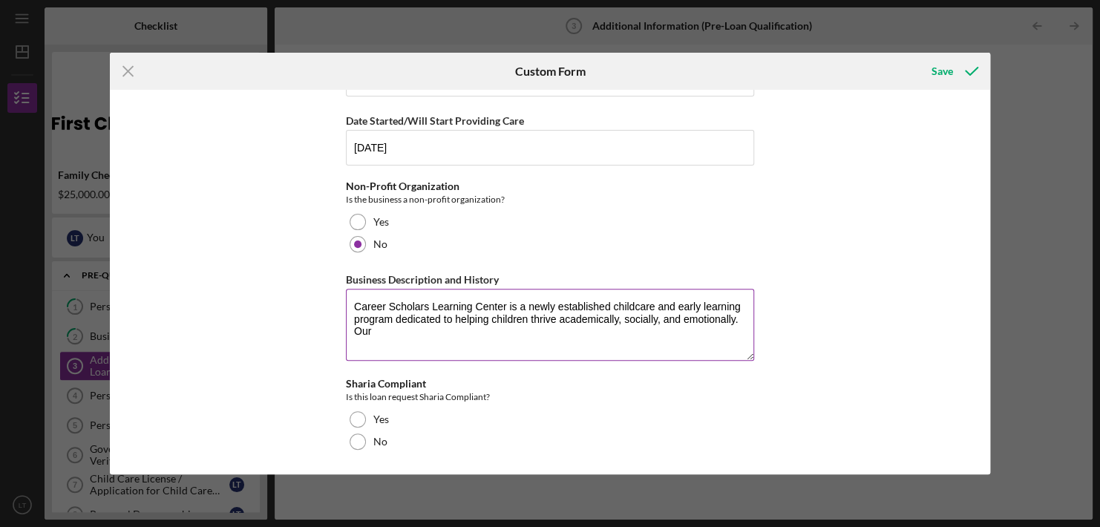
click at [387, 343] on textarea "Career Scholars Learning Center is a newly established childcare and early lear…" at bounding box center [550, 324] width 408 height 71
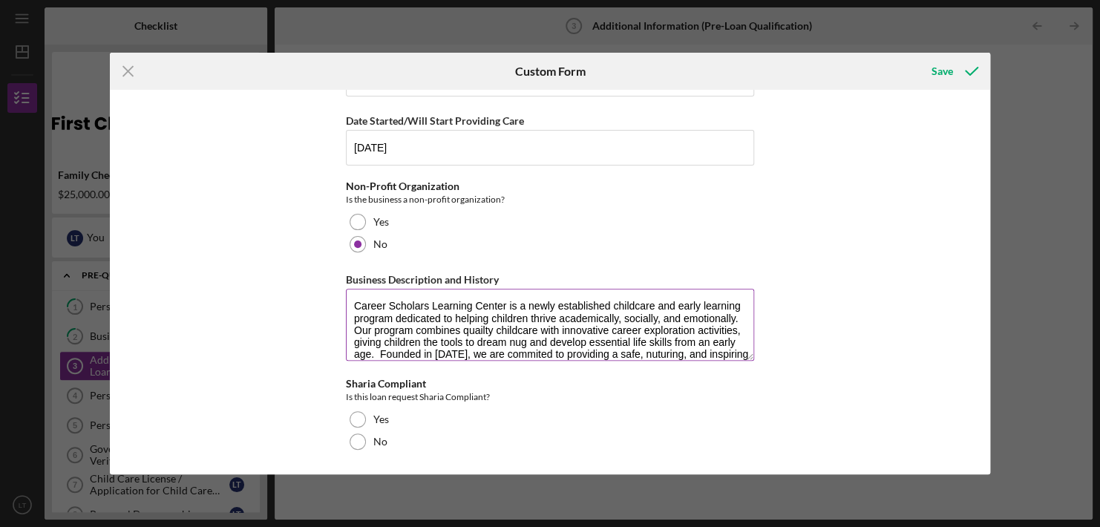
scroll to position [13, 0]
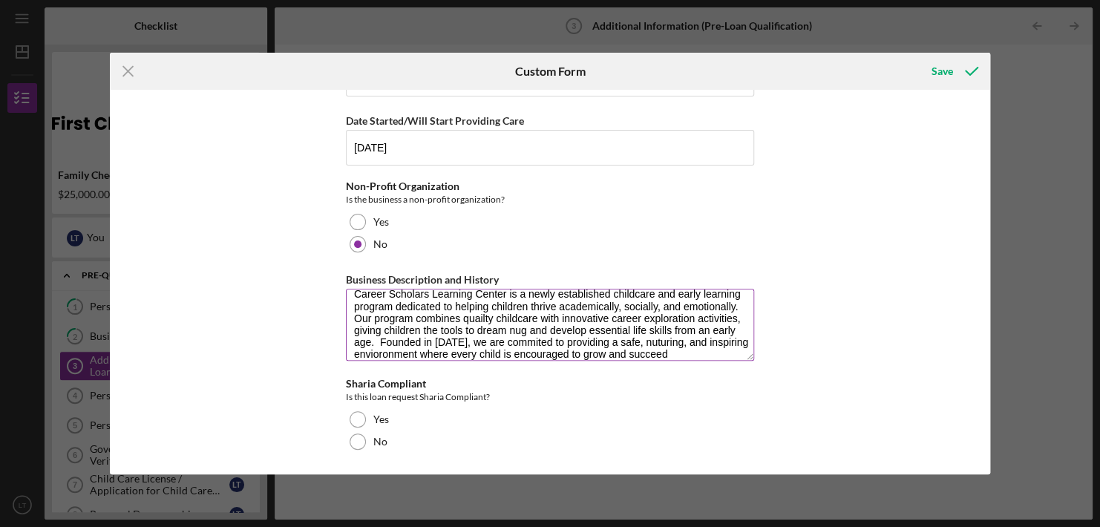
click at [474, 328] on textarea "Career Scholars Learning Center is a newly established childcare and early lear…" at bounding box center [550, 324] width 408 height 71
click at [473, 328] on textarea "Career Scholars Learning Center is a newly established childcare and early lear…" at bounding box center [550, 324] width 408 height 71
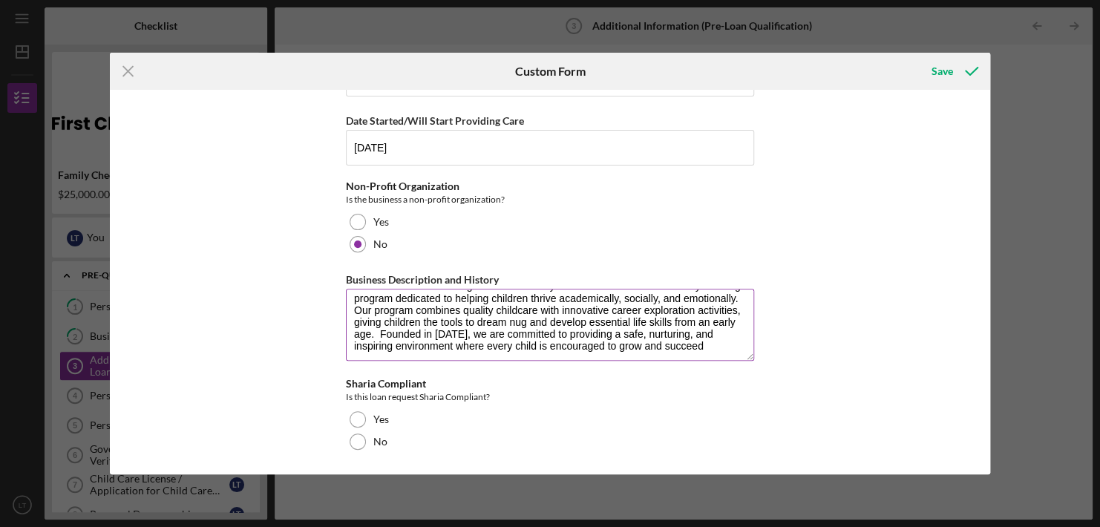
scroll to position [21, 0]
click at [716, 346] on textarea "Career Scholars Learning Center is a newly established childcare and early lear…" at bounding box center [550, 324] width 408 height 71
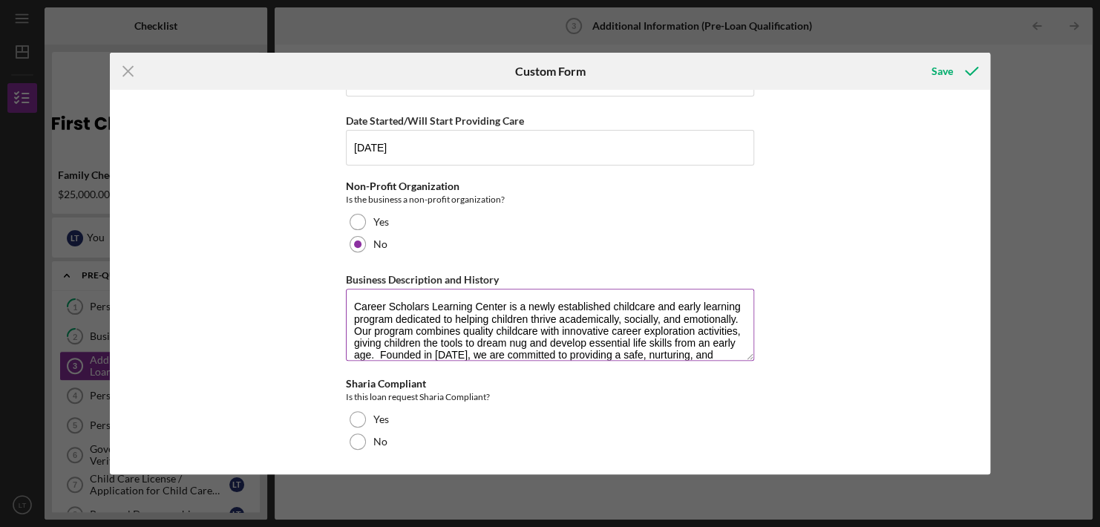
click at [351, 334] on textarea "Career Scholars Learning Center is a newly established childcare and early lear…" at bounding box center [550, 324] width 408 height 71
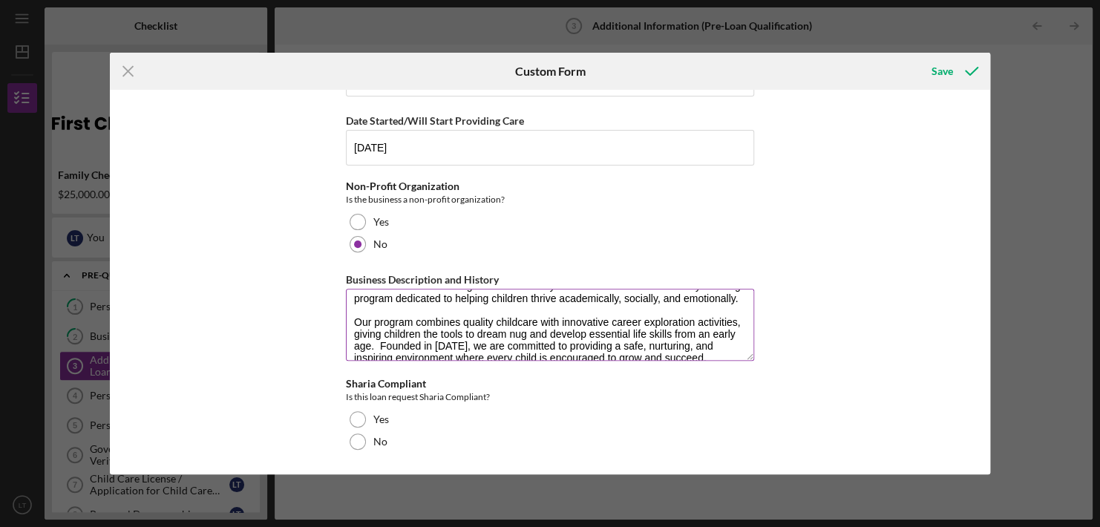
scroll to position [25, 0]
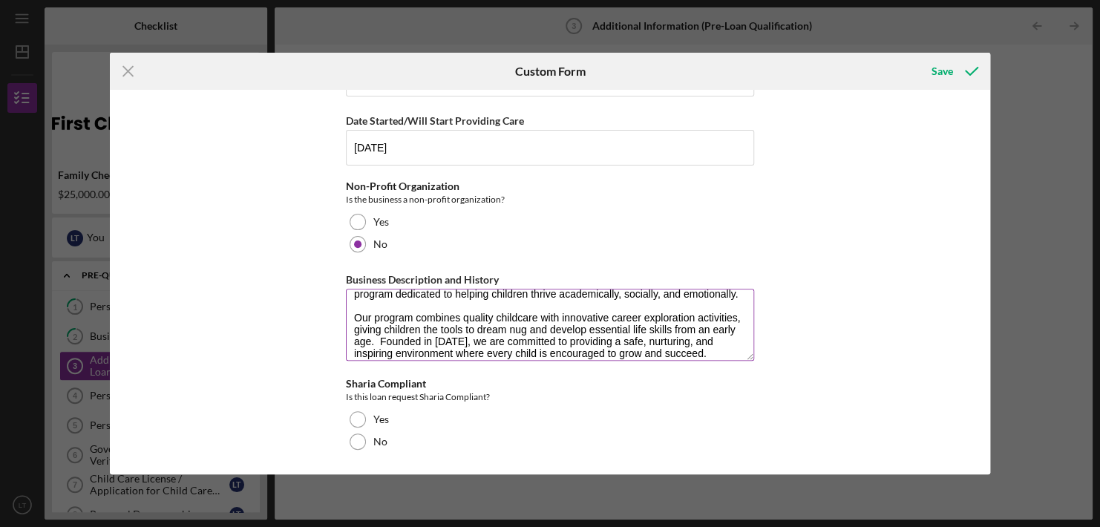
click at [525, 327] on textarea "Career Scholars Learning Center is a newly established childcare and early lear…" at bounding box center [550, 324] width 408 height 71
click at [378, 344] on textarea "Career Scholars Learning Center is a newly established childcare and early lear…" at bounding box center [550, 324] width 408 height 71
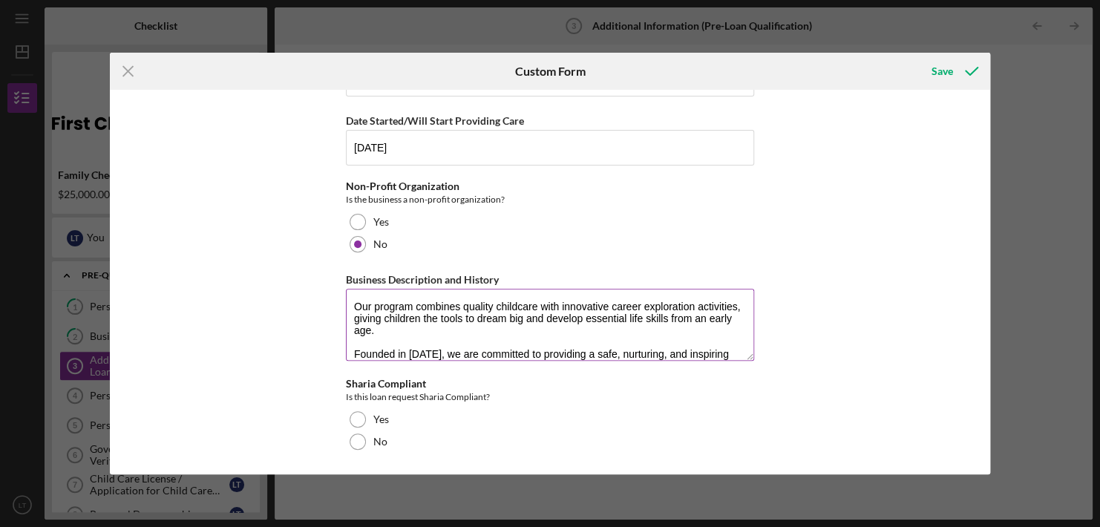
scroll to position [59, 0]
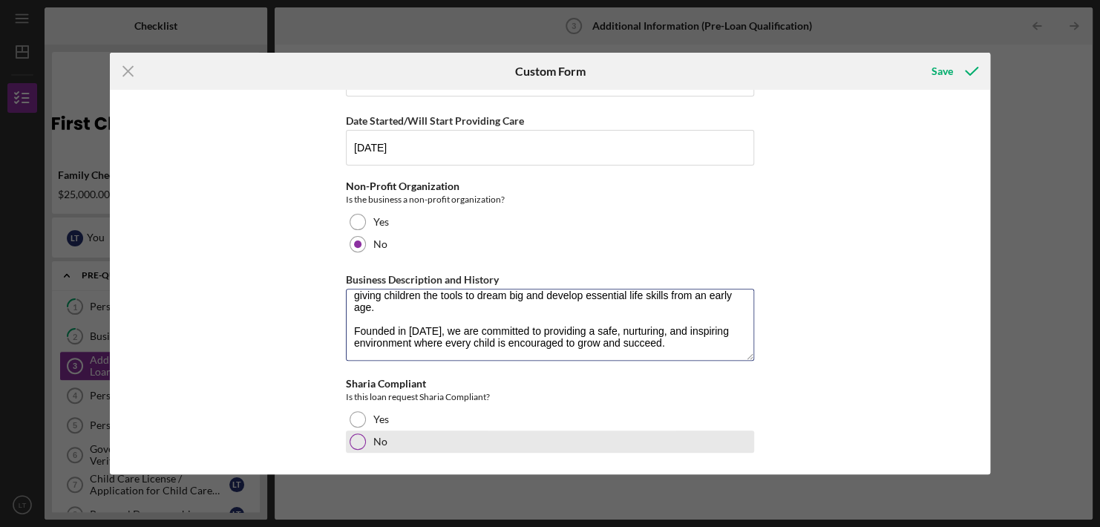
type textarea "Career Scholars Learning Center is a newly established childcare and early lear…"
click at [358, 440] on div at bounding box center [357, 441] width 16 height 16
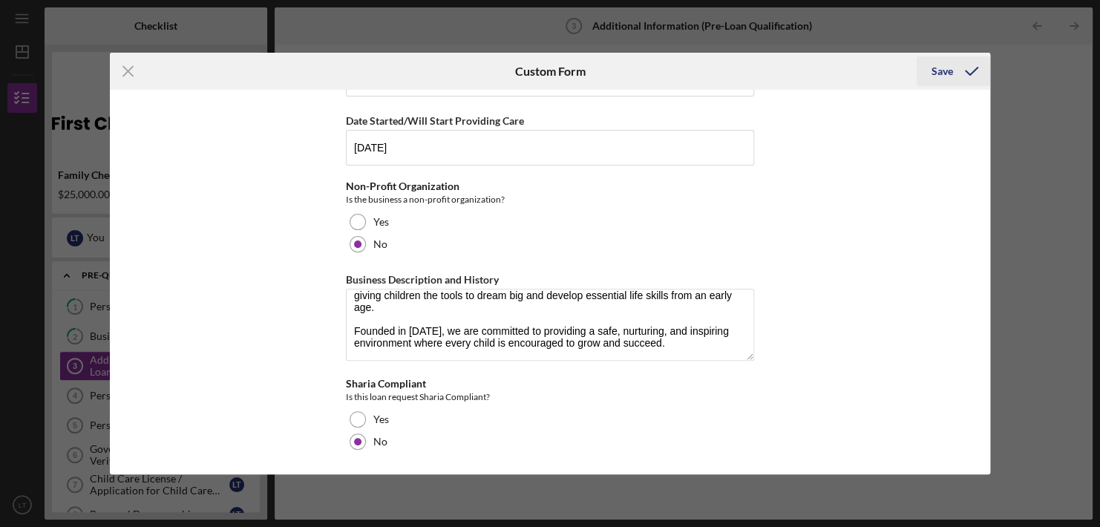
click at [938, 76] on div "Save" at bounding box center [942, 71] width 22 height 30
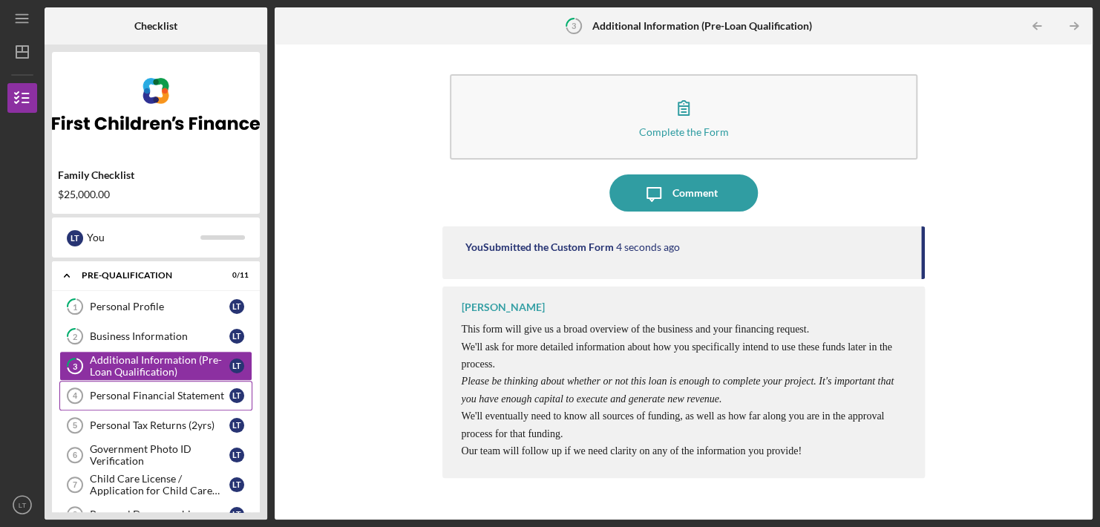
click at [120, 394] on div "Personal Financial Statement" at bounding box center [159, 396] width 139 height 12
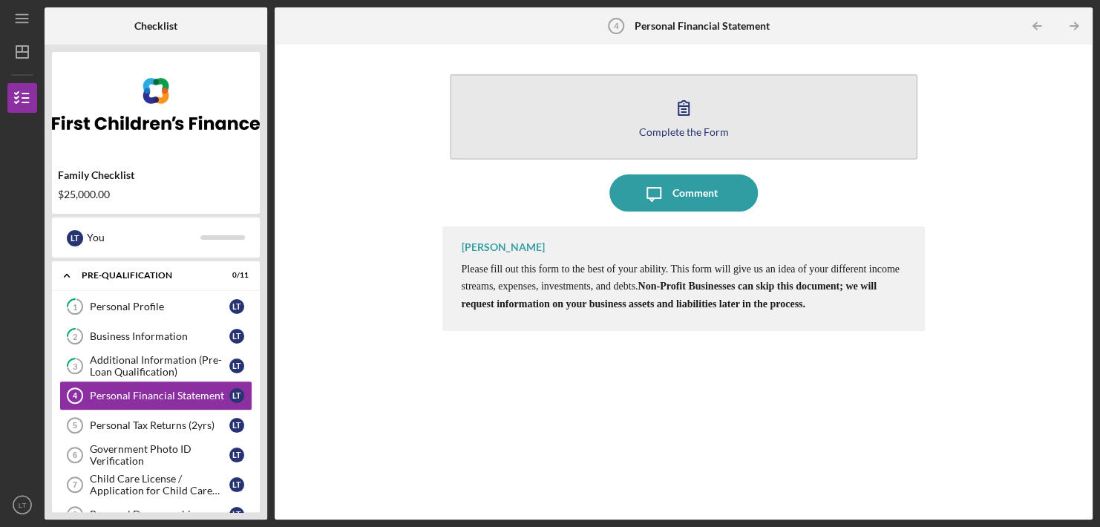
click at [683, 116] on icon "button" at bounding box center [683, 107] width 37 height 37
click at [673, 128] on div "Complete the Form" at bounding box center [684, 131] width 90 height 11
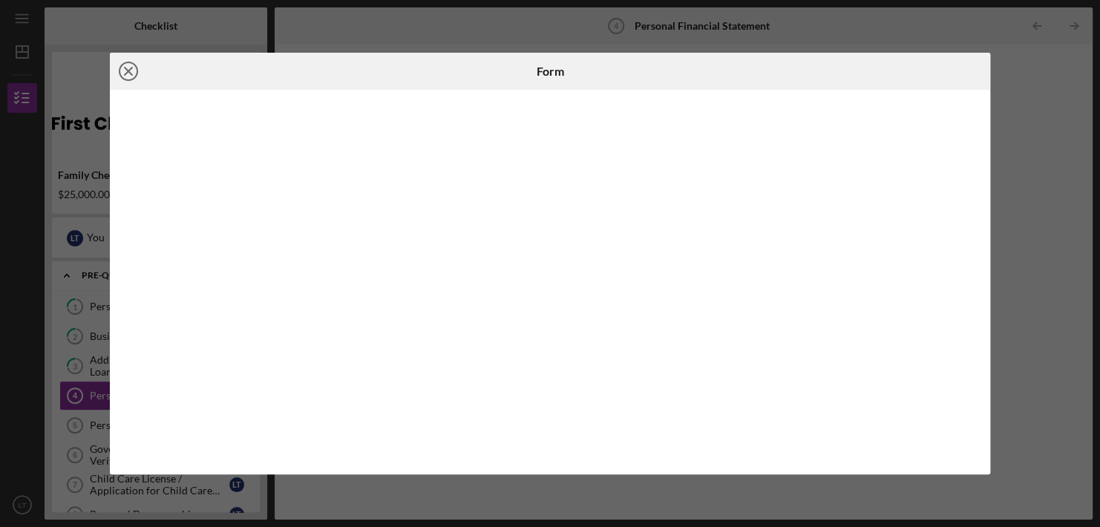
click at [130, 73] on line at bounding box center [128, 71] width 7 height 7
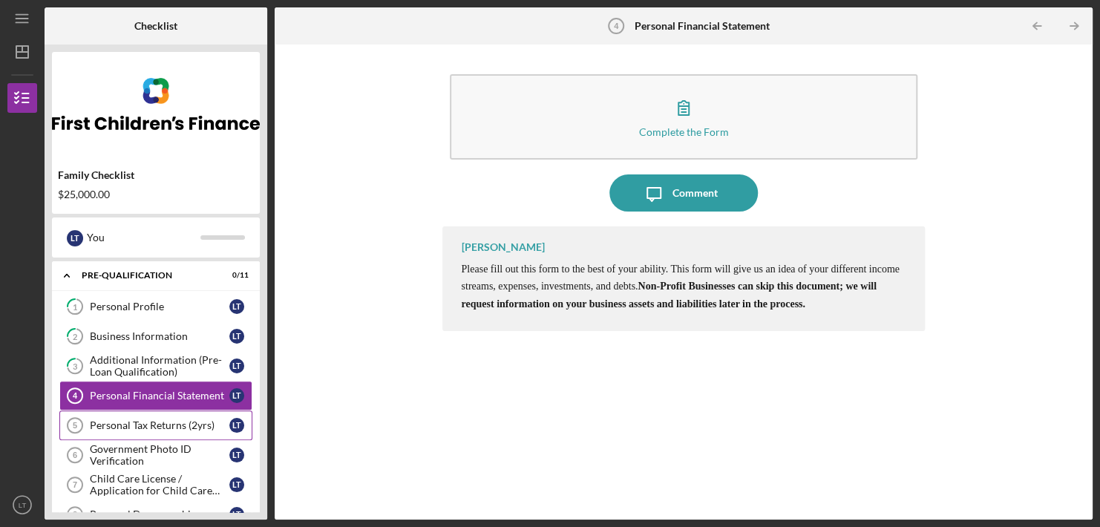
click at [160, 424] on div "Personal Tax Returns (2yrs)" at bounding box center [159, 425] width 139 height 12
